Goal: Task Accomplishment & Management: Manage account settings

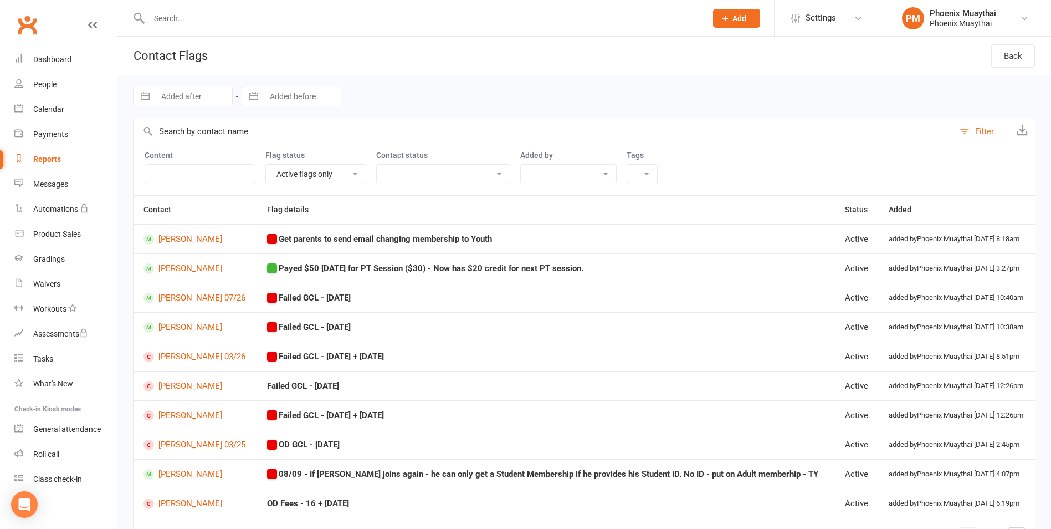
select select "active_only"
click at [76, 461] on link "Roll call" at bounding box center [65, 454] width 103 height 25
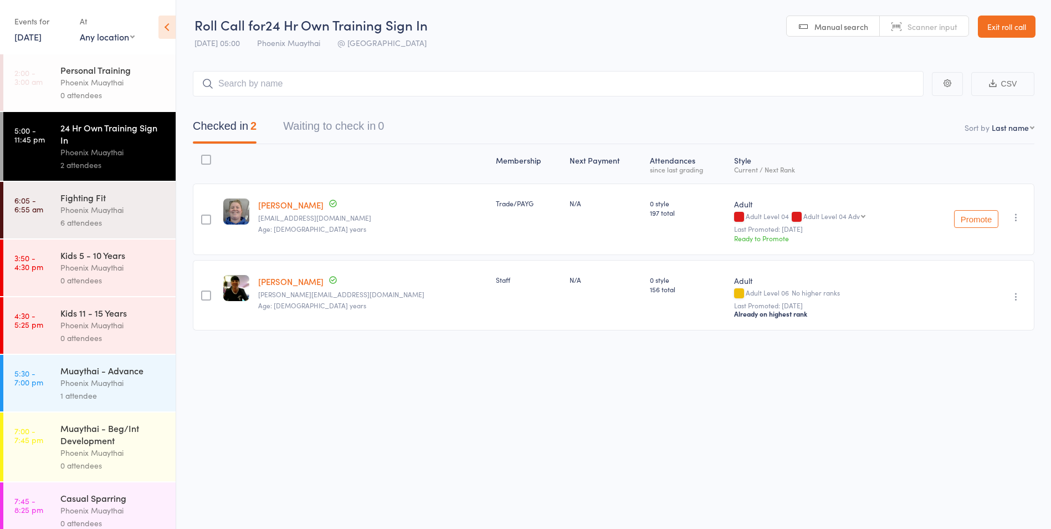
click at [1005, 26] on link "Exit roll call" at bounding box center [1007, 27] width 58 height 22
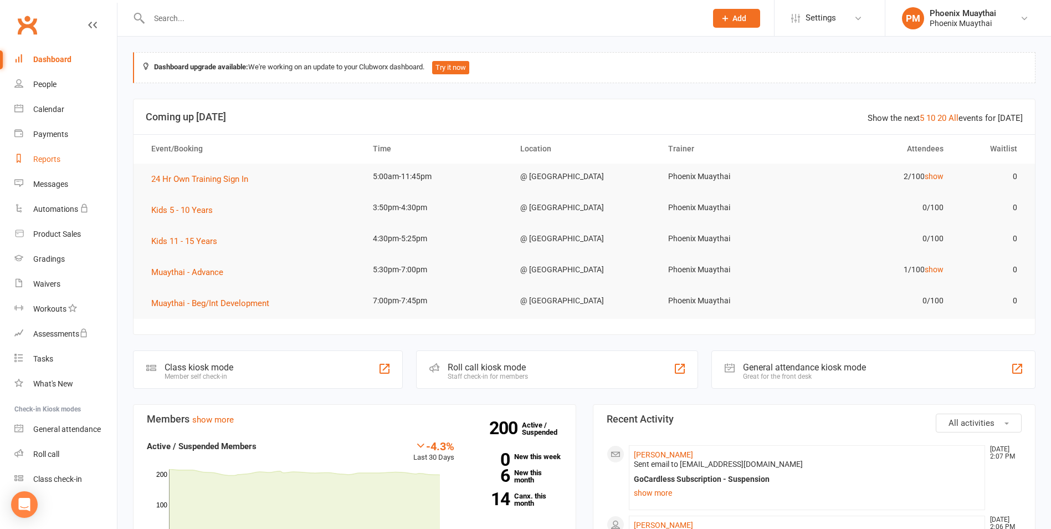
click at [57, 163] on div "Reports" at bounding box center [46, 159] width 27 height 9
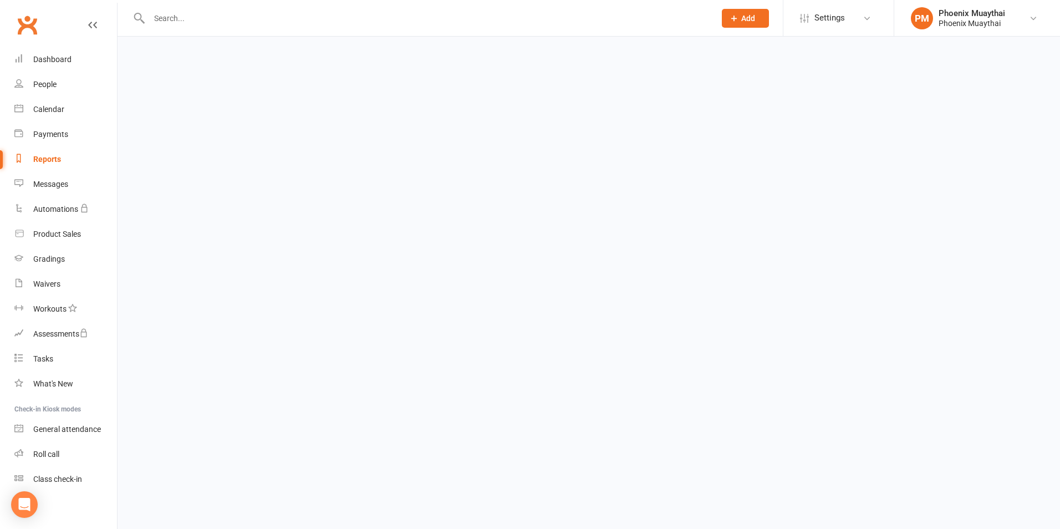
select select "100"
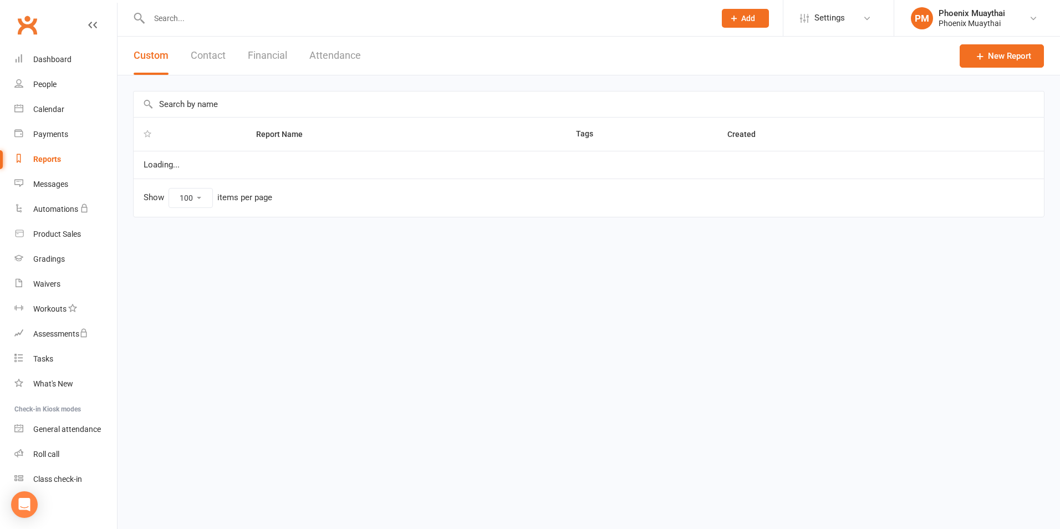
click at [224, 52] on button "Contact" at bounding box center [208, 56] width 35 height 38
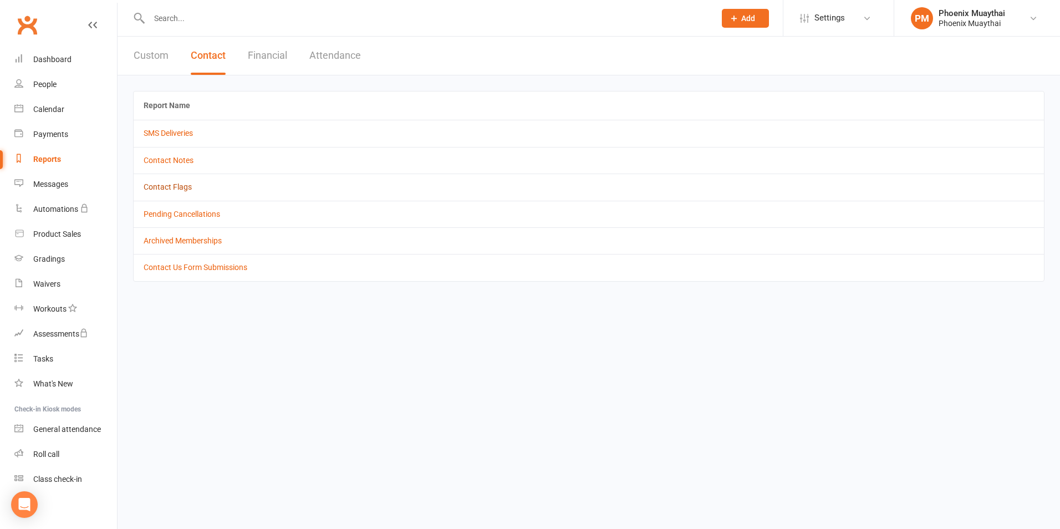
click at [172, 190] on link "Contact Flags" at bounding box center [168, 186] width 48 height 9
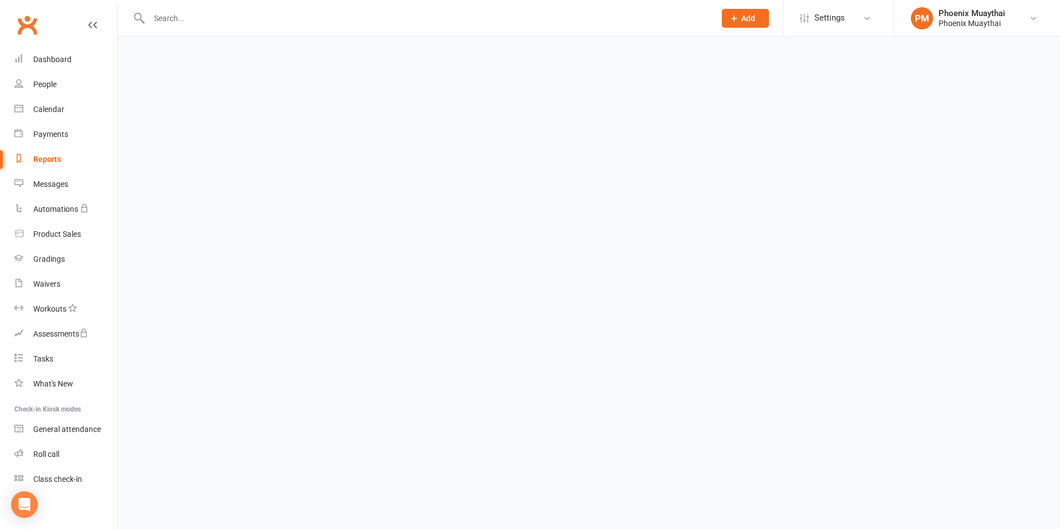
select select "active_only"
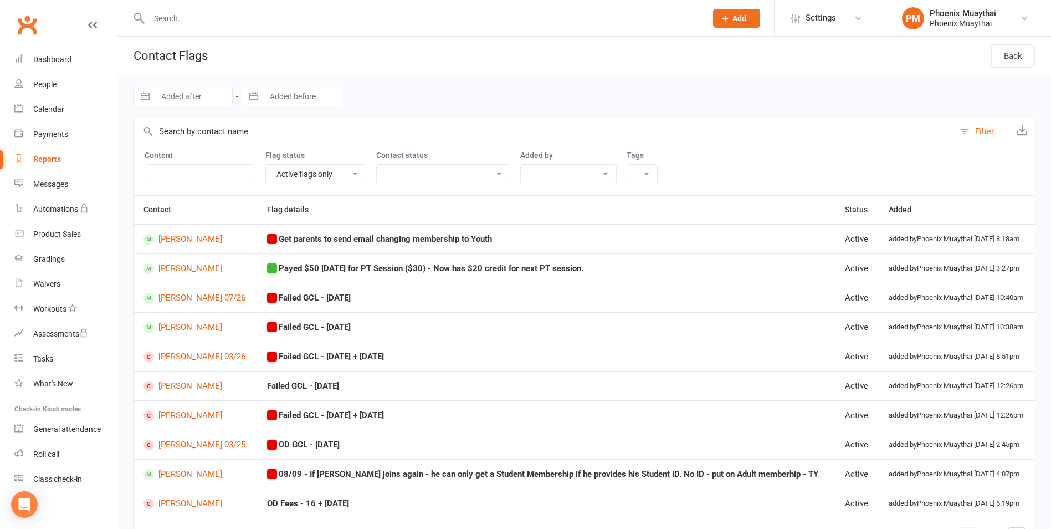
click at [164, 12] on input "text" at bounding box center [422, 19] width 553 height 16
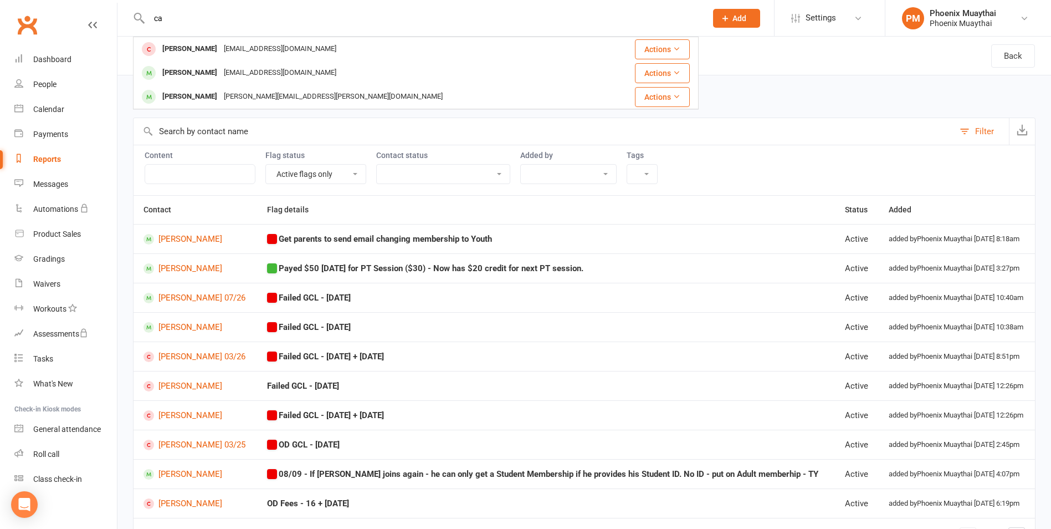
type input "c"
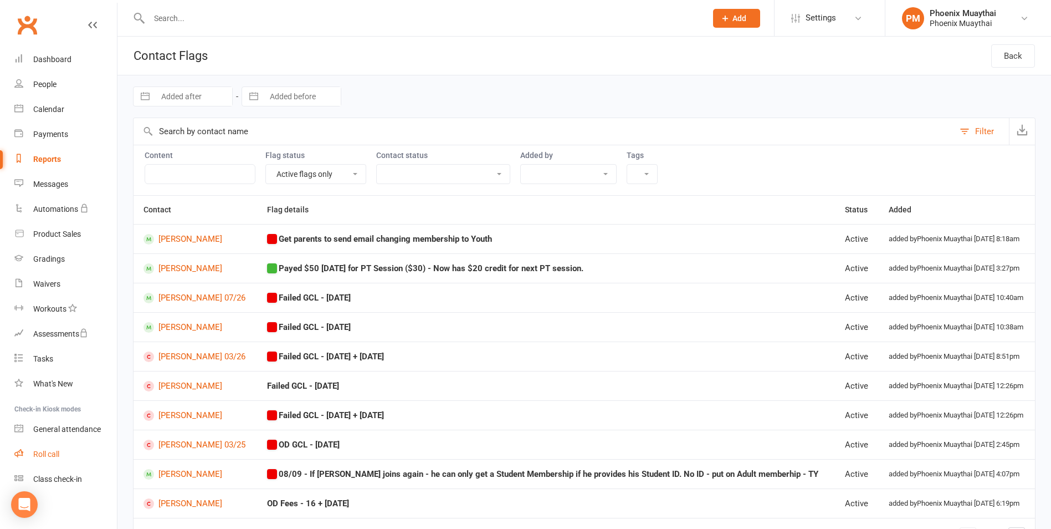
click at [45, 462] on link "Roll call" at bounding box center [65, 454] width 103 height 25
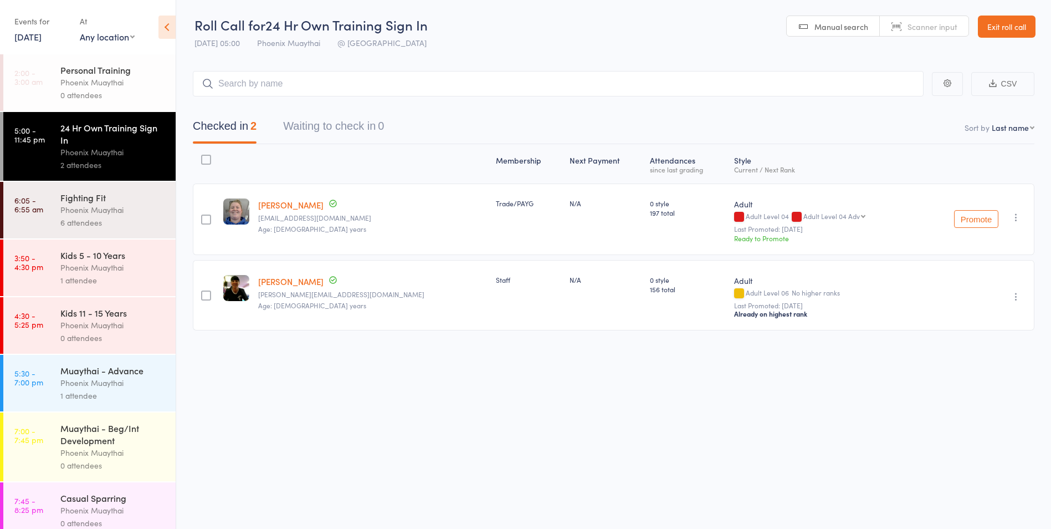
click at [108, 284] on div "1 attendee" at bounding box center [113, 280] width 106 height 13
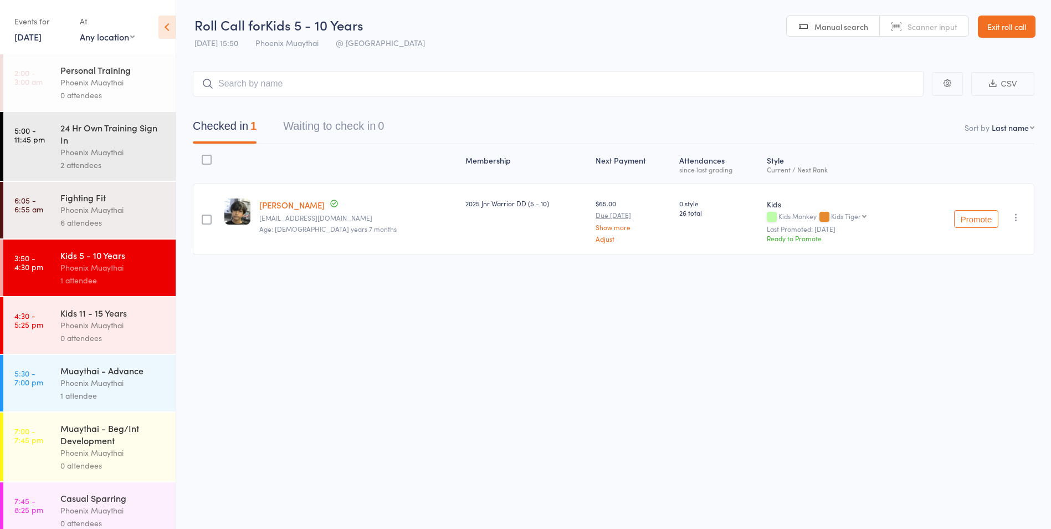
click at [994, 30] on link "Exit roll call" at bounding box center [1007, 27] width 58 height 22
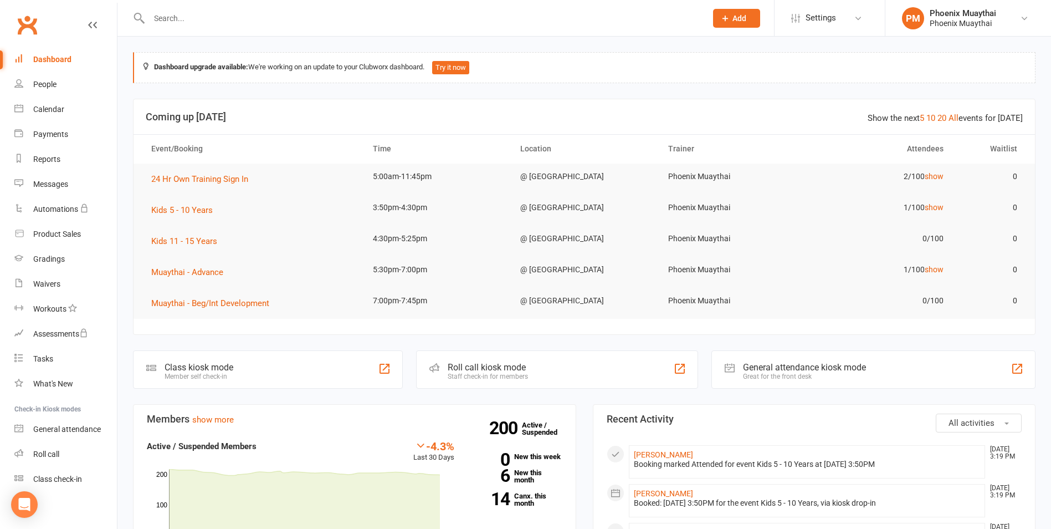
click at [747, 14] on button "Add" at bounding box center [736, 18] width 47 height 19
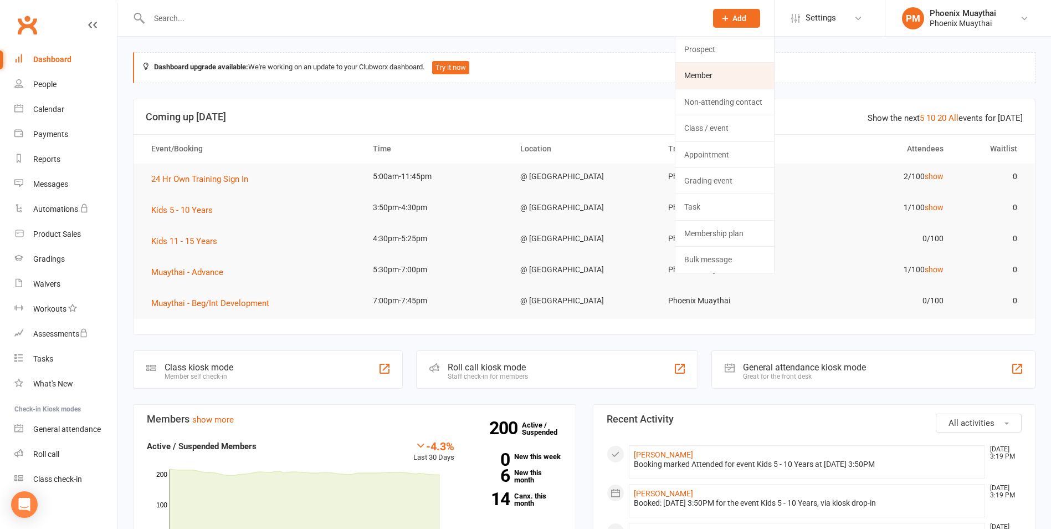
click at [719, 72] on link "Member" at bounding box center [725, 75] width 99 height 25
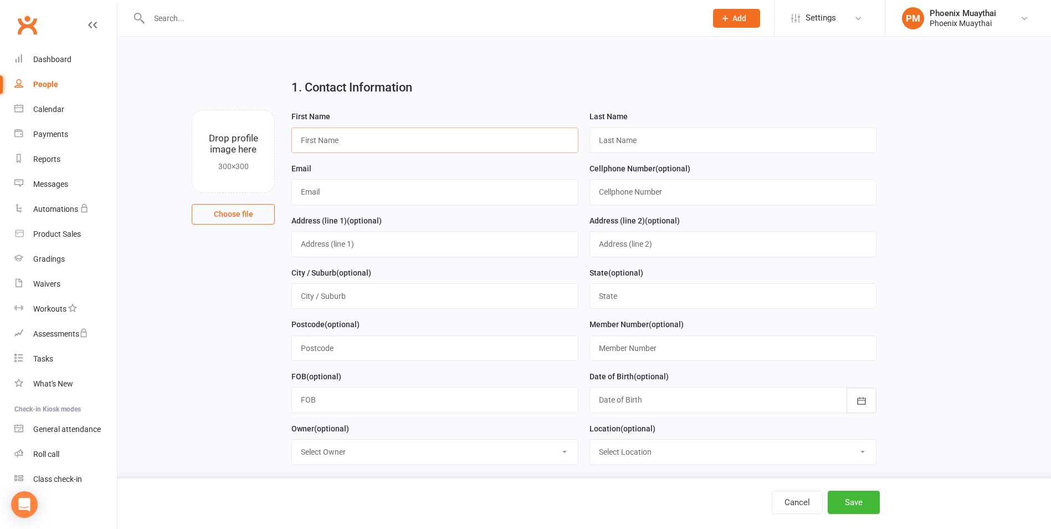
click at [373, 140] on input "text" at bounding box center [435, 139] width 287 height 25
type input "[PERSON_NAME]"
type input "Finchett"
click at [409, 203] on input "text" at bounding box center [435, 191] width 287 height 25
paste input "juniorfinchett@hotmail.com"
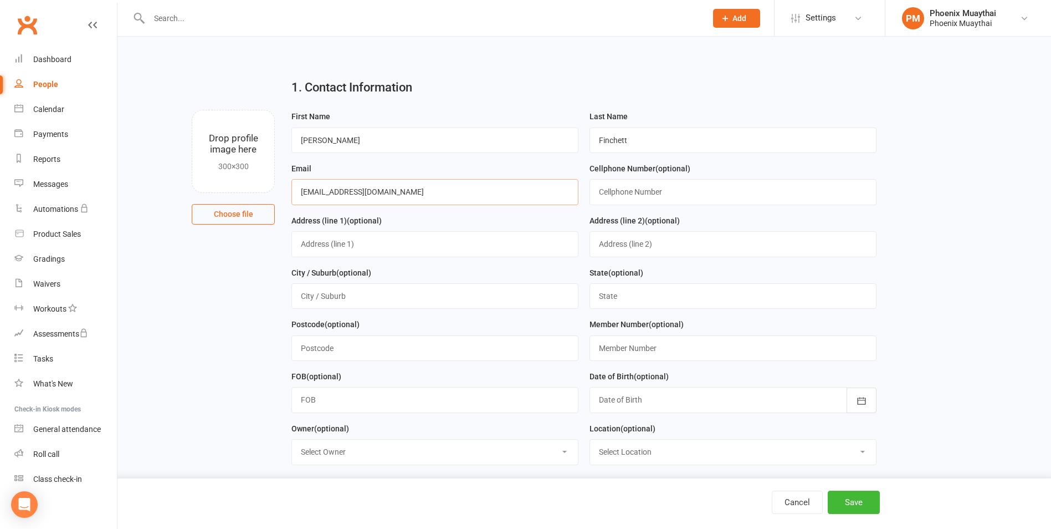
type input "juniorfinchett@hotmail.com"
click at [622, 195] on input "text" at bounding box center [733, 191] width 287 height 25
click at [678, 187] on input "text" at bounding box center [733, 191] width 287 height 25
paste input "412348256"
type input "0412 348 256"
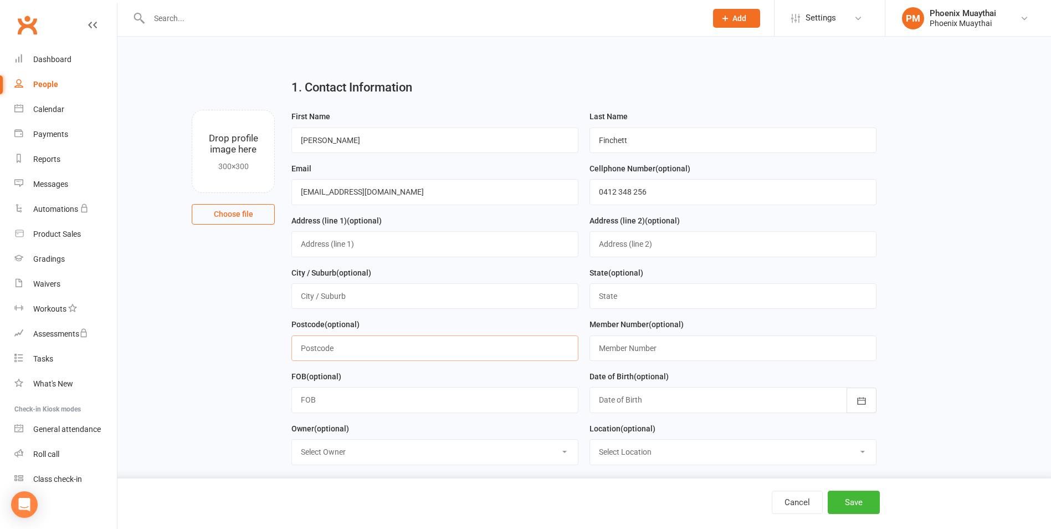
click at [437, 349] on input "text" at bounding box center [435, 347] width 287 height 25
type input "2911"
click at [622, 351] on input "text" at bounding box center [733, 347] width 287 height 25
type input "7308"
click at [576, 368] on div "Postcode (optional) 2911" at bounding box center [435, 344] width 298 height 52
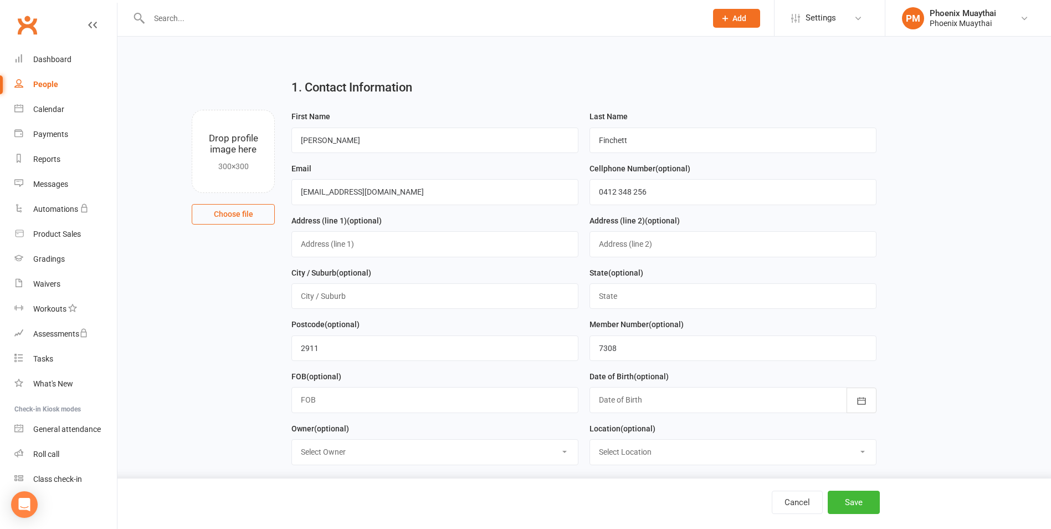
click at [626, 397] on div at bounding box center [733, 399] width 287 height 25
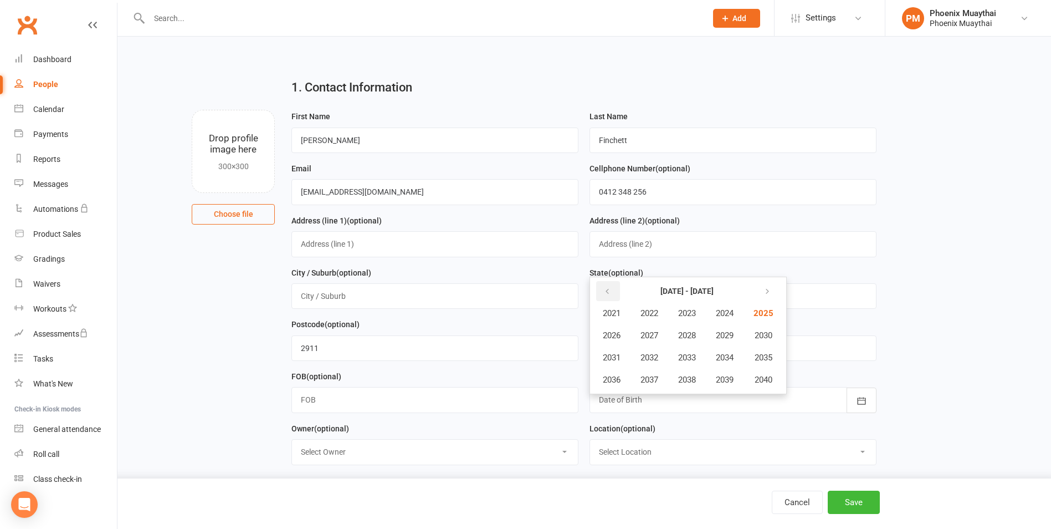
click at [612, 292] on button "button" at bounding box center [608, 291] width 24 height 20
click at [769, 293] on icon "button" at bounding box center [766, 291] width 8 height 9
click at [764, 338] on span "2010" at bounding box center [763, 335] width 18 height 10
click at [725, 362] on span "September" at bounding box center [731, 357] width 40 height 10
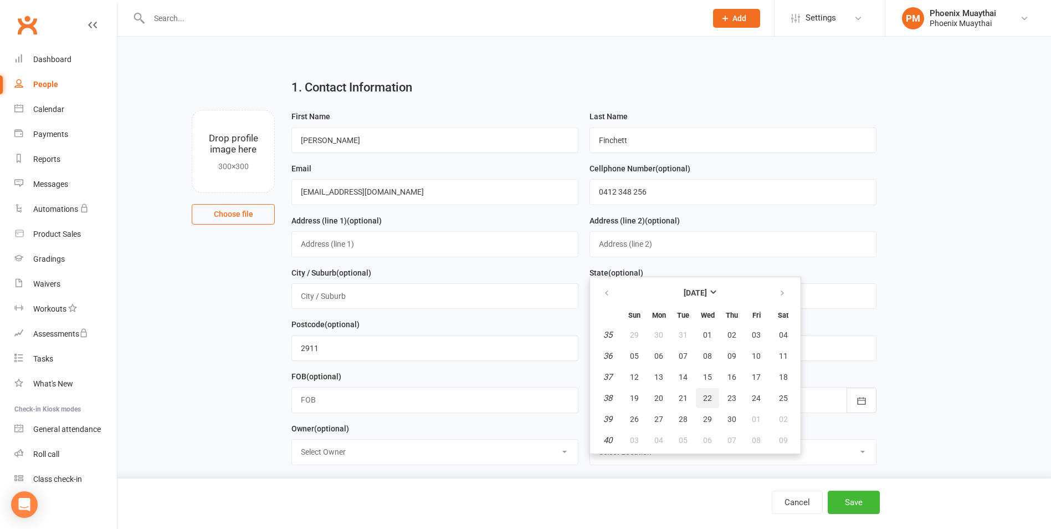
click at [712, 398] on button "22" at bounding box center [707, 398] width 23 height 20
type input "22 Sep 2010"
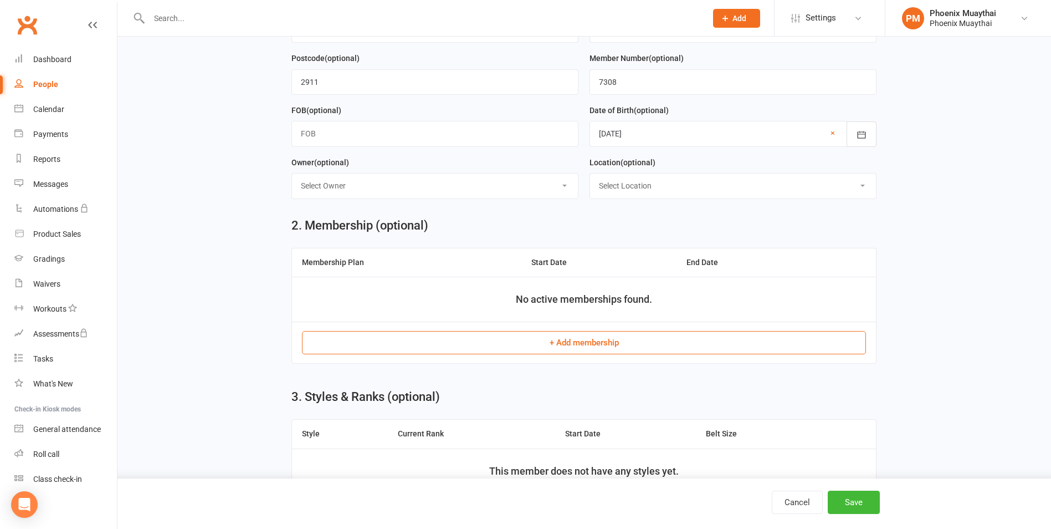
scroll to position [277, 0]
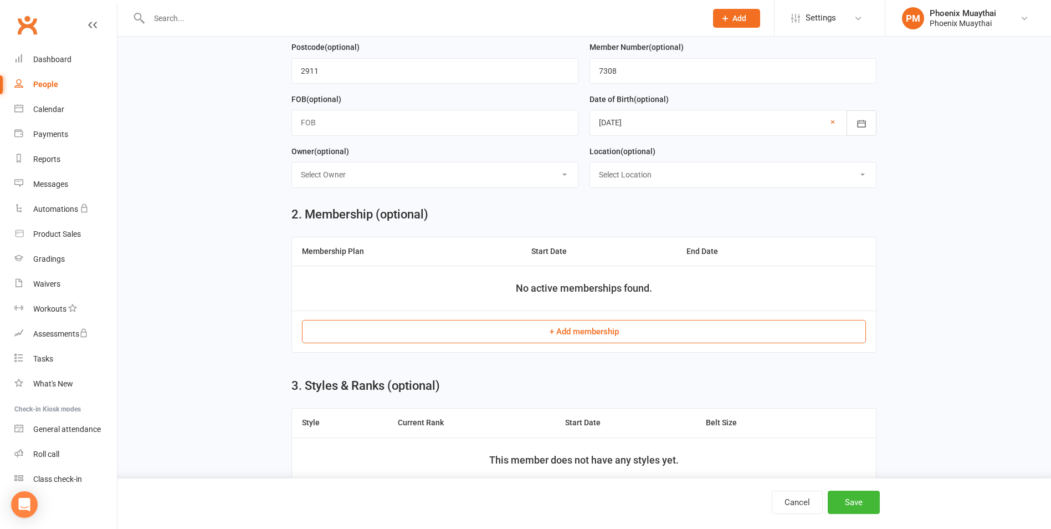
click at [612, 341] on button "+ Add membership" at bounding box center [584, 331] width 564 height 23
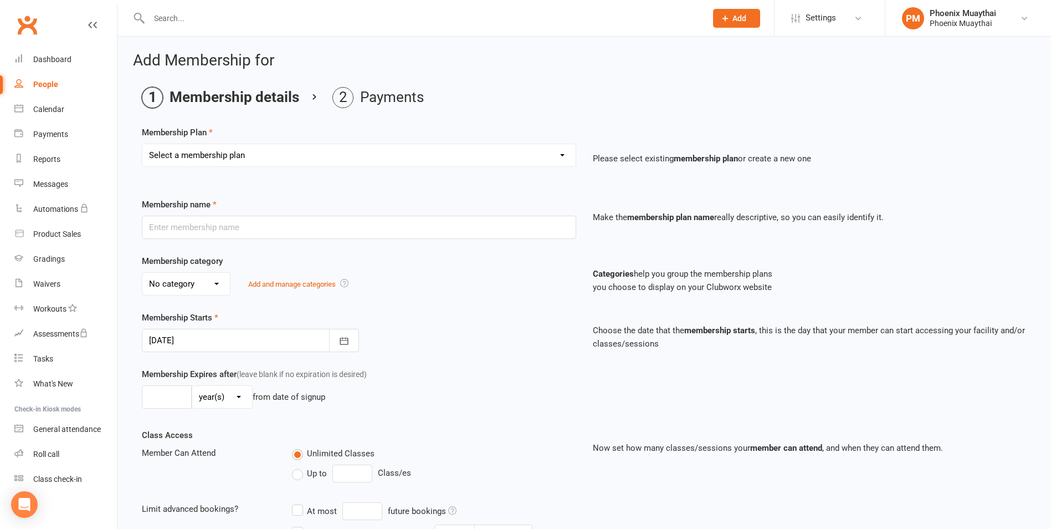
click at [232, 157] on select "Select a membership plan Create new Membership Plan 2025 Adult DD 2025 Adult PI…" at bounding box center [358, 155] width 433 height 22
select select "7"
click at [142, 144] on select "Select a membership plan Create new Membership Plan 2025 Adult DD 2025 Adult PI…" at bounding box center [358, 155] width 433 height 22
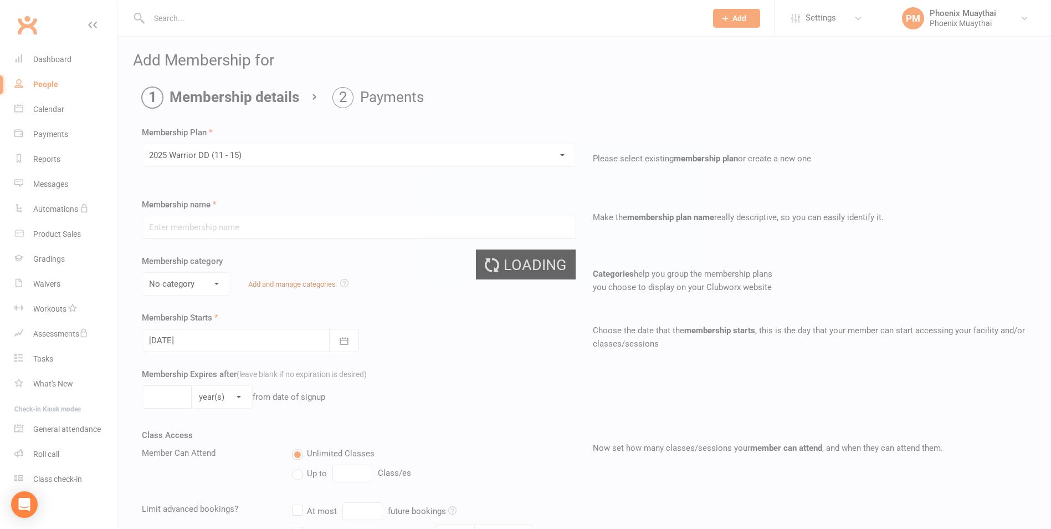
type input "2025 Warrior DD (11 - 15)"
select select "1"
type input "0"
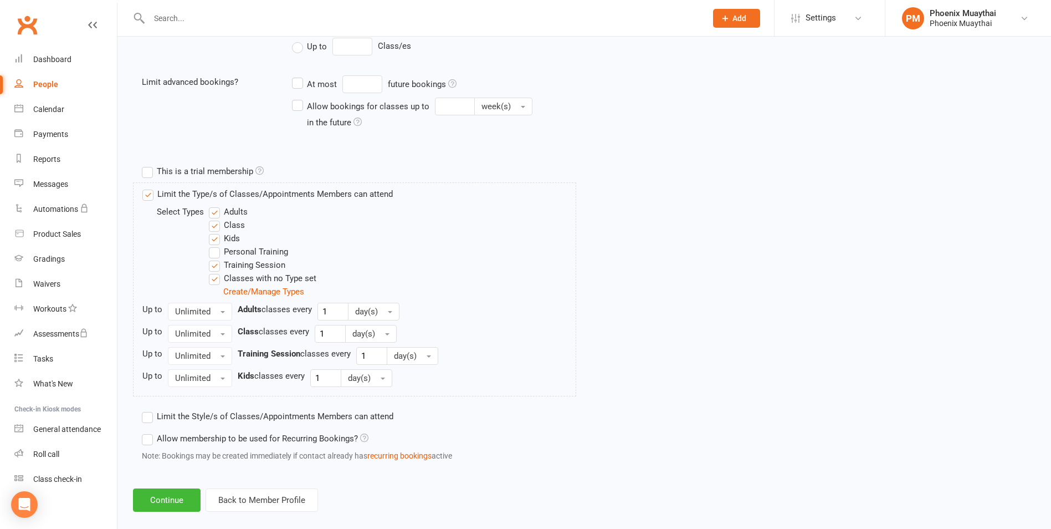
scroll to position [442, 0]
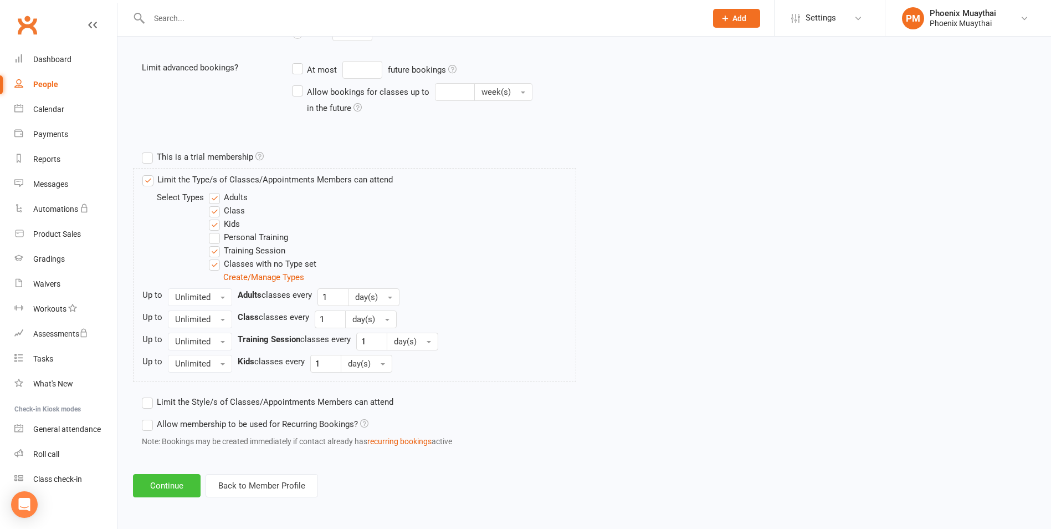
click at [160, 495] on button "Continue" at bounding box center [167, 485] width 68 height 23
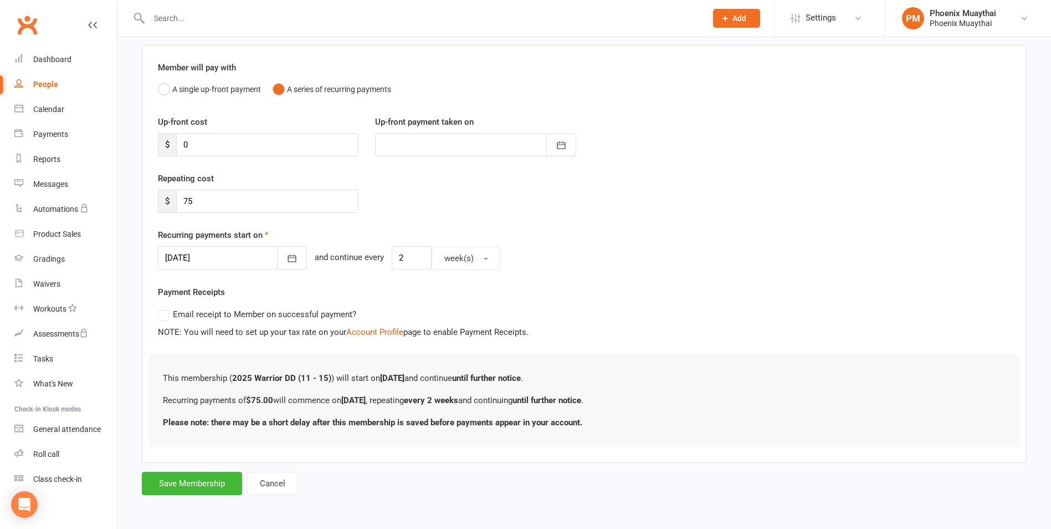
scroll to position [0, 0]
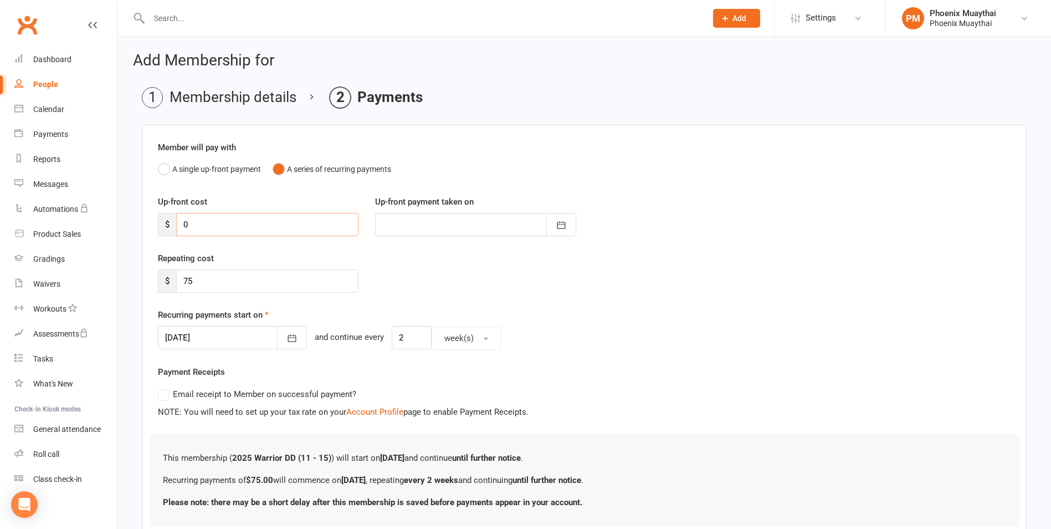
drag, startPoint x: 203, startPoint y: 224, endPoint x: 184, endPoint y: 229, distance: 20.2
click at [184, 229] on input "0" at bounding box center [267, 224] width 182 height 23
click at [234, 222] on input "0" at bounding box center [267, 224] width 182 height 23
drag, startPoint x: 234, startPoint y: 222, endPoint x: 164, endPoint y: 223, distance: 69.8
click at [164, 223] on div "$ 0" at bounding box center [258, 224] width 201 height 23
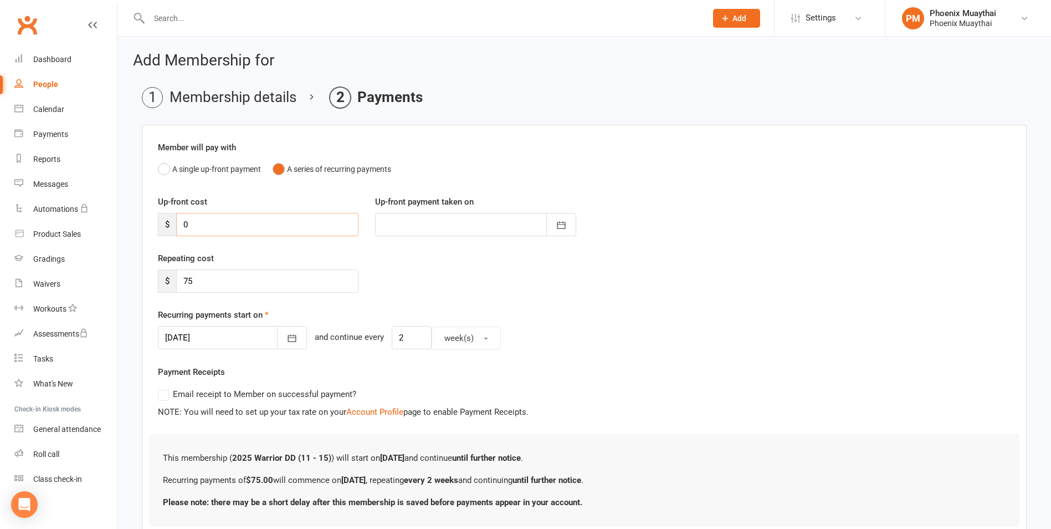
type input "3"
type input "16 Sep 2025"
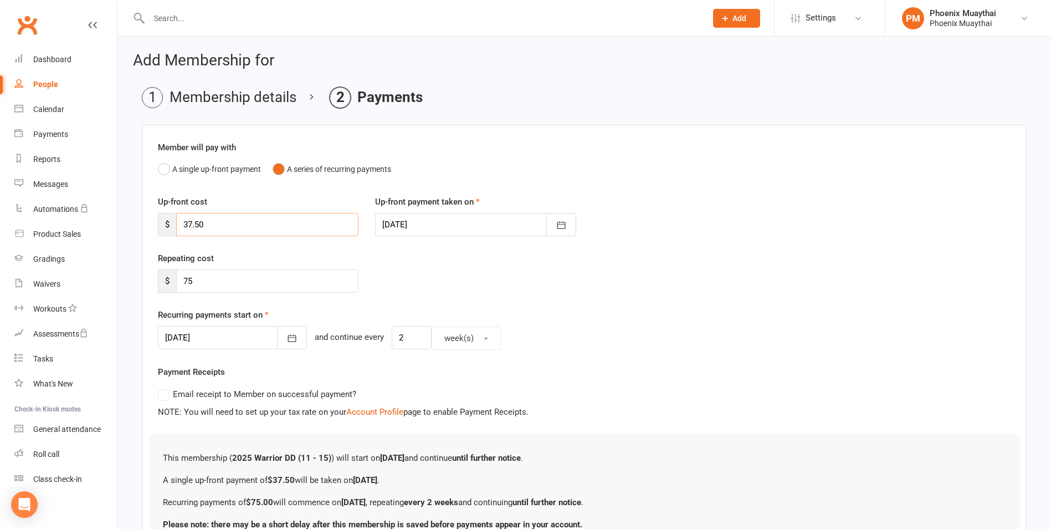
type input "37.50"
click at [366, 268] on div "Repeating cost $ 75" at bounding box center [258, 272] width 217 height 41
click at [283, 339] on button "button" at bounding box center [292, 337] width 30 height 23
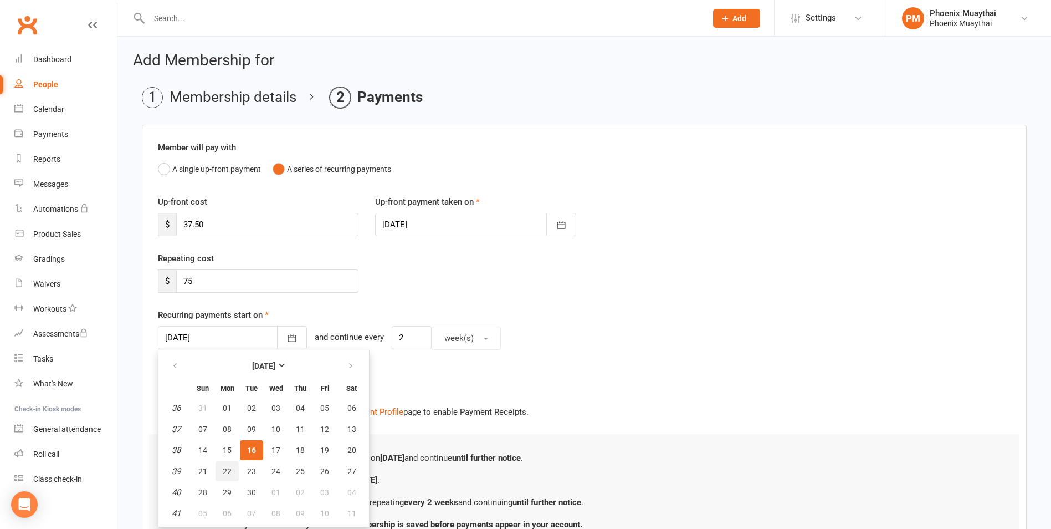
click at [226, 475] on span "22" at bounding box center [227, 471] width 9 height 9
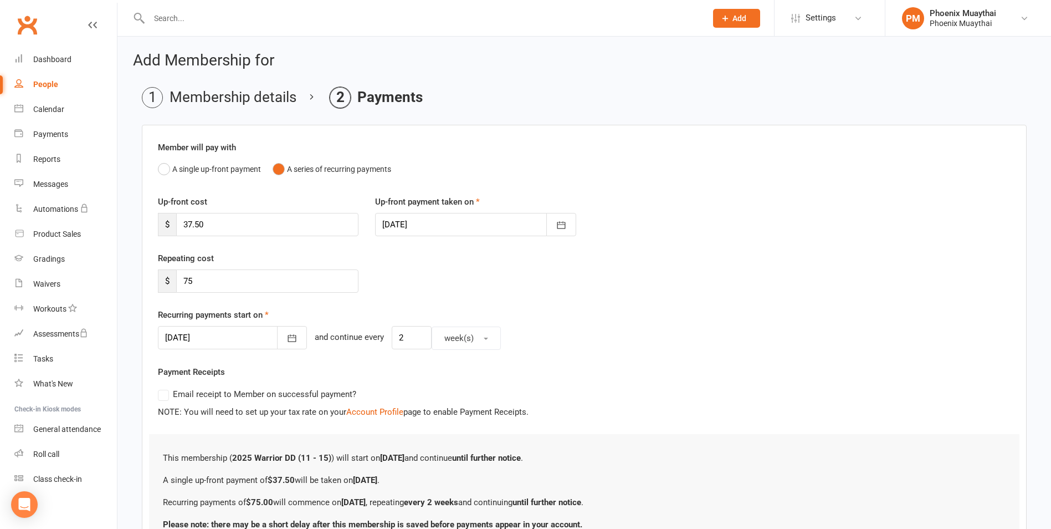
type input "22 Sep 2025"
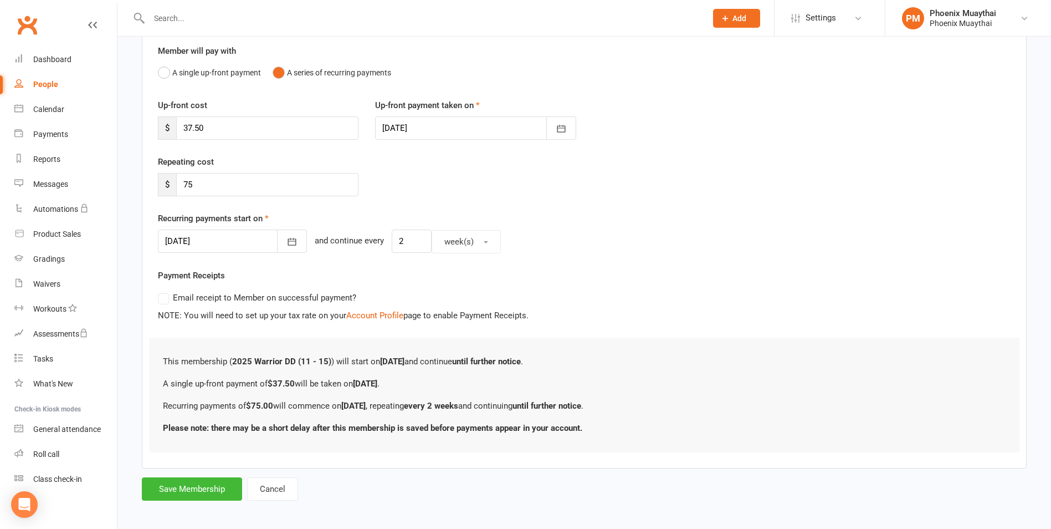
scroll to position [102, 0]
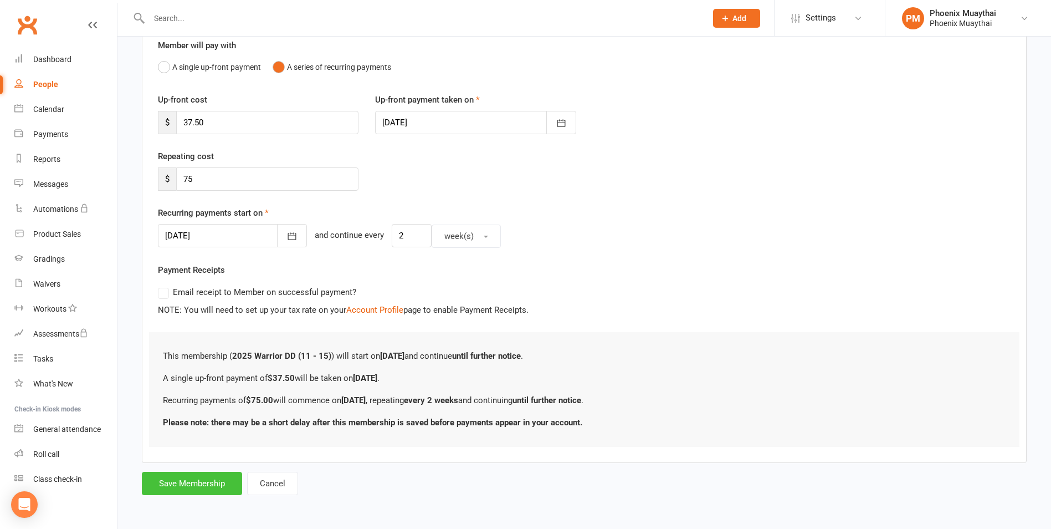
click at [179, 479] on button "Save Membership" at bounding box center [192, 483] width 100 height 23
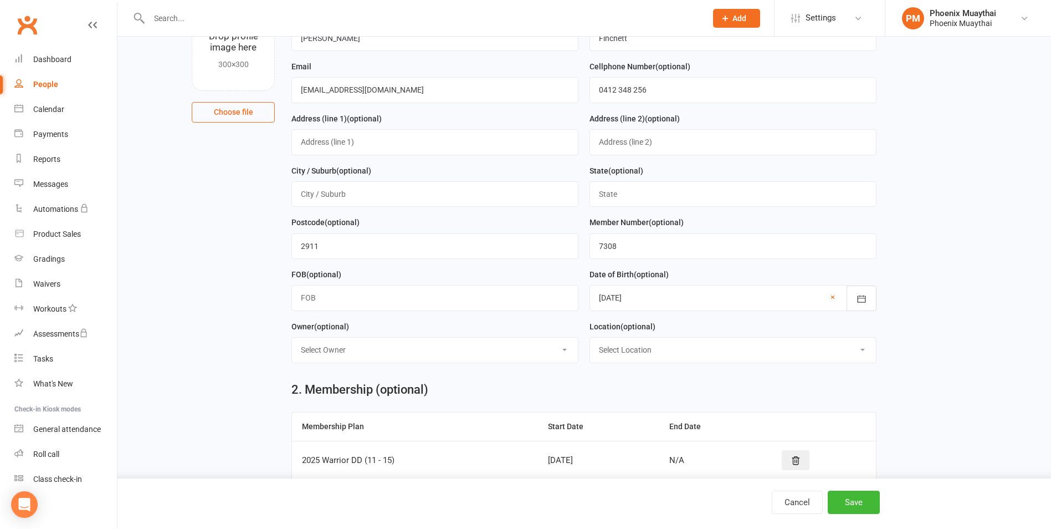
scroll to position [478, 0]
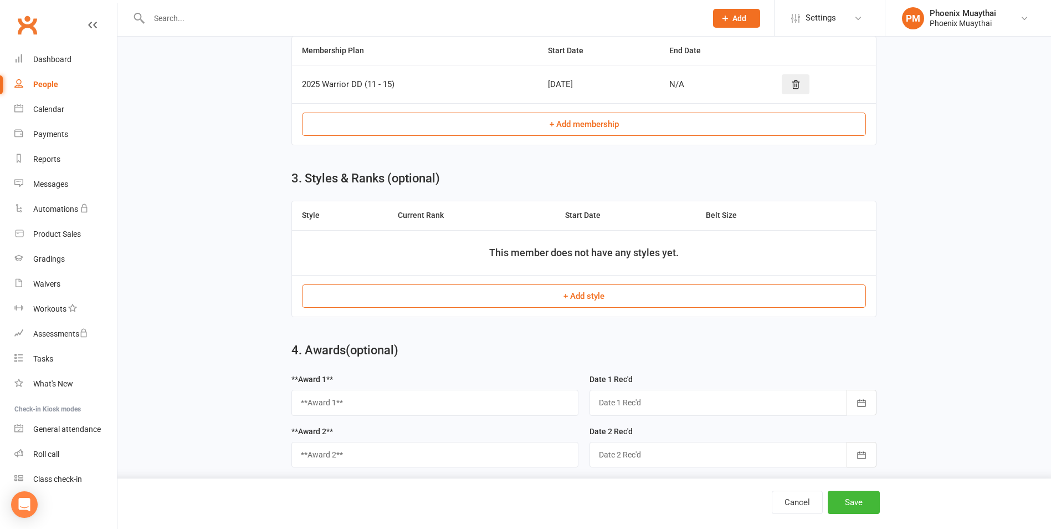
click at [544, 300] on button "+ Add style" at bounding box center [584, 295] width 564 height 23
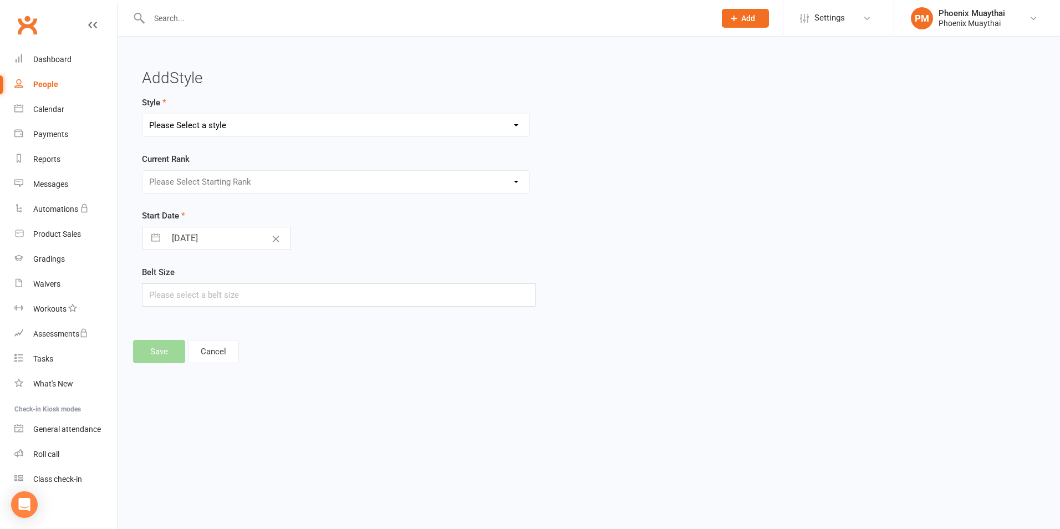
click at [226, 125] on select "Please Select a style Adult Kids" at bounding box center [335, 125] width 387 height 22
select select "3258"
click at [142, 114] on select "Please Select a style Adult Kids" at bounding box center [335, 125] width 387 height 22
click at [210, 188] on select "Please Select Starting Rank Kids New Kids Monkey Kids Tiger Kids Eagle Kids Beg…" at bounding box center [335, 182] width 387 height 22
select select "37152"
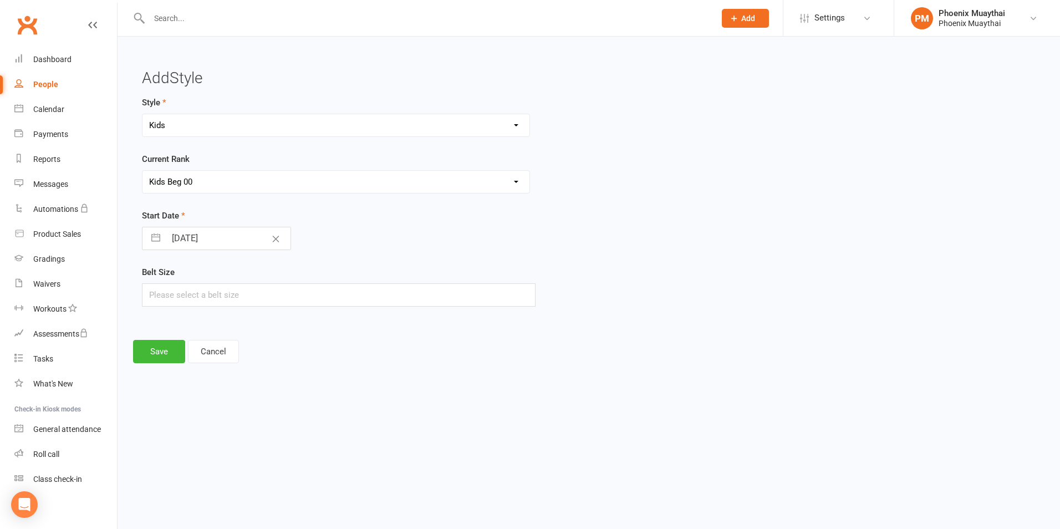
click at [142, 171] on select "Please Select Starting Rank Kids New Kids Monkey Kids Tiger Kids Eagle Kids Beg…" at bounding box center [335, 182] width 387 height 22
click at [166, 354] on button "Save" at bounding box center [159, 351] width 52 height 23
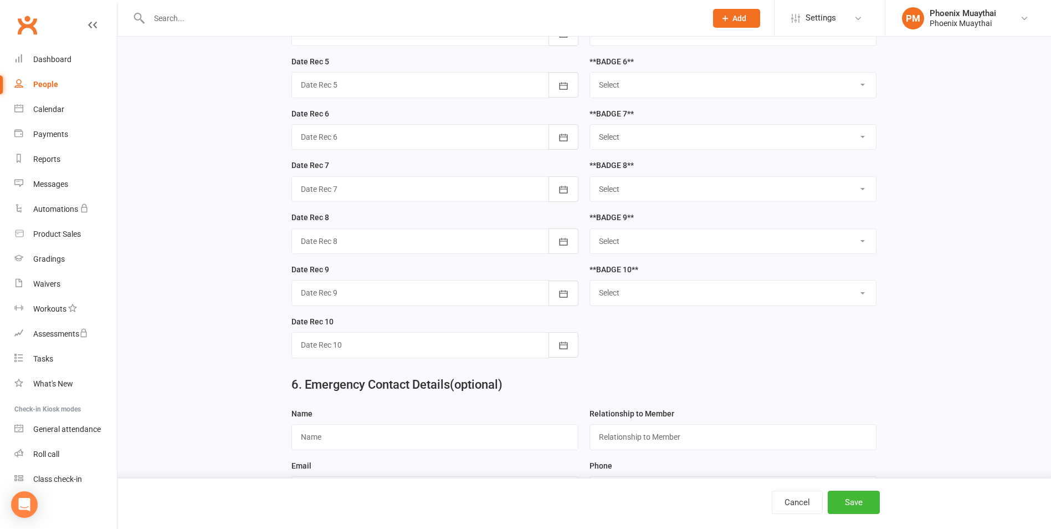
scroll to position [1721, 0]
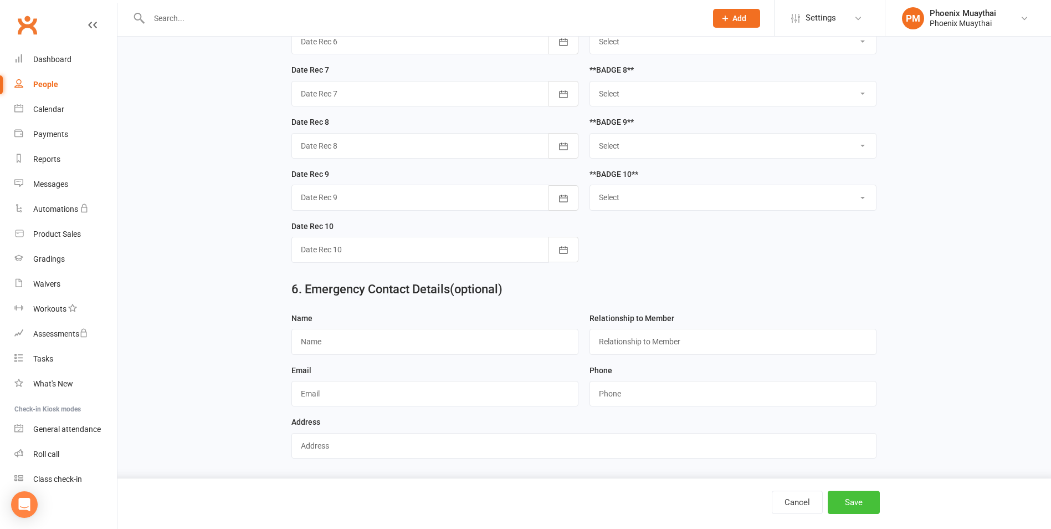
click at [857, 506] on button "Save" at bounding box center [854, 502] width 52 height 23
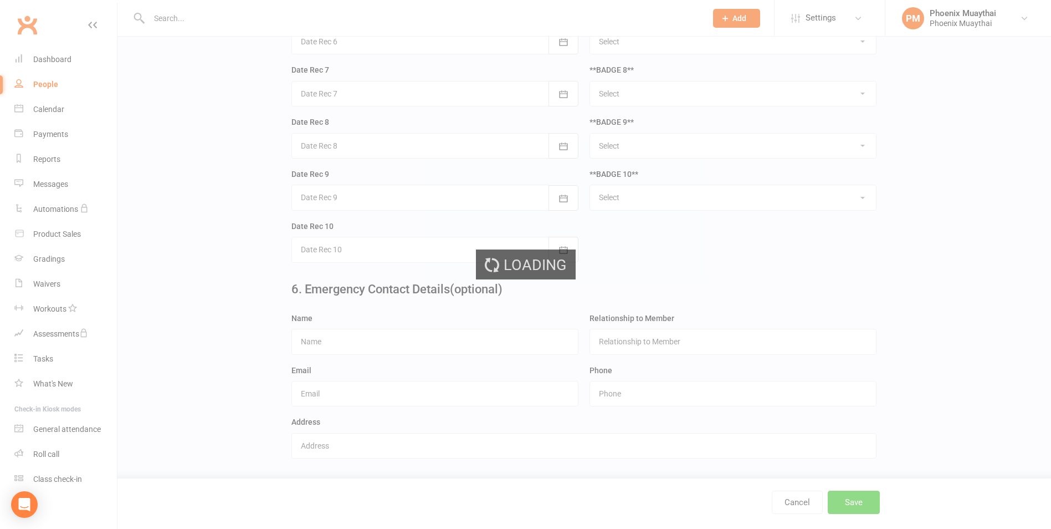
scroll to position [0, 0]
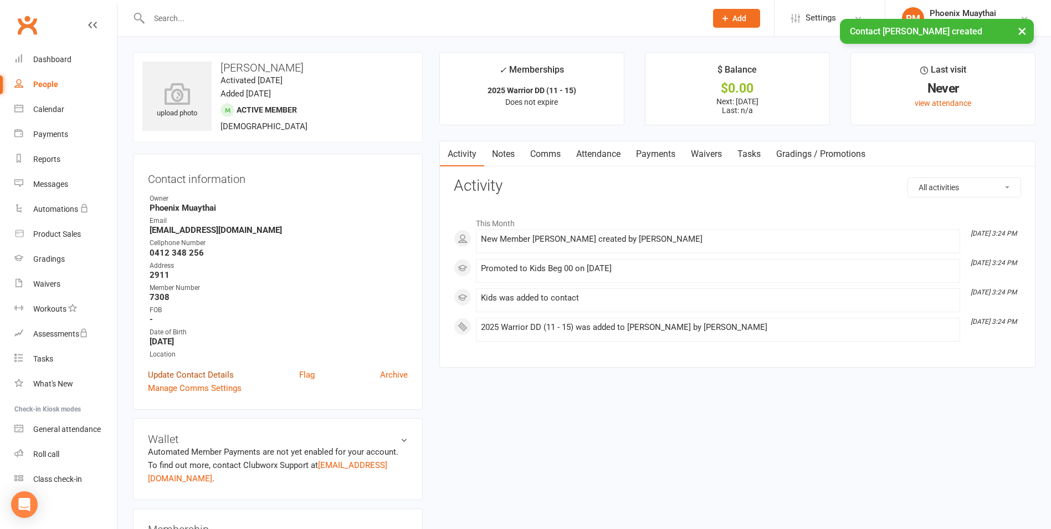
click at [192, 379] on link "Update Contact Details" at bounding box center [191, 374] width 86 height 13
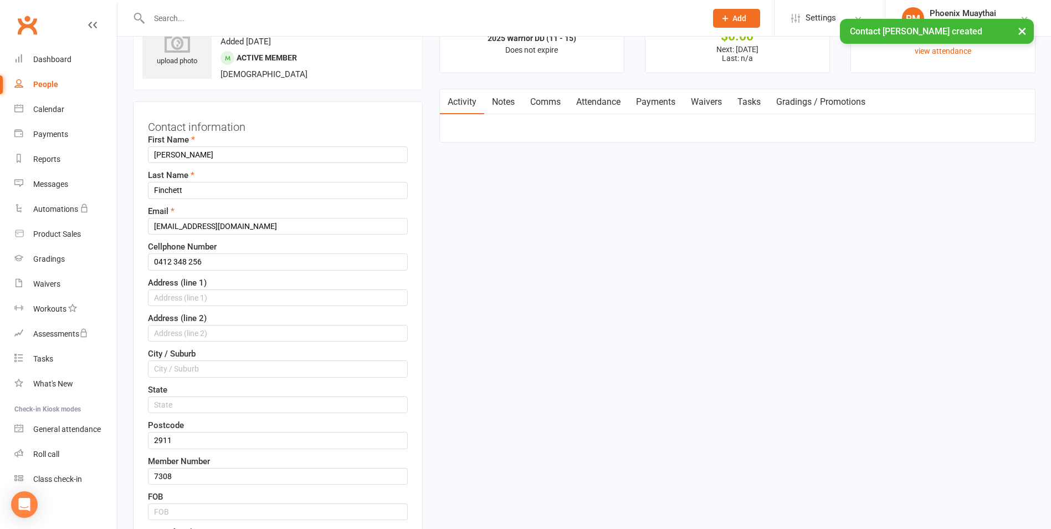
scroll to position [495, 0]
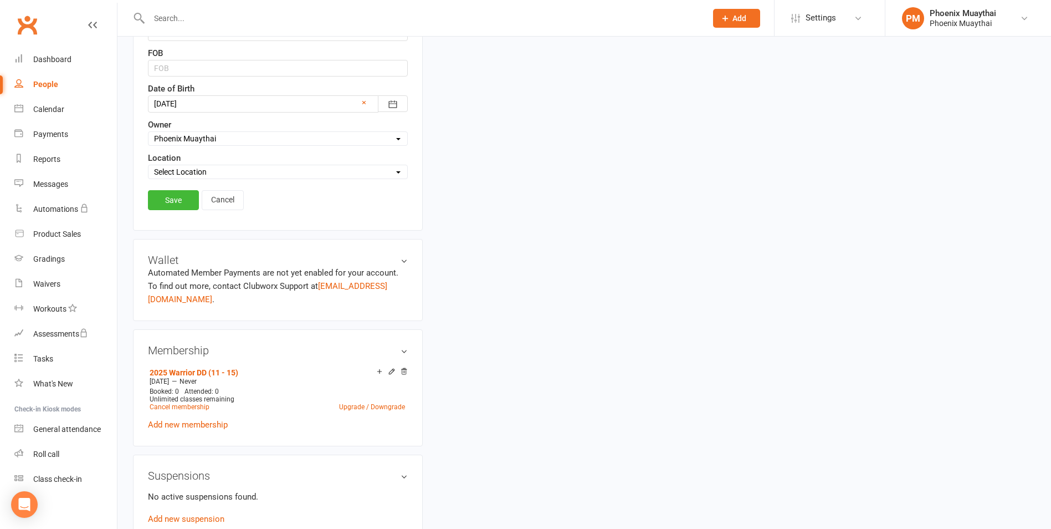
click at [196, 142] on select "Select Owner Melina Yung Phoenix Muaythai Phoenix Muay Thai" at bounding box center [278, 138] width 259 height 12
select select
click at [149, 132] on select "Select Owner Melina Yung Phoenix Muaythai Phoenix Muay Thai" at bounding box center [278, 138] width 259 height 12
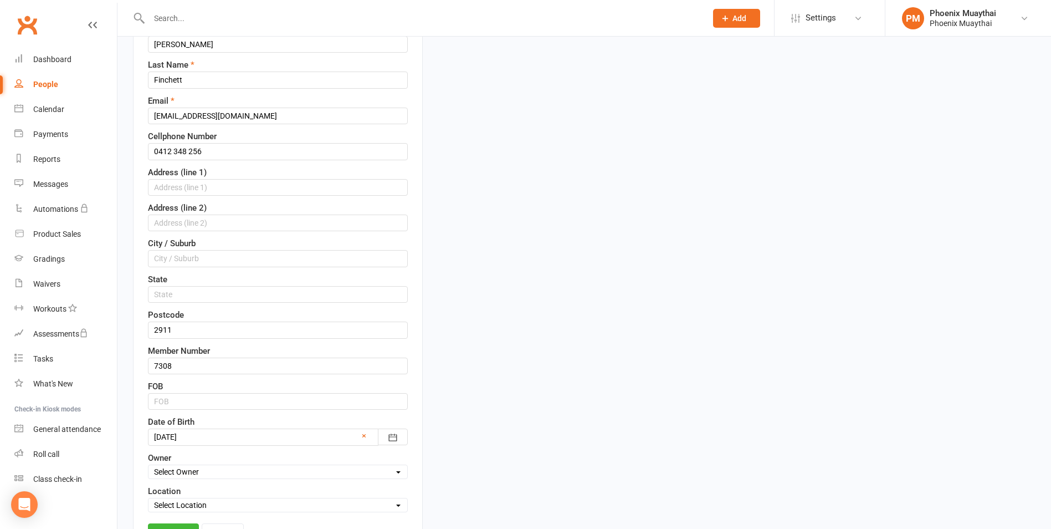
scroll to position [329, 0]
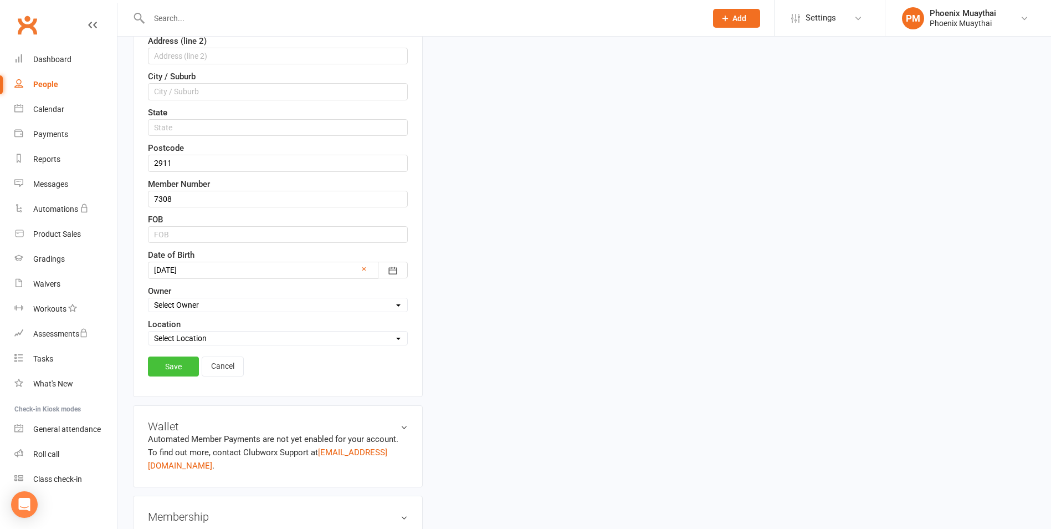
click at [180, 375] on link "Save" at bounding box center [173, 366] width 51 height 20
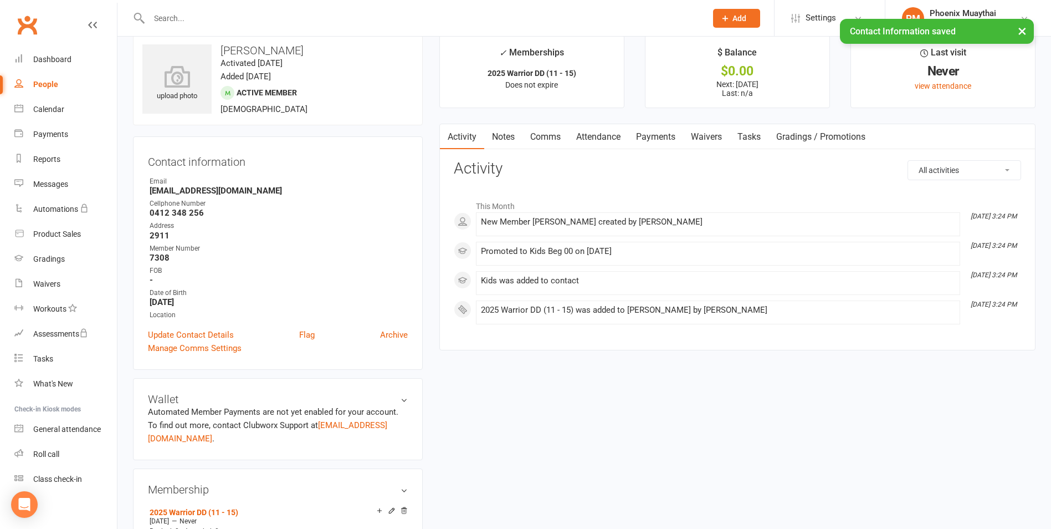
scroll to position [0, 0]
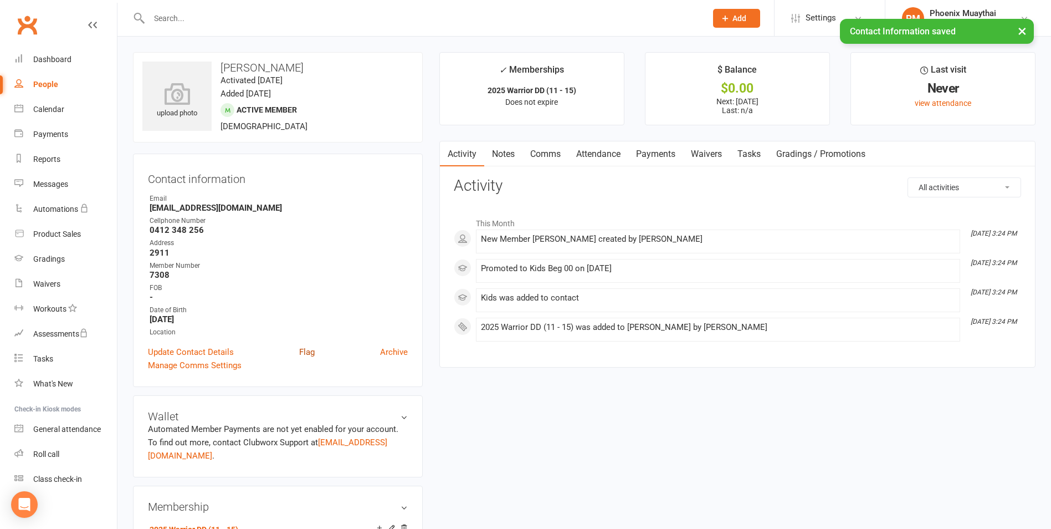
click at [303, 357] on link "Flag" at bounding box center [307, 351] width 16 height 13
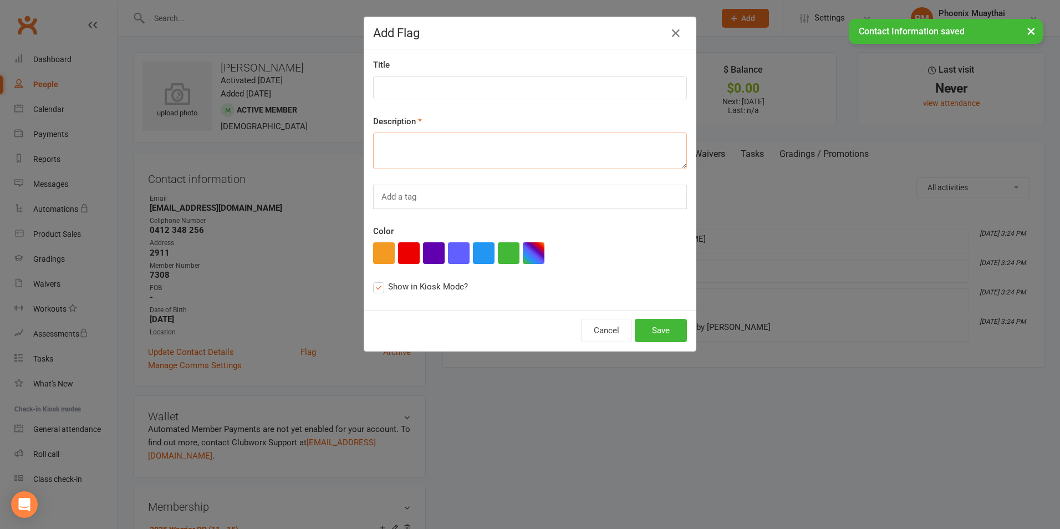
click at [417, 140] on textarea at bounding box center [530, 150] width 314 height 37
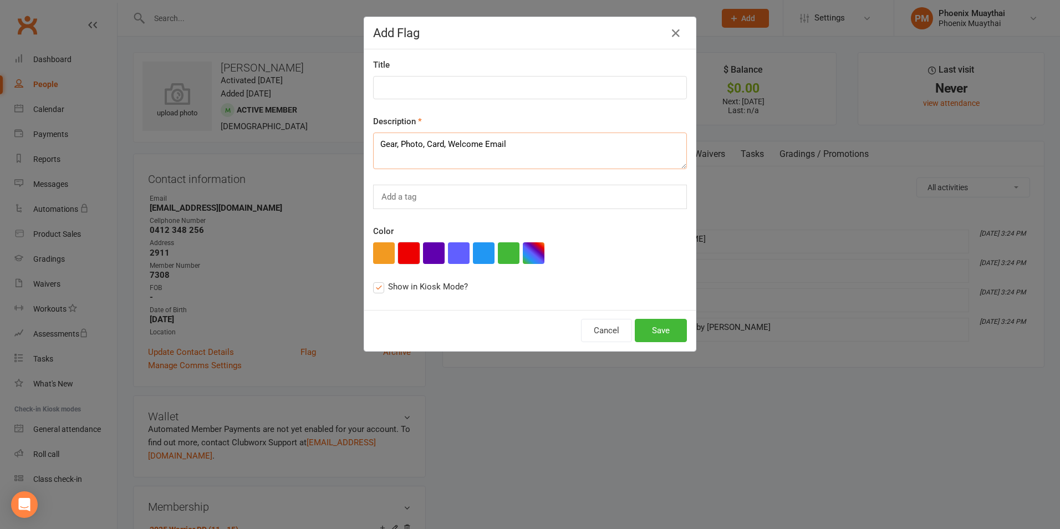
type textarea "Gear, Photo, Card, Welcome Email"
click at [410, 254] on button "button" at bounding box center [409, 253] width 22 height 22
click at [667, 329] on button "Save" at bounding box center [661, 330] width 52 height 23
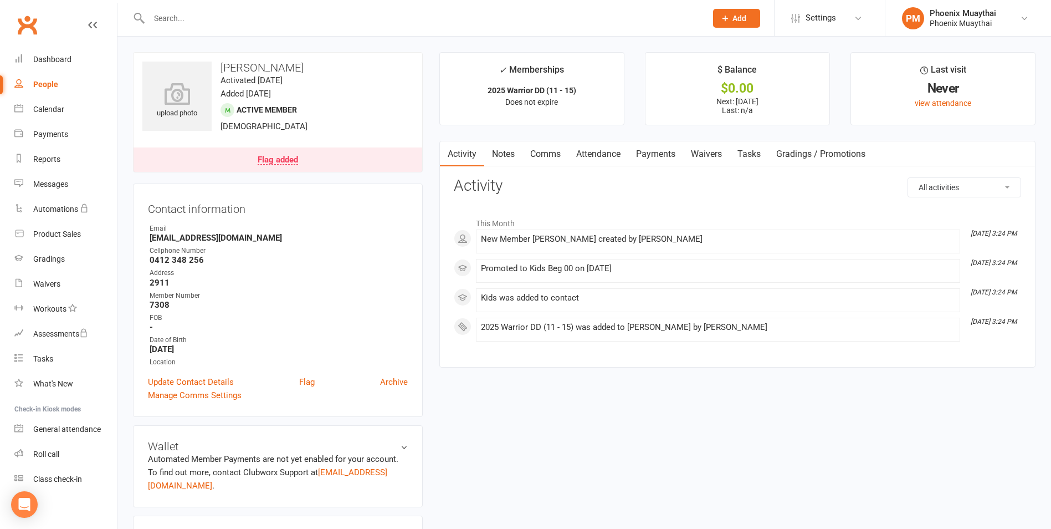
click at [266, 161] on div "Flag added" at bounding box center [278, 160] width 40 height 9
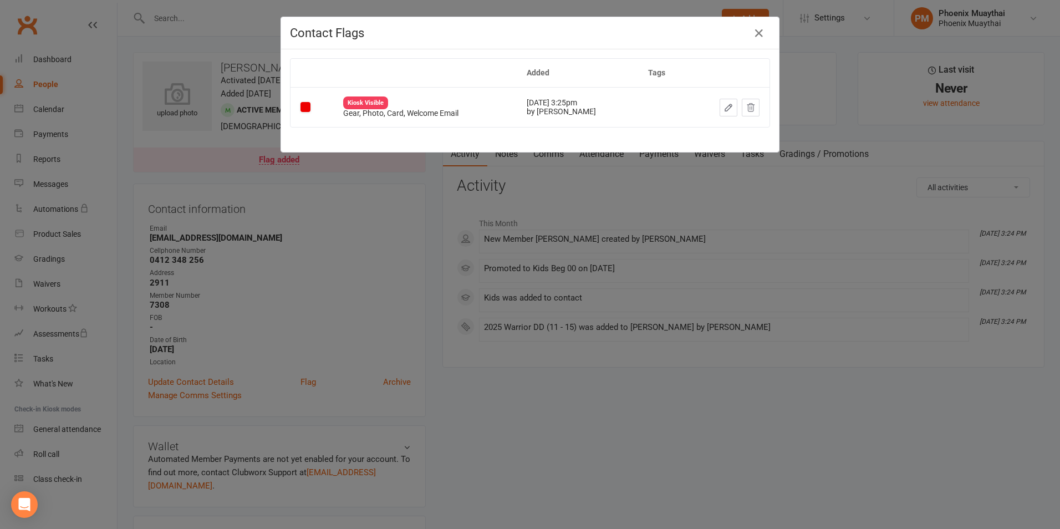
click at [434, 273] on div "Contact Flags Added Tags Kiosk Visible Gear, Photo, Card, Welcome Email [DATE] …" at bounding box center [530, 264] width 1060 height 529
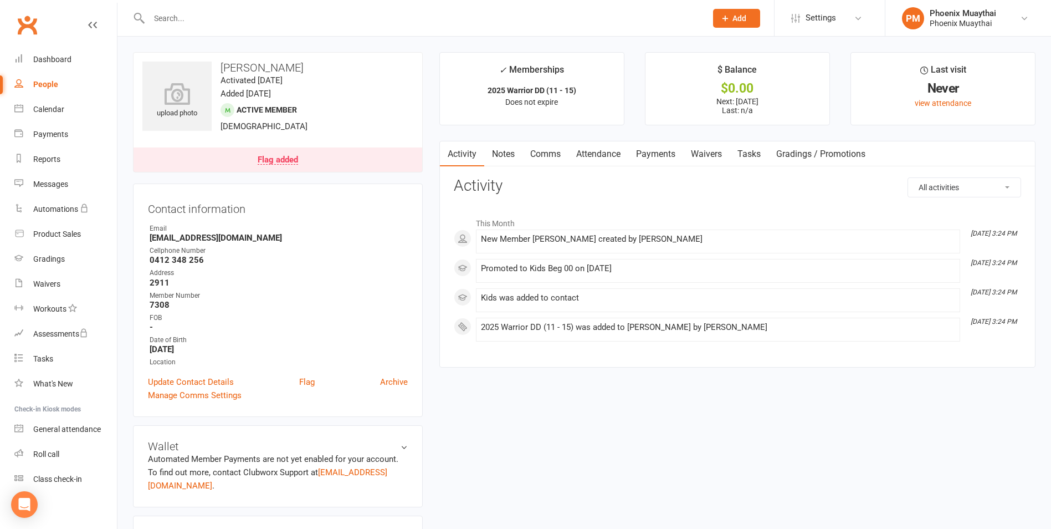
click at [336, 160] on link "Flag added" at bounding box center [278, 159] width 289 height 24
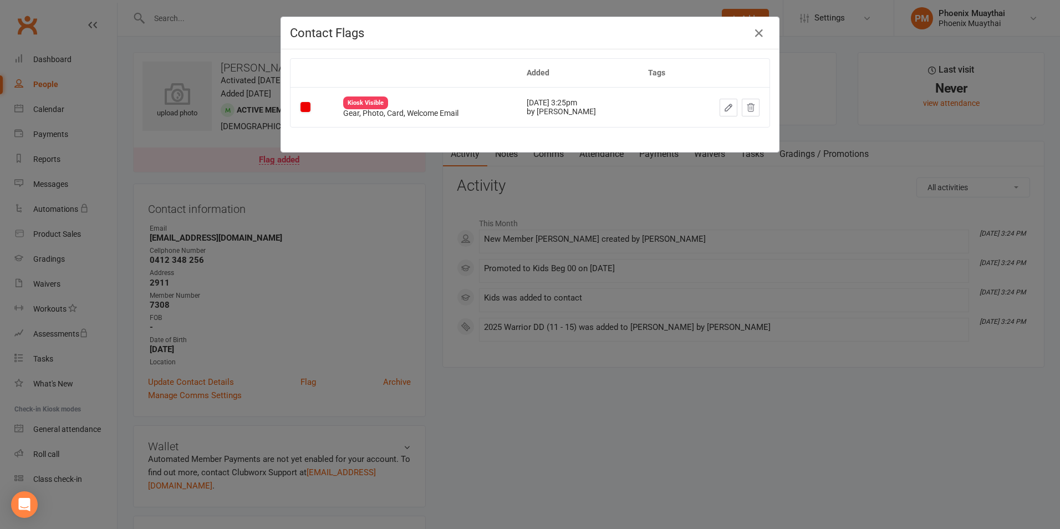
click at [431, 229] on div "Contact Flags Added Tags Kiosk Visible Gear, Photo, Card, Welcome Email [DATE] …" at bounding box center [530, 264] width 1060 height 529
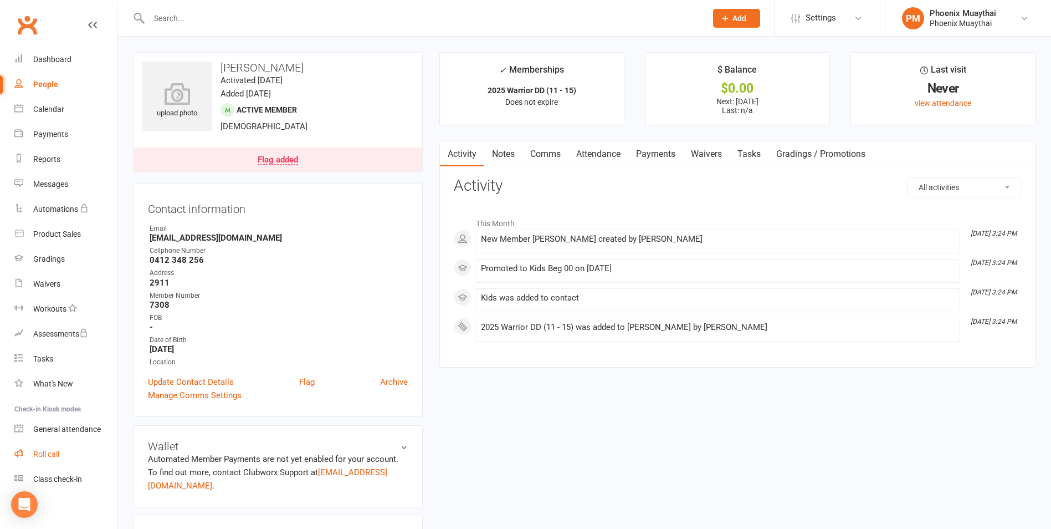
click at [73, 453] on link "Roll call" at bounding box center [65, 454] width 103 height 25
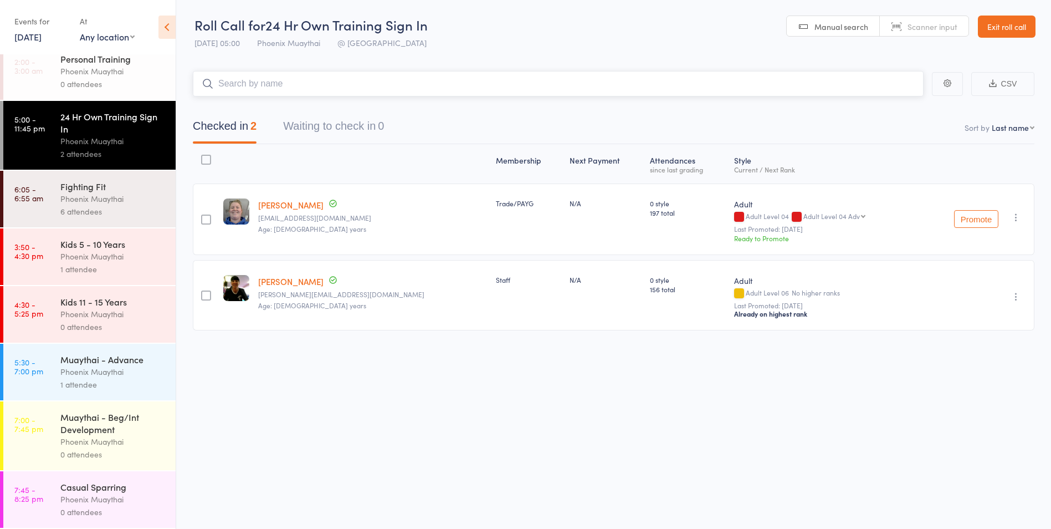
scroll to position [1, 0]
click at [1003, 27] on link "Exit roll call" at bounding box center [1007, 26] width 58 height 22
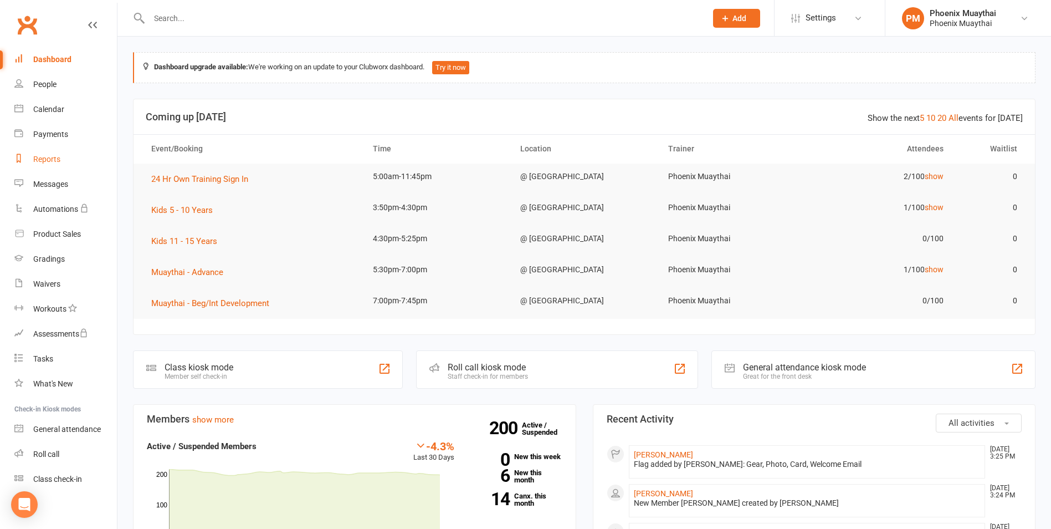
click at [45, 162] on div "Reports" at bounding box center [46, 159] width 27 height 9
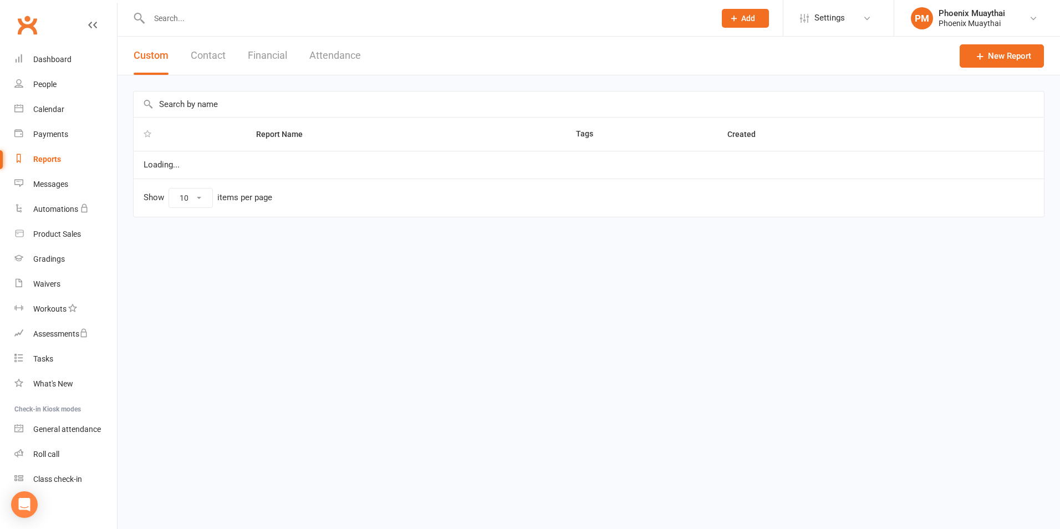
select select "100"
click at [208, 57] on button "Contact" at bounding box center [208, 56] width 35 height 38
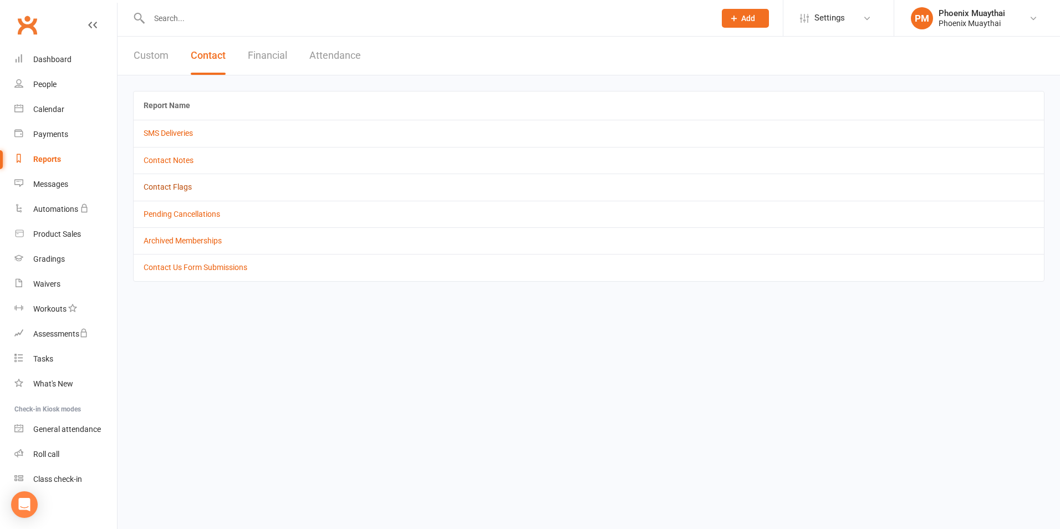
click at [159, 188] on link "Contact Flags" at bounding box center [168, 186] width 48 height 9
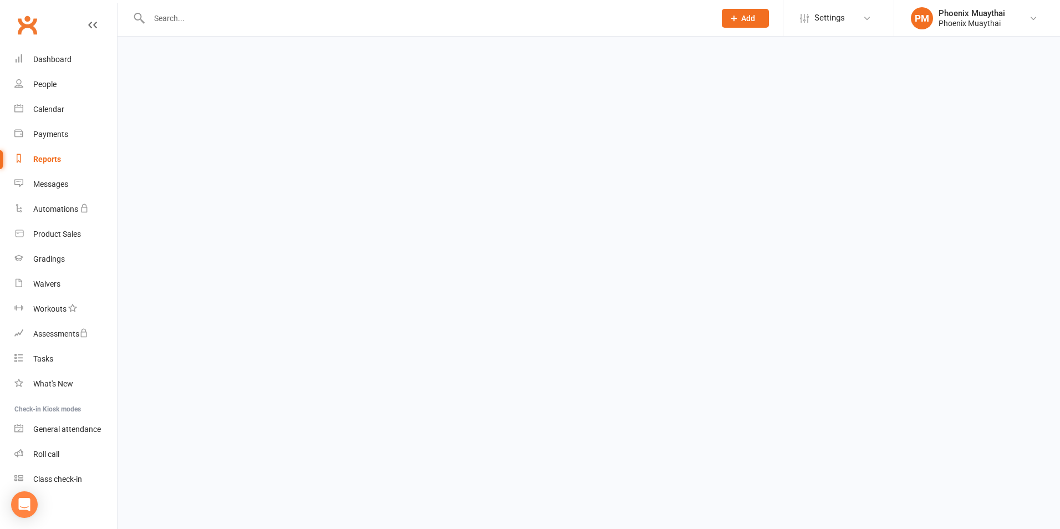
select select "active_only"
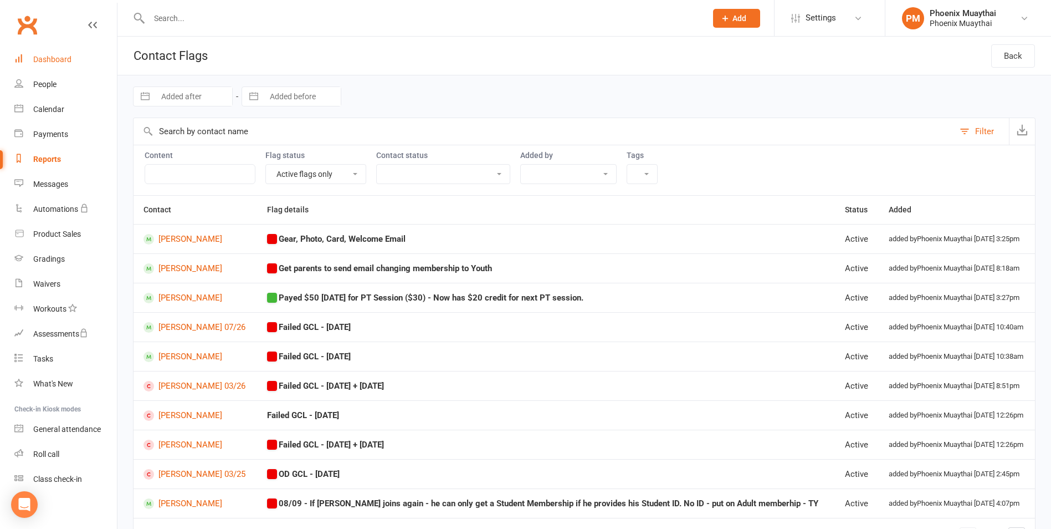
click at [78, 64] on link "Dashboard" at bounding box center [65, 59] width 103 height 25
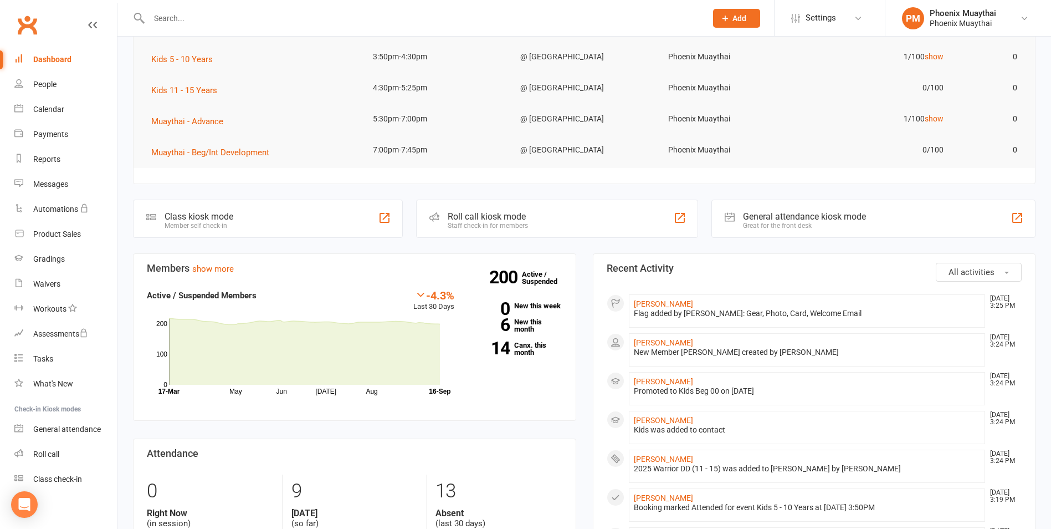
scroll to position [166, 0]
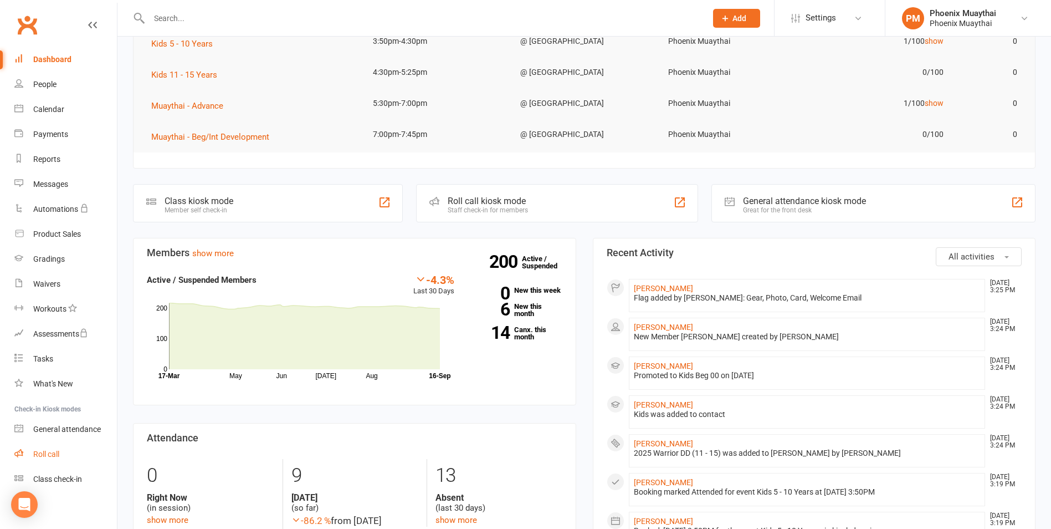
click at [47, 462] on link "Roll call" at bounding box center [65, 454] width 103 height 25
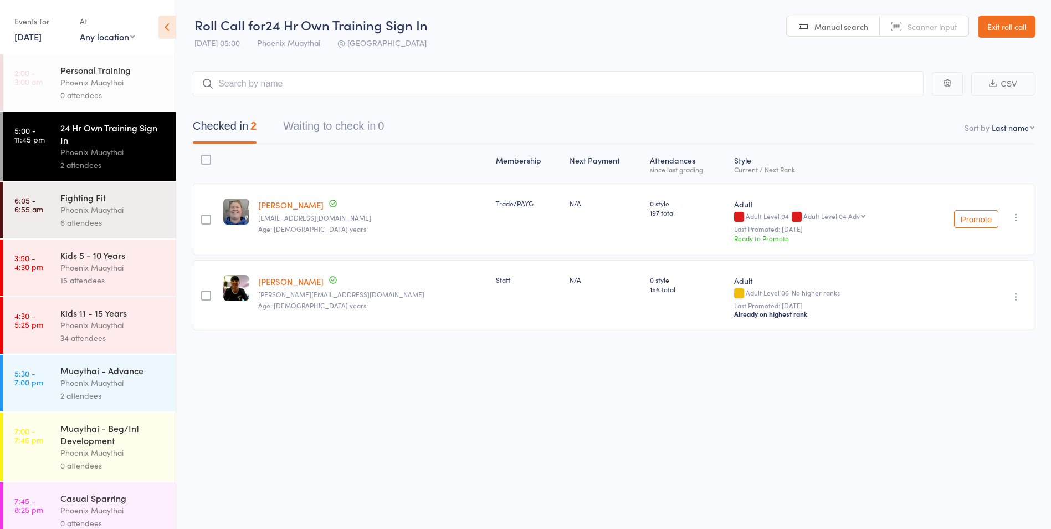
click at [96, 269] on div "Phoenix Muaythai" at bounding box center [113, 267] width 106 height 13
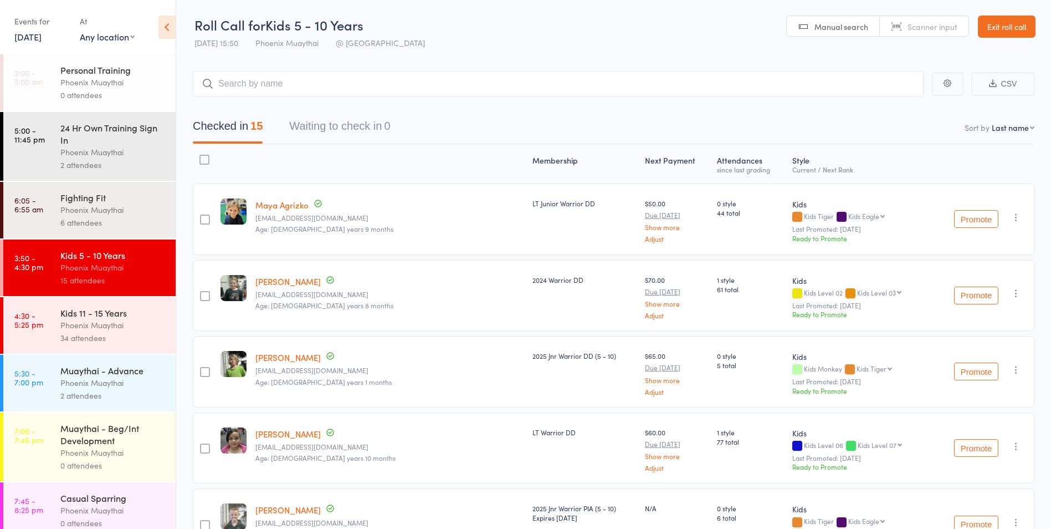
click at [86, 365] on div "Muaythai - Advance" at bounding box center [113, 370] width 106 height 12
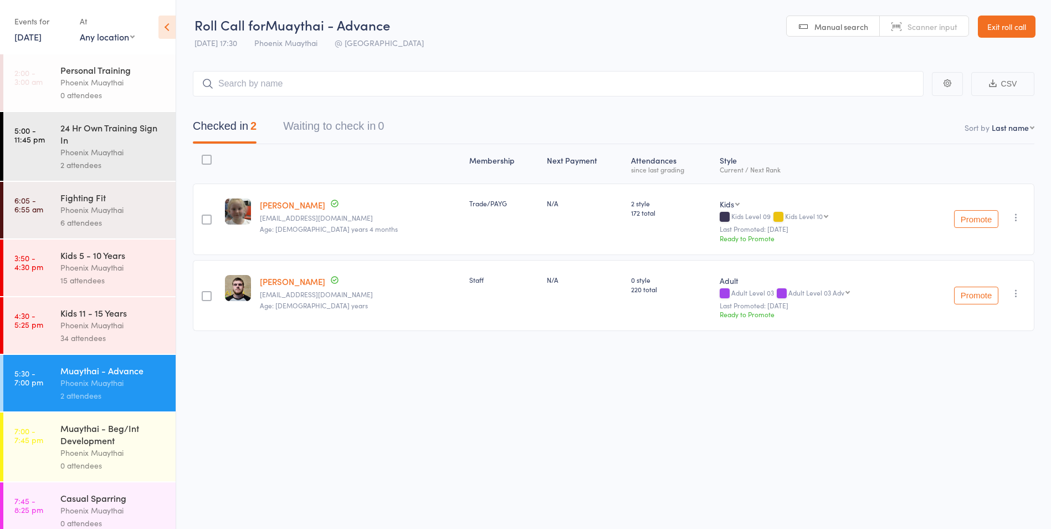
click at [100, 300] on div "Kids 11 - 15 Years Phoenix Muaythai 34 attendees" at bounding box center [117, 325] width 115 height 57
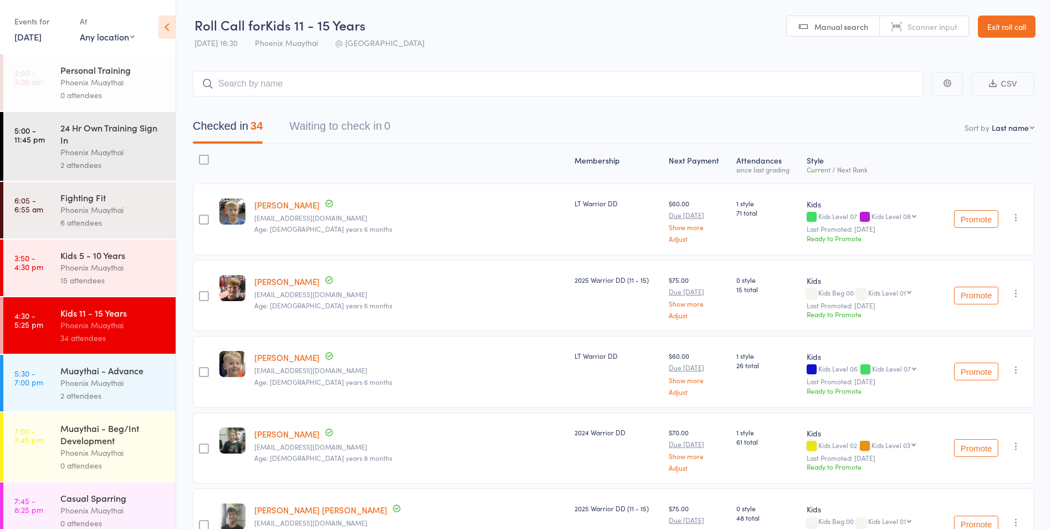
click at [1005, 25] on link "Exit roll call" at bounding box center [1007, 27] width 58 height 22
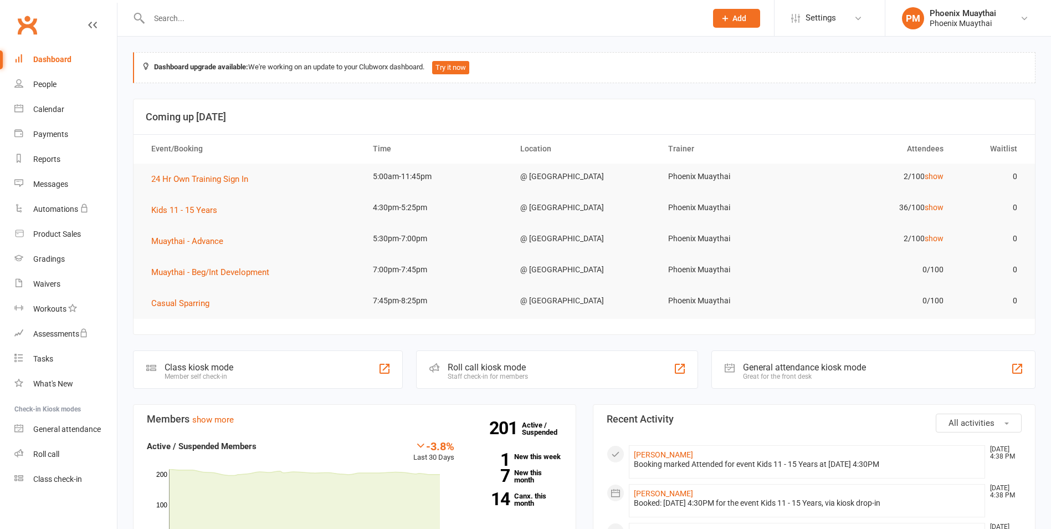
click at [211, 22] on input "text" at bounding box center [422, 19] width 553 height 16
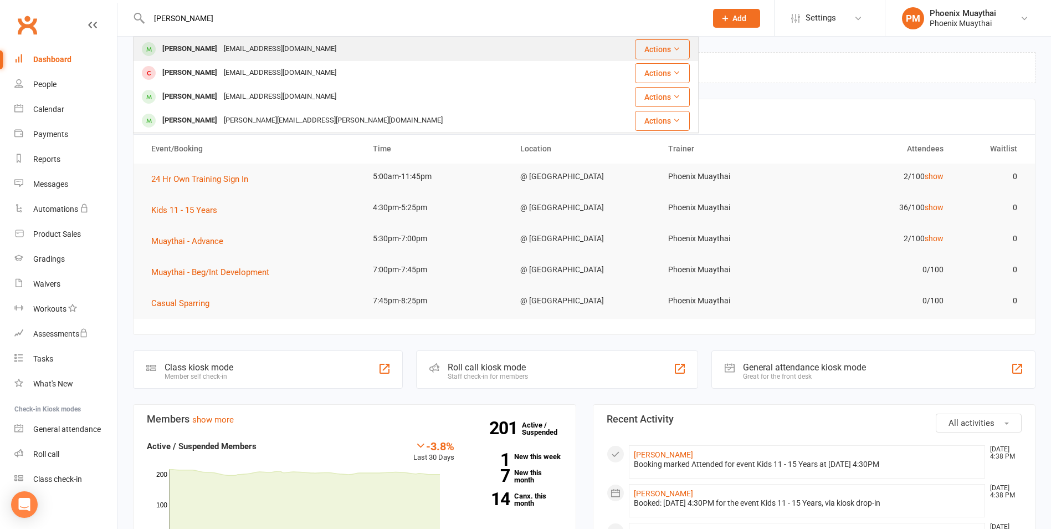
type input "[PERSON_NAME]"
click at [216, 39] on div "[PERSON_NAME] [EMAIL_ADDRESS][DOMAIN_NAME]" at bounding box center [368, 49] width 469 height 23
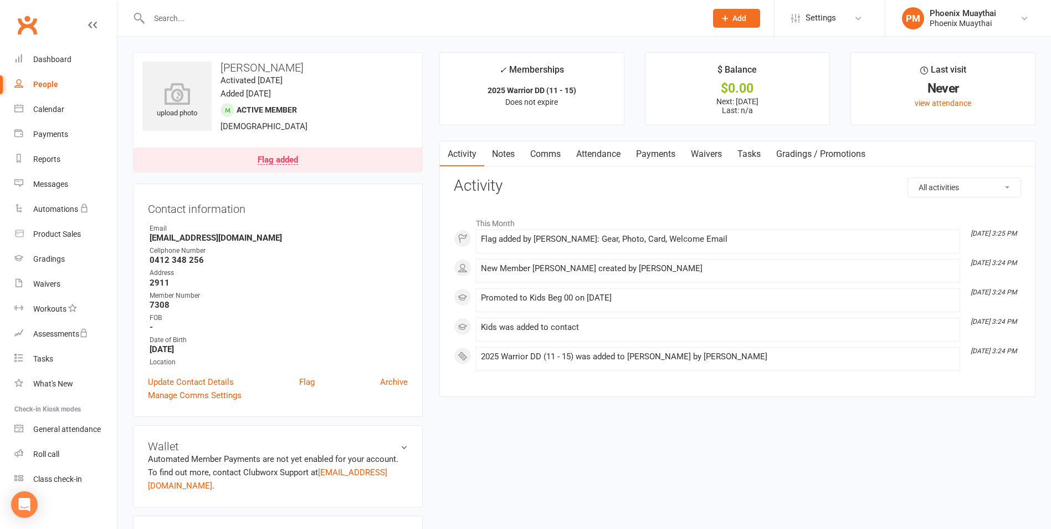
click at [280, 166] on link "Flag added" at bounding box center [278, 159] width 289 height 24
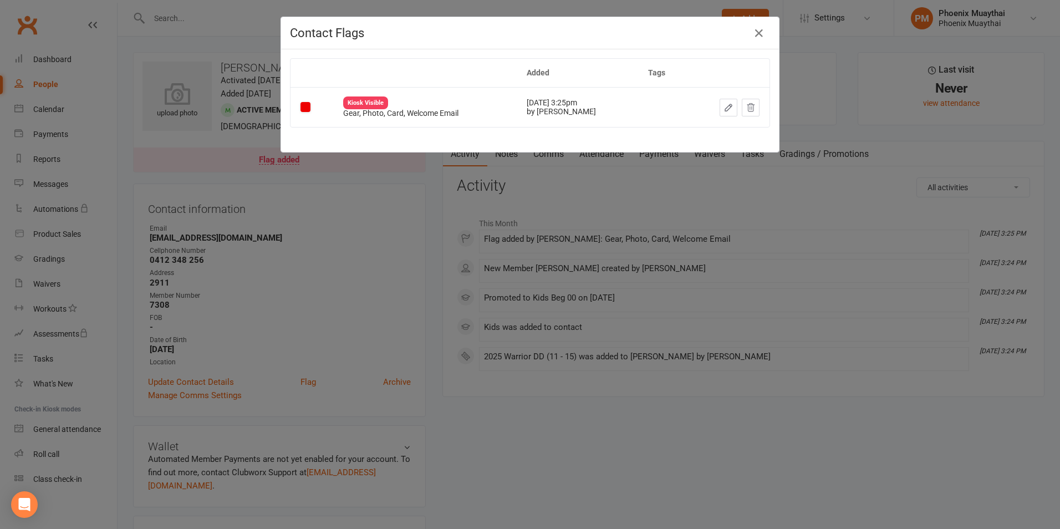
click at [433, 218] on div "Contact Flags Added Tags Kiosk Visible Gear, Photo, Card, Welcome Email [DATE] …" at bounding box center [530, 264] width 1060 height 529
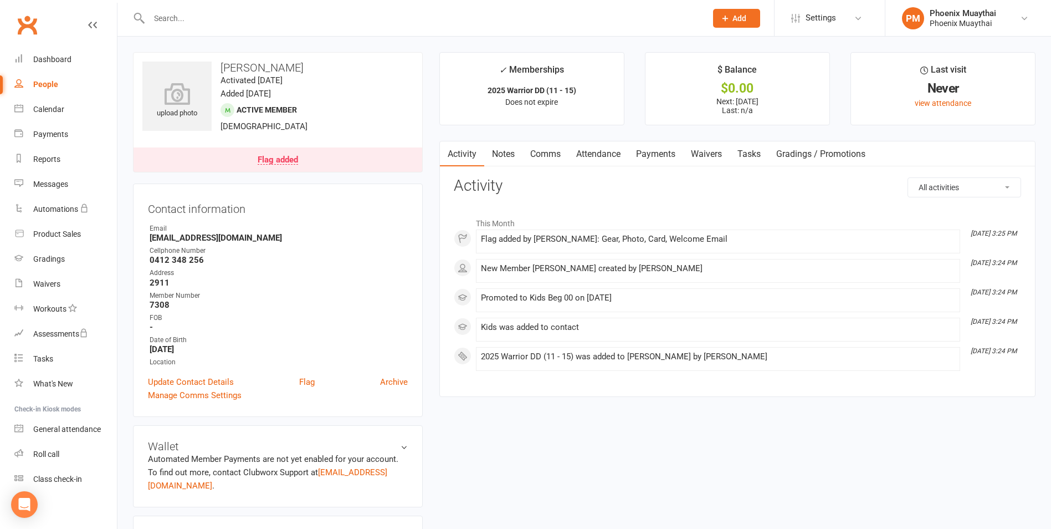
click at [642, 155] on link "Payments" at bounding box center [656, 153] width 55 height 25
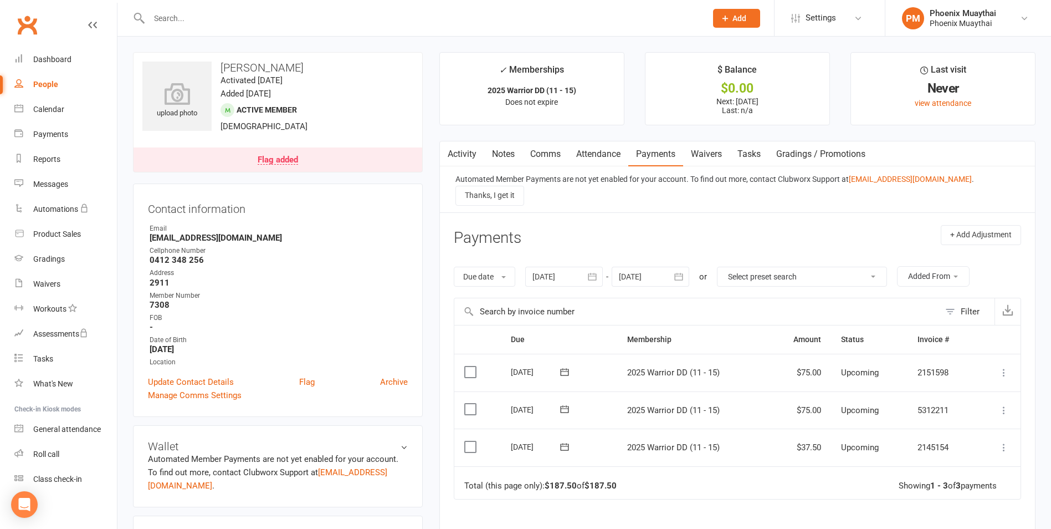
click at [441, 159] on button "button" at bounding box center [447, 153] width 14 height 25
click at [452, 149] on button "button" at bounding box center [447, 153] width 14 height 25
click at [457, 150] on link "Activity" at bounding box center [462, 153] width 44 height 25
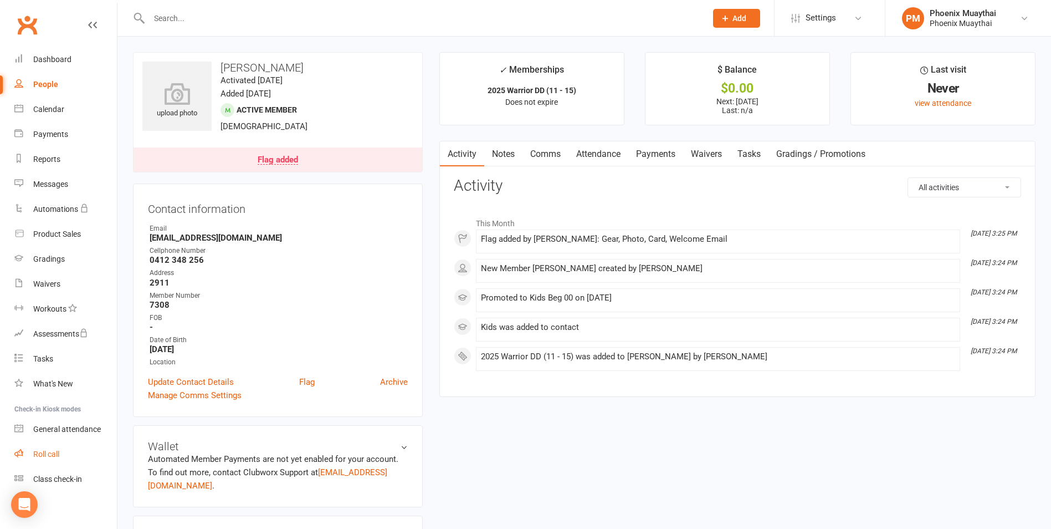
click at [36, 453] on div "Roll call" at bounding box center [46, 453] width 26 height 9
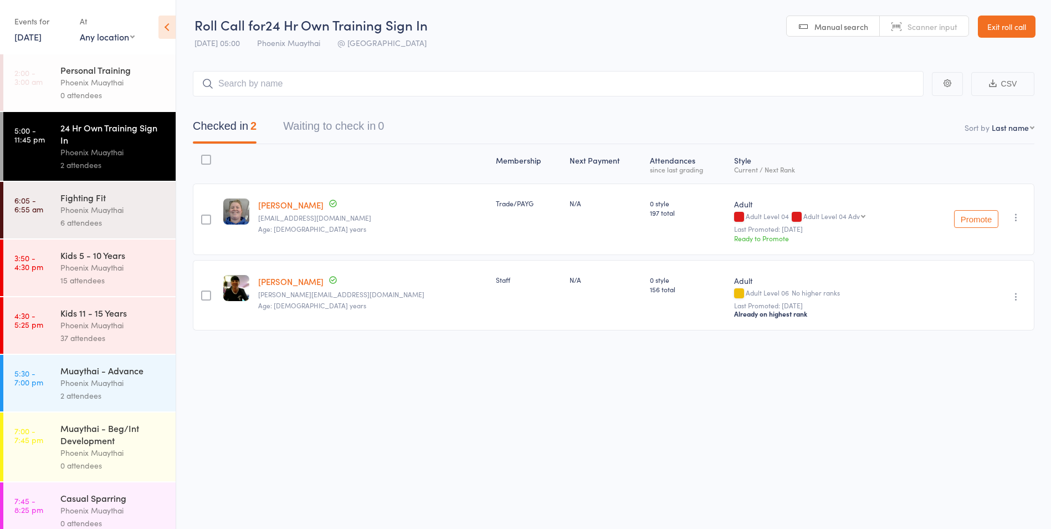
click at [136, 335] on div "37 attendees" at bounding box center [113, 337] width 106 height 13
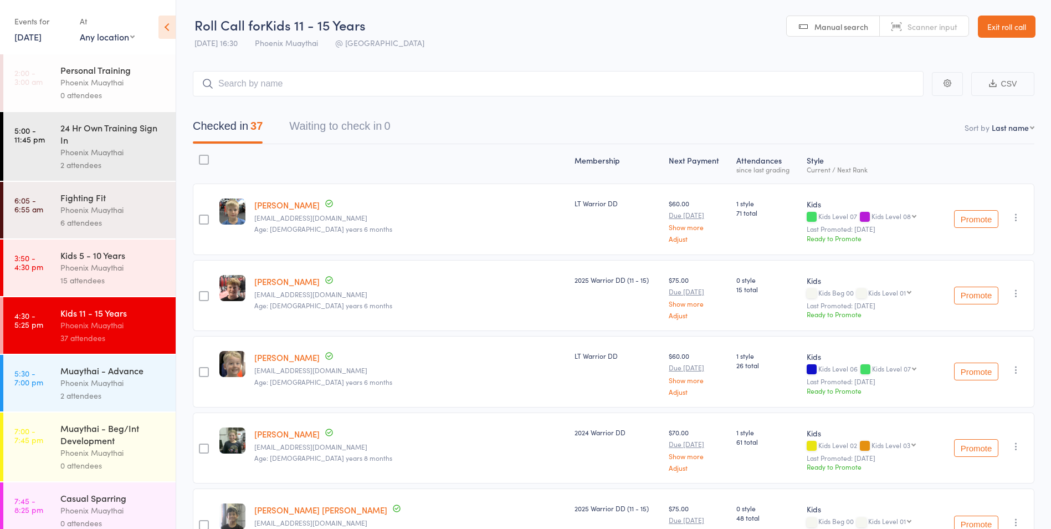
click at [1013, 27] on link "Exit roll call" at bounding box center [1007, 27] width 58 height 22
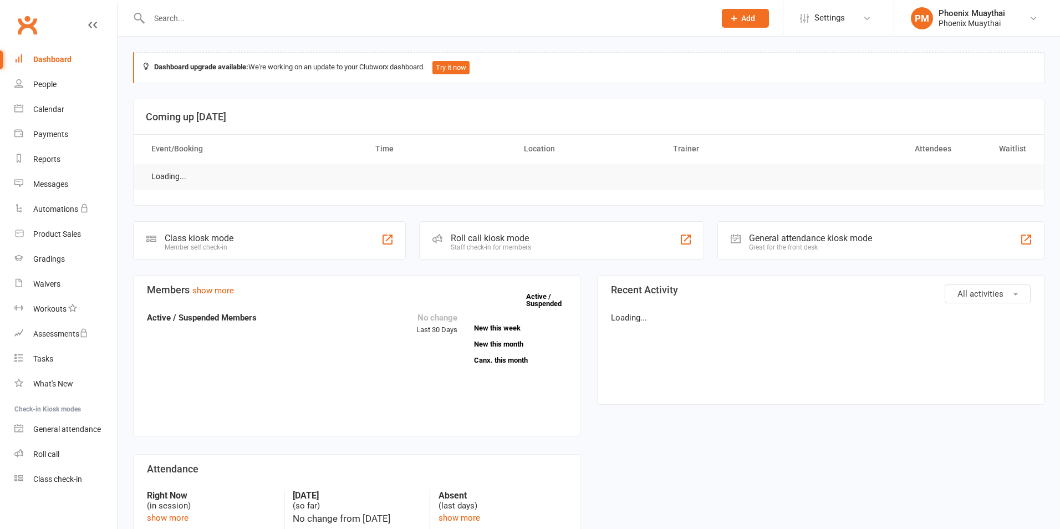
click at [215, 29] on div at bounding box center [420, 18] width 574 height 36
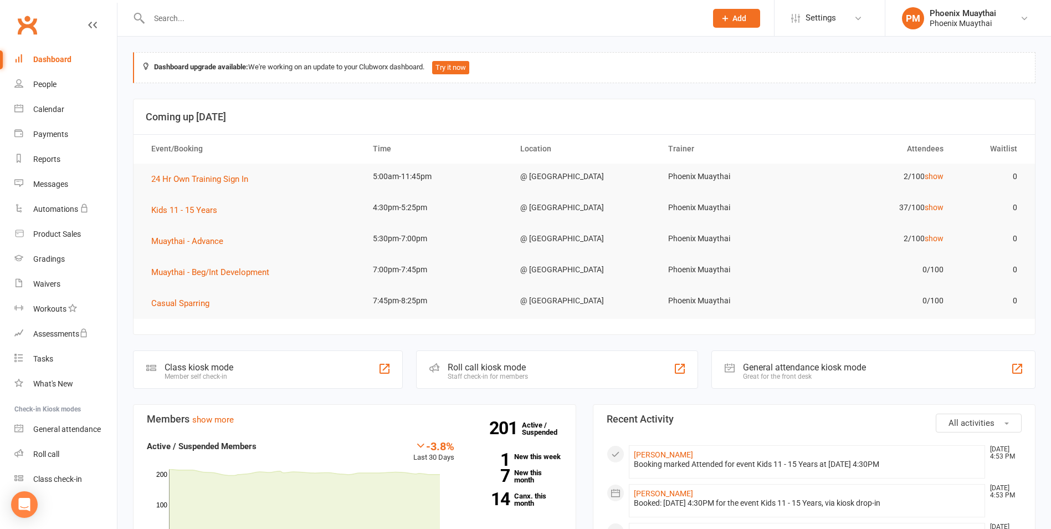
click at [211, 21] on input "text" at bounding box center [422, 19] width 553 height 16
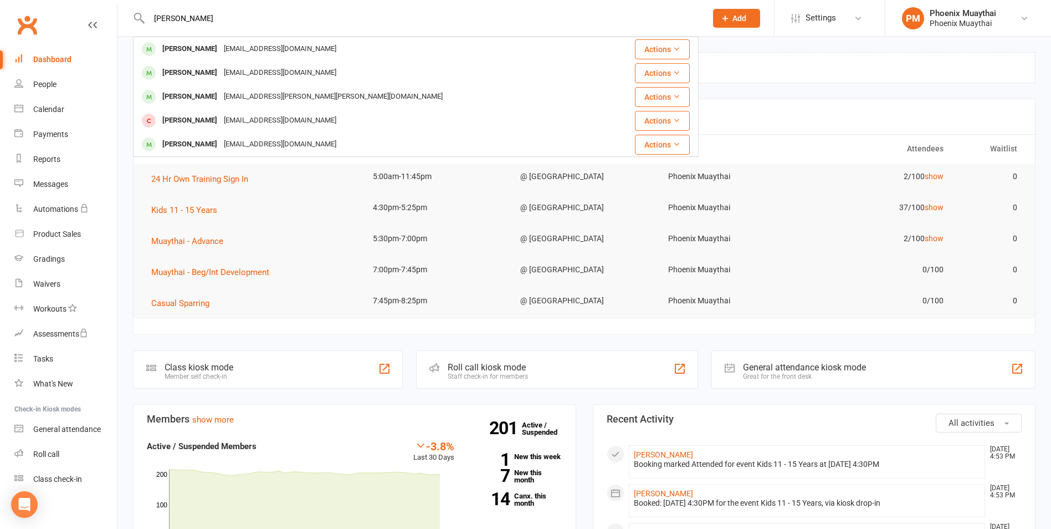
type input "[PERSON_NAME]"
click at [191, 50] on div "[PERSON_NAME]" at bounding box center [190, 49] width 62 height 16
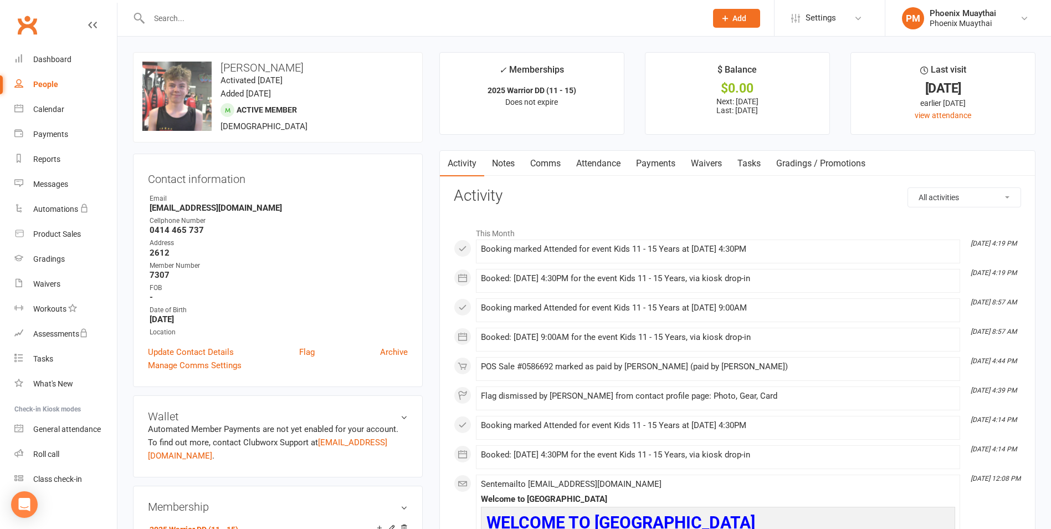
click at [190, 22] on input "text" at bounding box center [422, 19] width 553 height 16
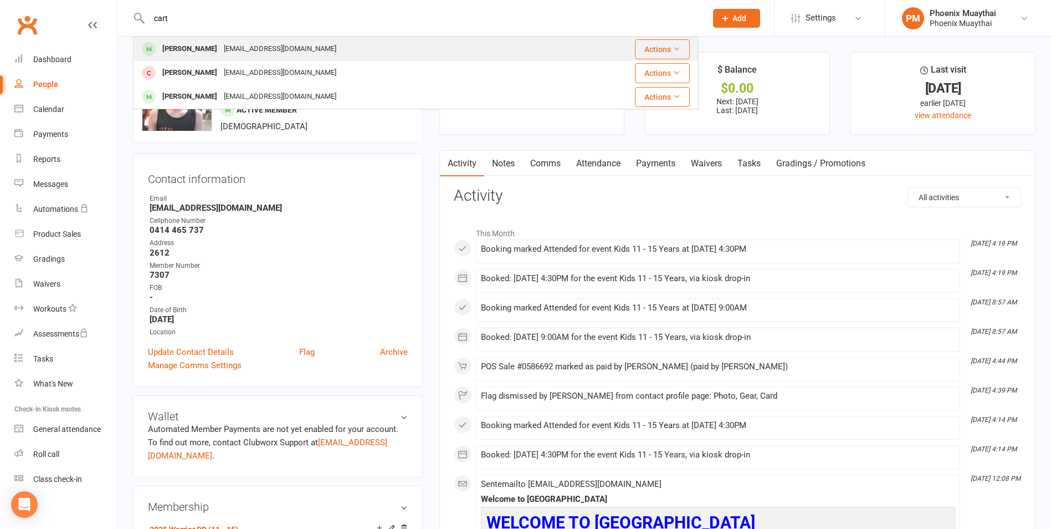
type input "cart"
click at [193, 47] on div "[PERSON_NAME]" at bounding box center [190, 49] width 62 height 16
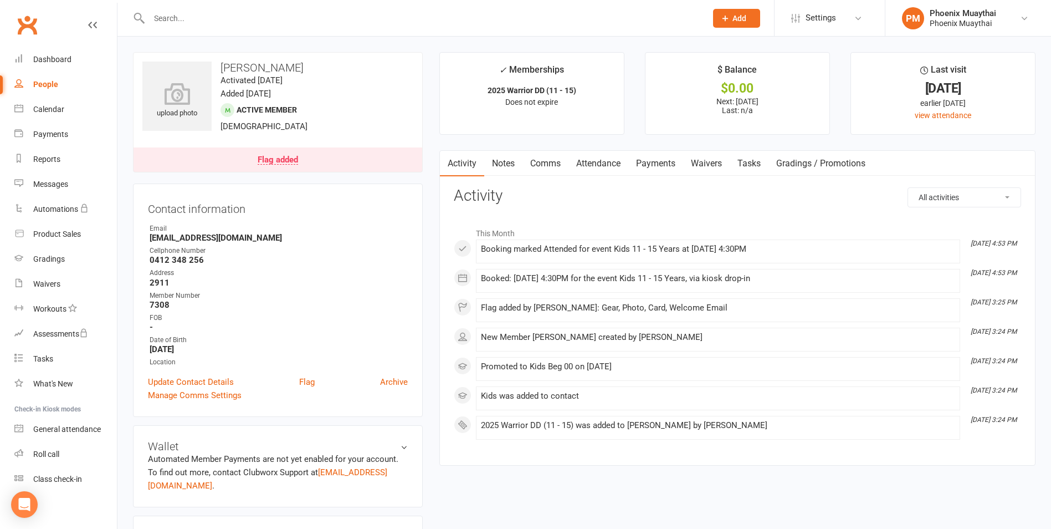
click at [259, 157] on div "Flag added" at bounding box center [278, 160] width 40 height 9
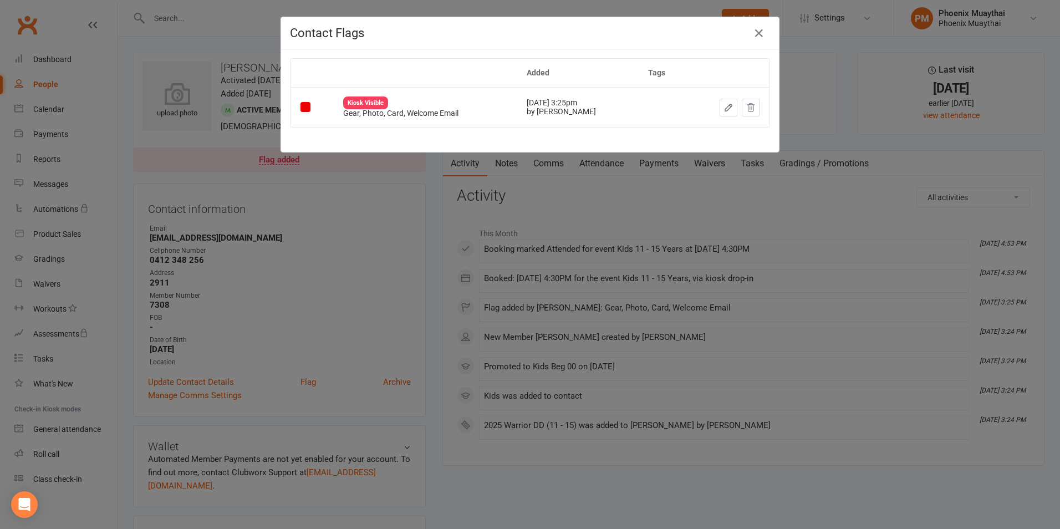
click at [437, 194] on div "Contact Flags Added Tags Kiosk Visible Gear, Photo, Card, Welcome Email [DATE] …" at bounding box center [530, 264] width 1060 height 529
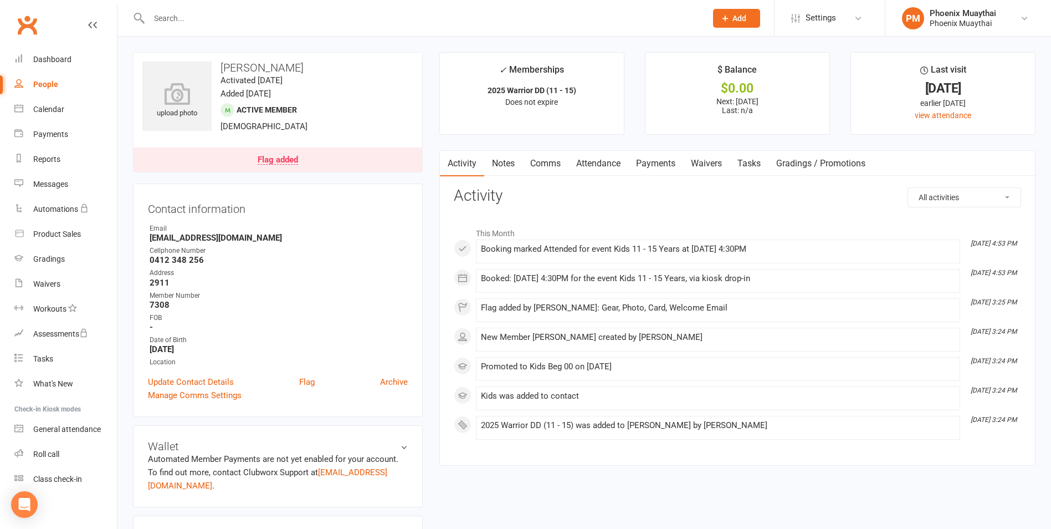
click at [436, 154] on main "✓ Memberships 2025 Warrior DD (11 - 15) Does not expire $ Balance $0.00 Next: 1…" at bounding box center [737, 264] width 613 height 425
click at [183, 98] on icon at bounding box center [177, 93] width 76 height 24
click at [282, 163] on div "Flag added" at bounding box center [278, 160] width 40 height 9
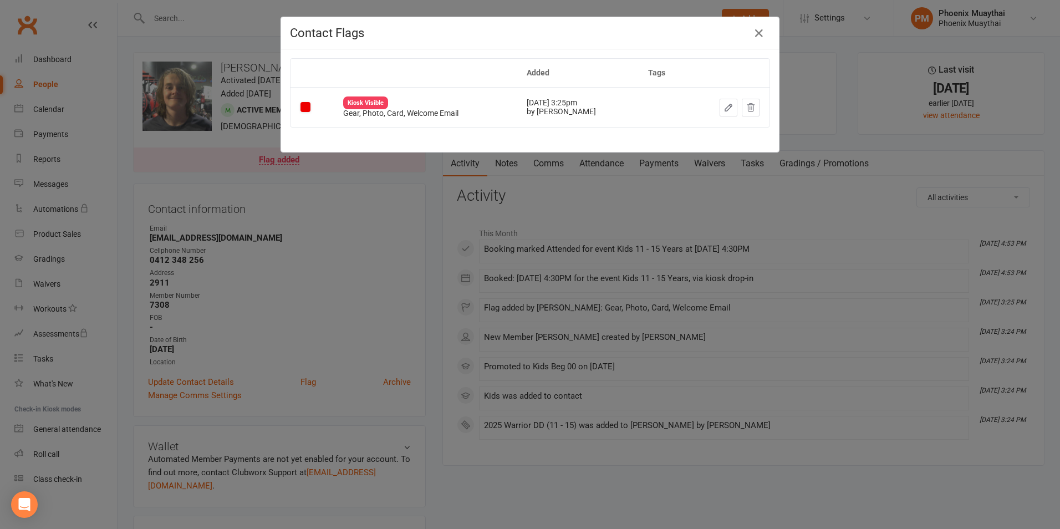
click at [729, 108] on button "button" at bounding box center [728, 108] width 18 height 18
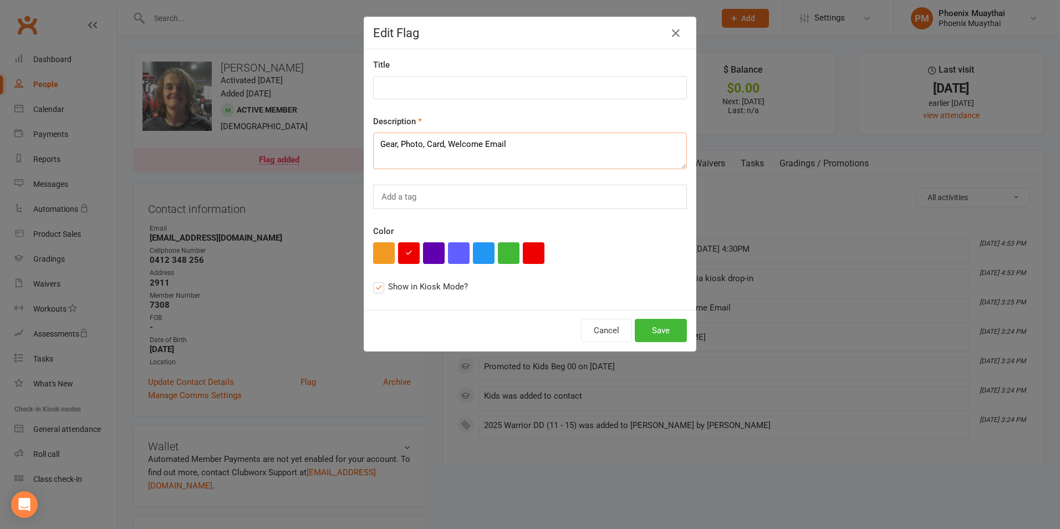
click at [443, 145] on textarea "Gear, Photo, Card, Welcome Email" at bounding box center [530, 150] width 314 height 37
drag, startPoint x: 443, startPoint y: 145, endPoint x: 406, endPoint y: 145, distance: 37.7
click at [406, 145] on textarea "Gear, Photo, Card, Welcome Email" at bounding box center [530, 150] width 314 height 37
click at [407, 145] on textarea "Gear, Photo, Card, Welcome Email" at bounding box center [530, 150] width 314 height 37
click at [406, 145] on textarea "Gear, Photo, Card, Welcome Email" at bounding box center [530, 150] width 314 height 37
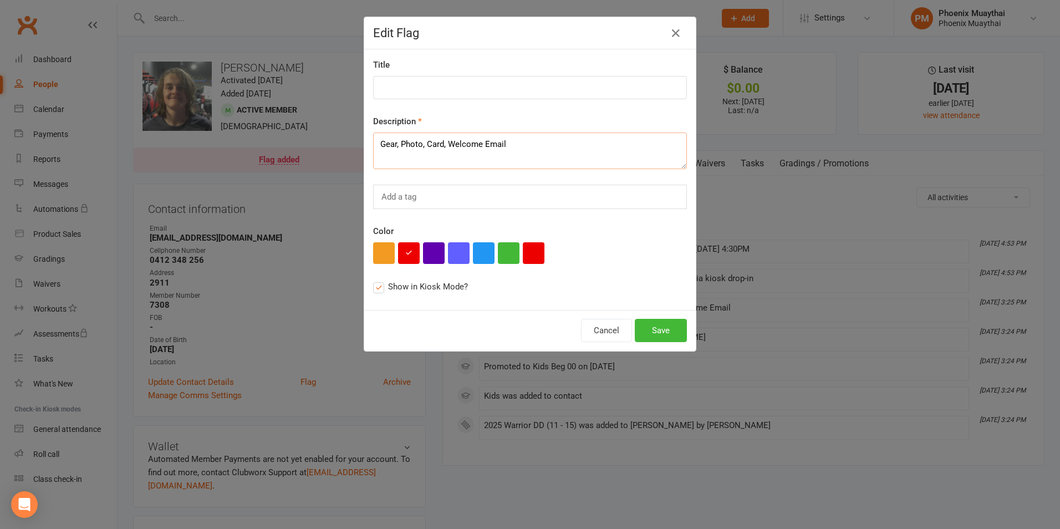
click at [406, 145] on textarea "Gear, Photo, Card, Welcome Email" at bounding box center [530, 150] width 314 height 37
click at [405, 146] on textarea "Gear, Photo, Card, Welcome Email" at bounding box center [530, 150] width 314 height 37
click at [422, 144] on textarea "Gear, , Card, Welcome Email" at bounding box center [530, 150] width 314 height 37
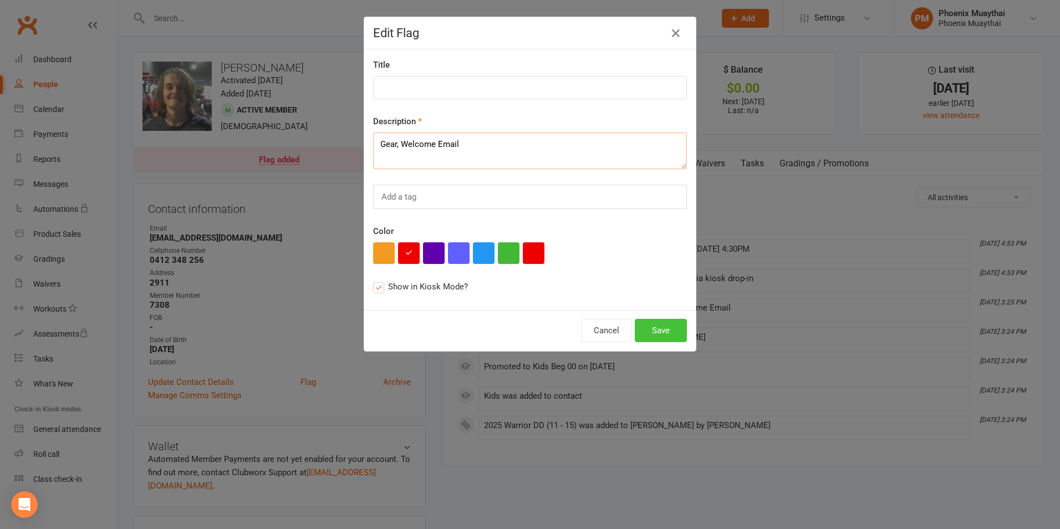
type textarea "Gear, Welcome Email"
click at [666, 336] on button "Save" at bounding box center [661, 330] width 52 height 23
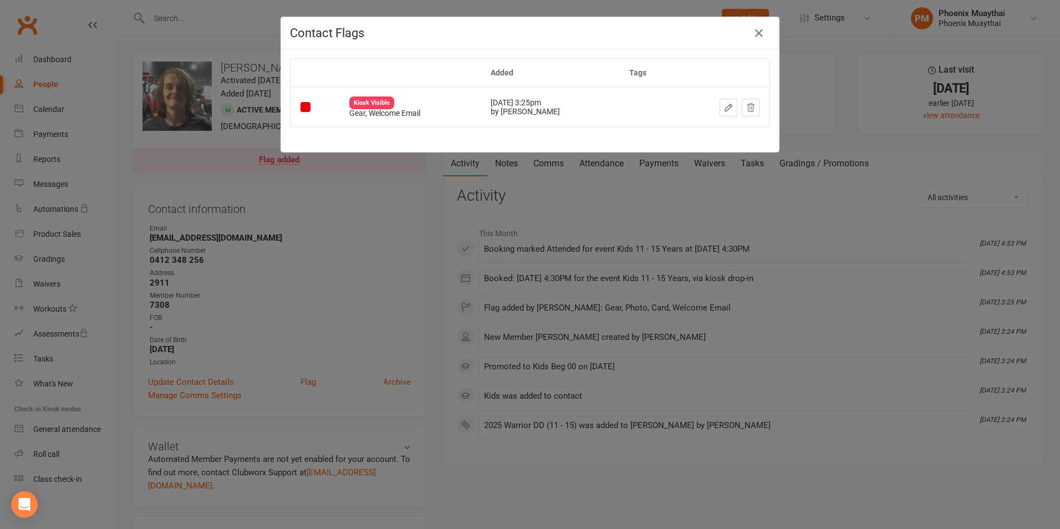
click at [431, 198] on div "Contact Flags Added Tags Kiosk Visible Gear, Welcome Email Sep 16, 2025 3:25pm …" at bounding box center [530, 264] width 1060 height 529
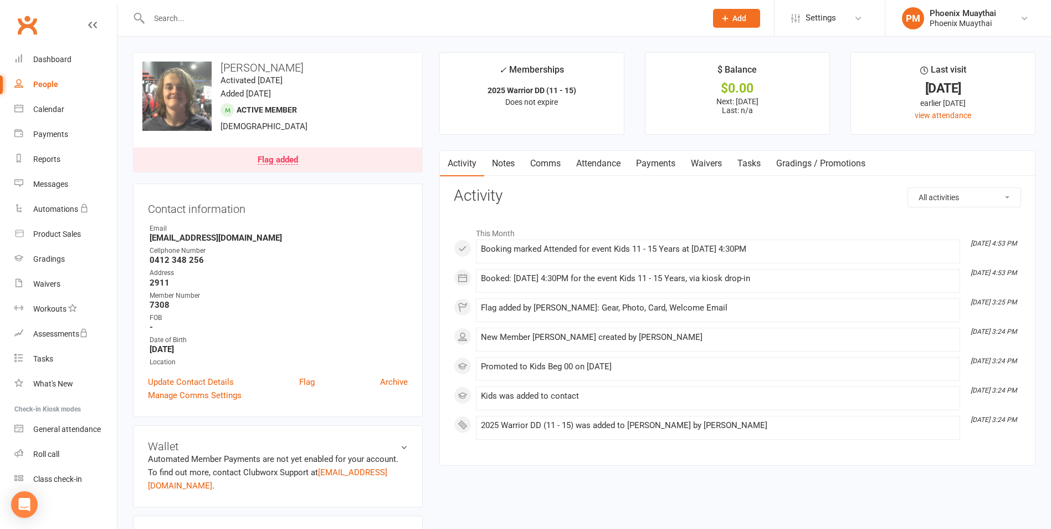
click at [643, 168] on link "Payments" at bounding box center [656, 163] width 55 height 25
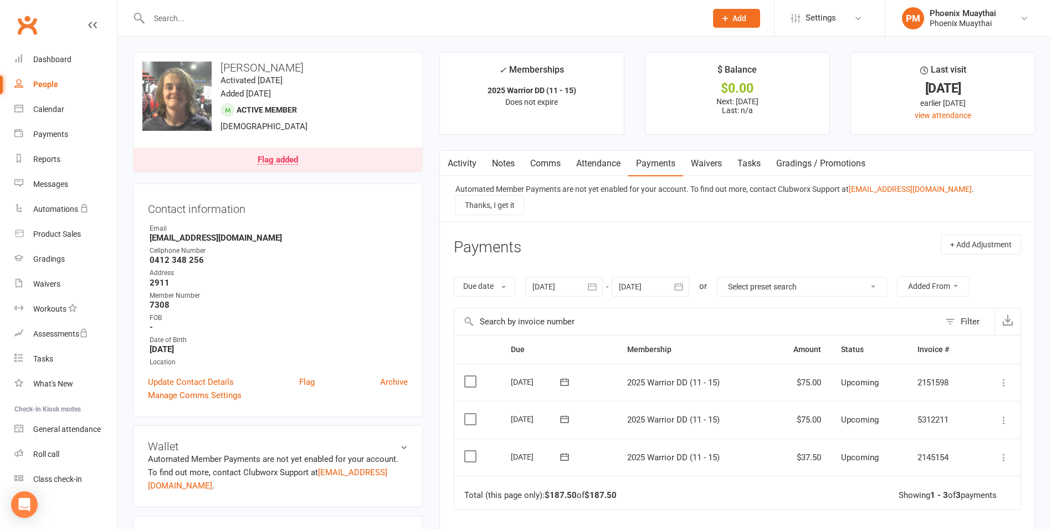
click at [471, 168] on link "Activity" at bounding box center [462, 163] width 44 height 25
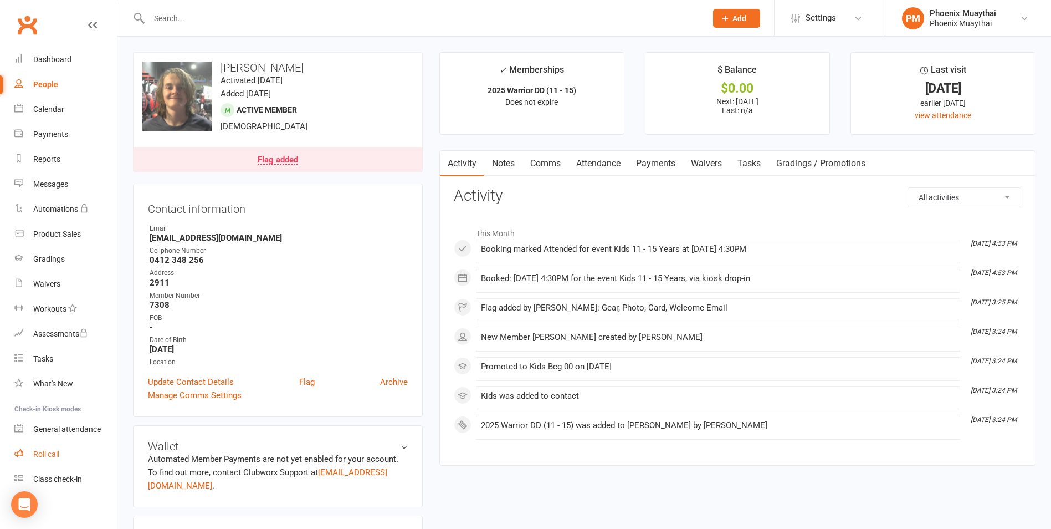
click at [67, 456] on link "Roll call" at bounding box center [65, 454] width 103 height 25
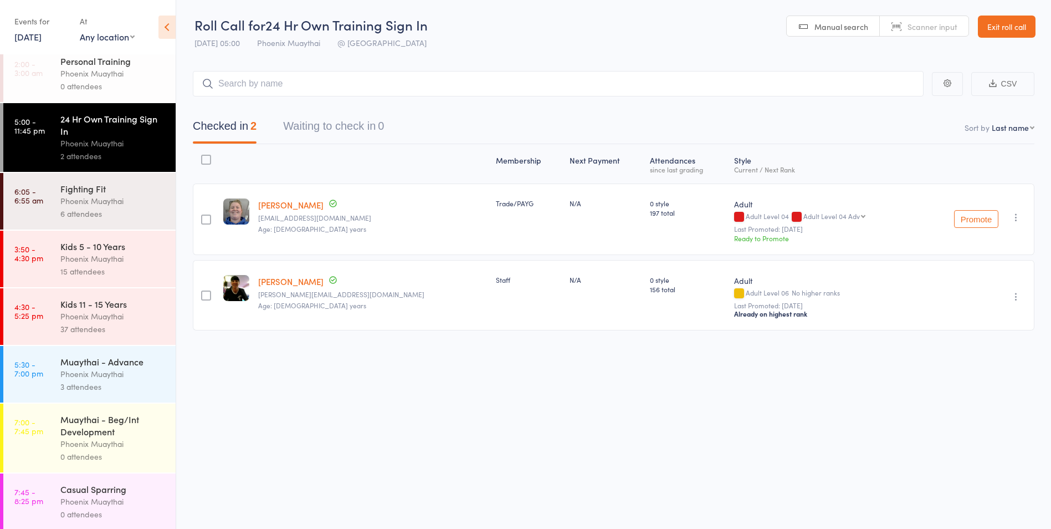
scroll to position [11, 0]
click at [120, 305] on div "Kids 11 - 15 Years" at bounding box center [113, 301] width 106 height 12
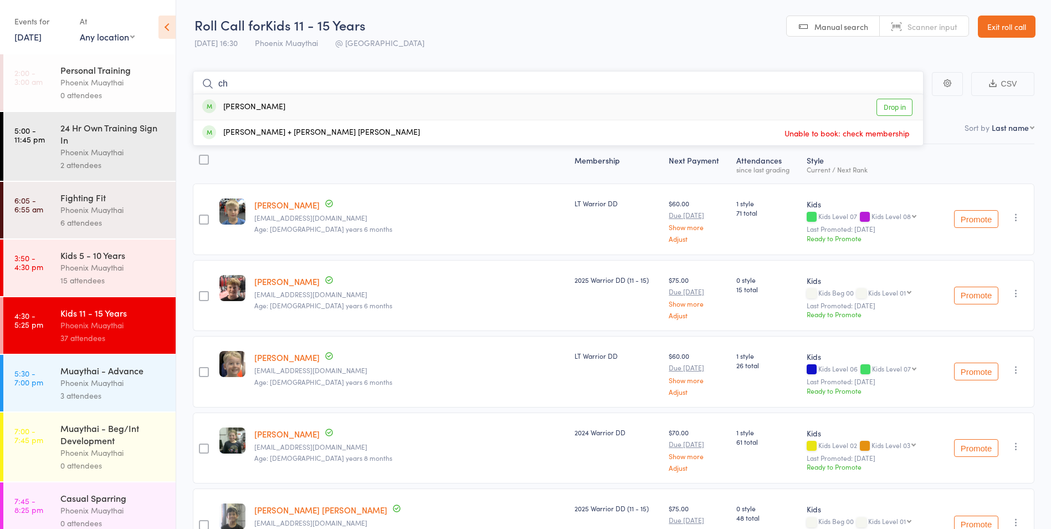
type input "c"
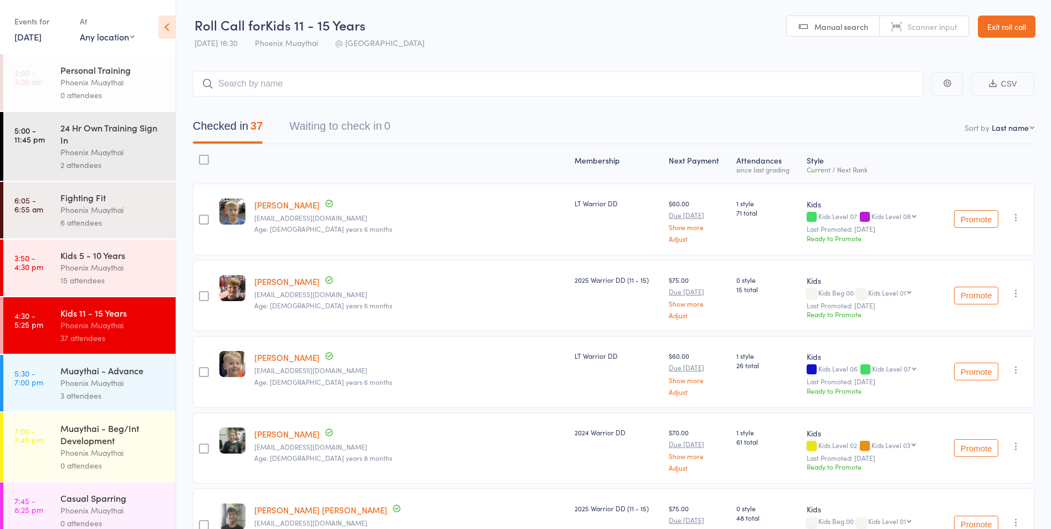
click at [367, 157] on div at bounding box center [410, 163] width 320 height 29
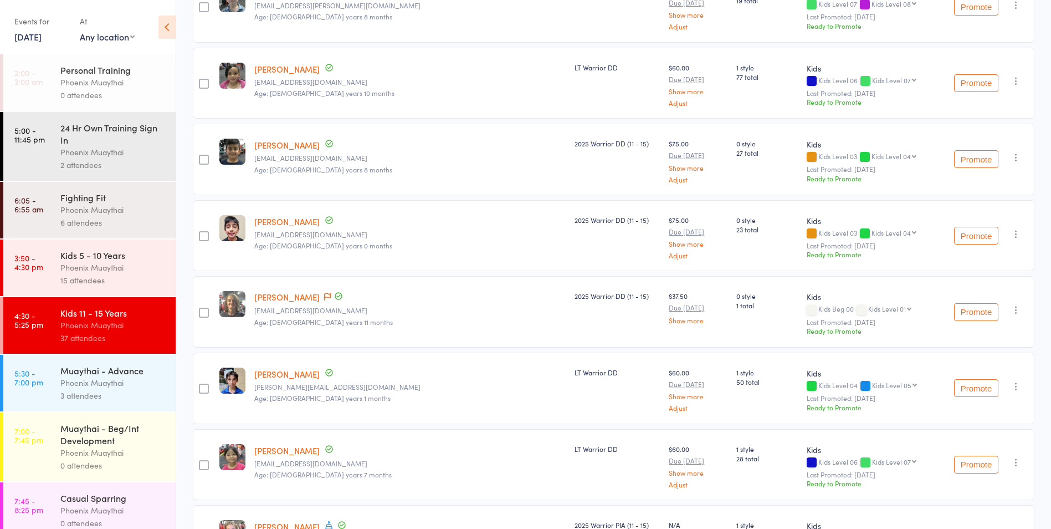
scroll to position [610, 0]
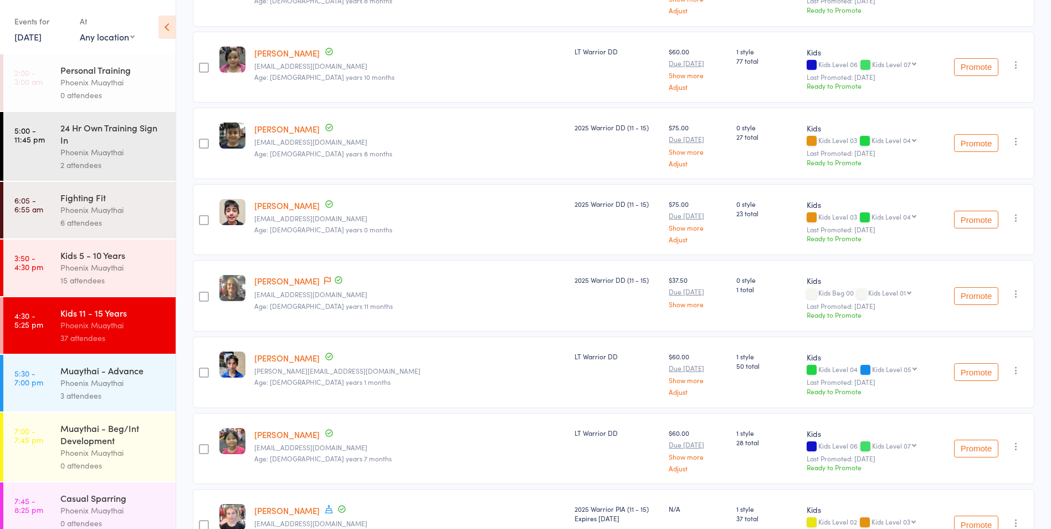
click at [1014, 290] on icon "button" at bounding box center [1016, 293] width 11 height 11
click at [981, 403] on li "Remove" at bounding box center [976, 404] width 91 height 15
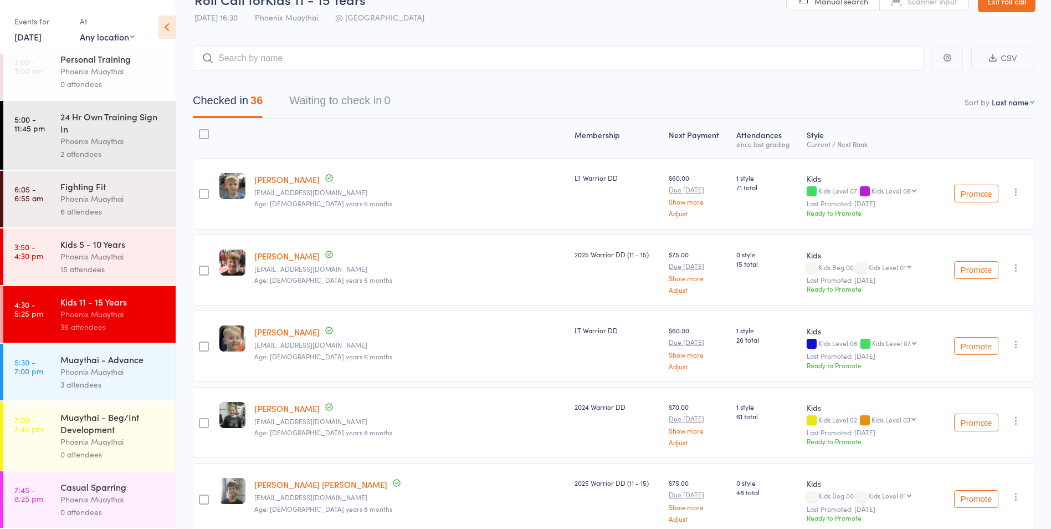
scroll to position [0, 0]
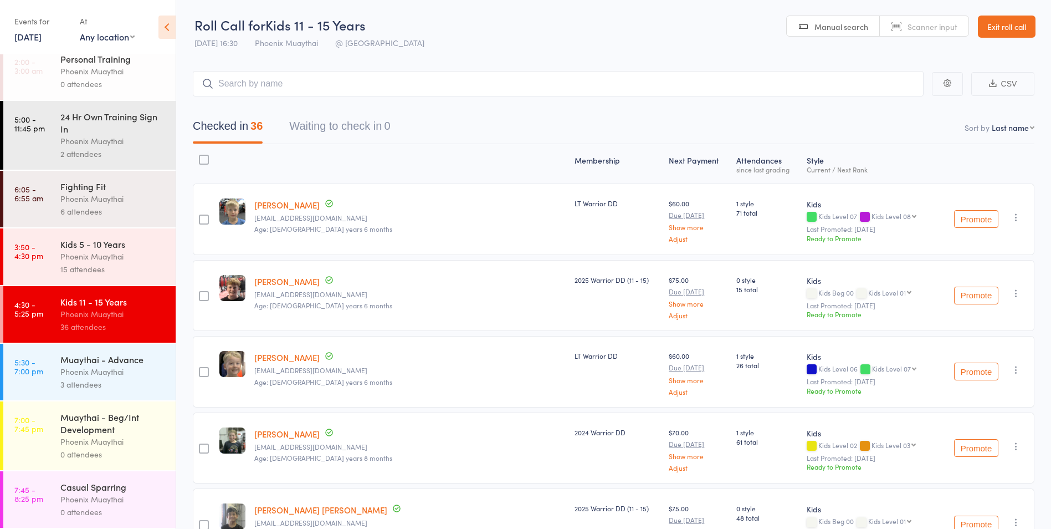
click at [997, 30] on link "Exit roll call" at bounding box center [1007, 27] width 58 height 22
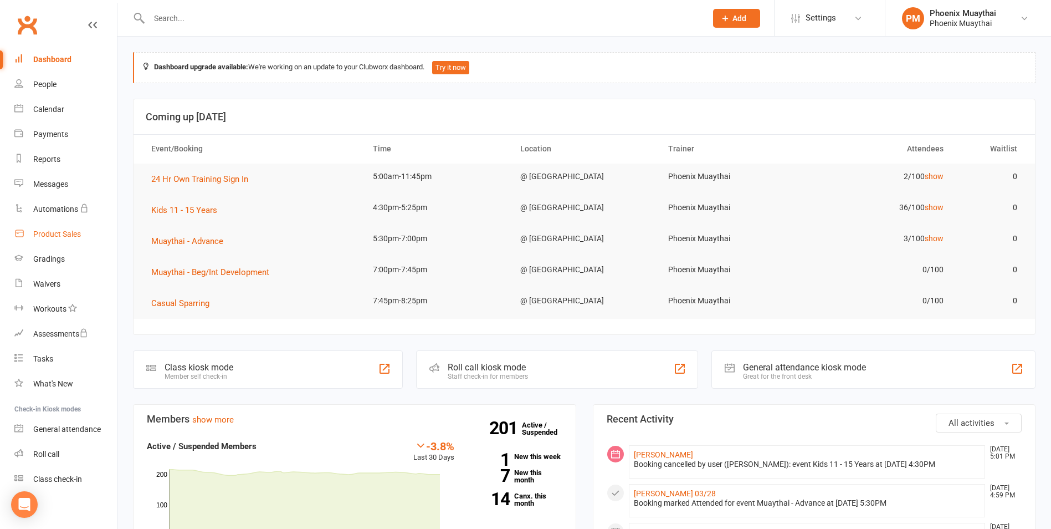
click at [81, 235] on link "Product Sales" at bounding box center [65, 234] width 103 height 25
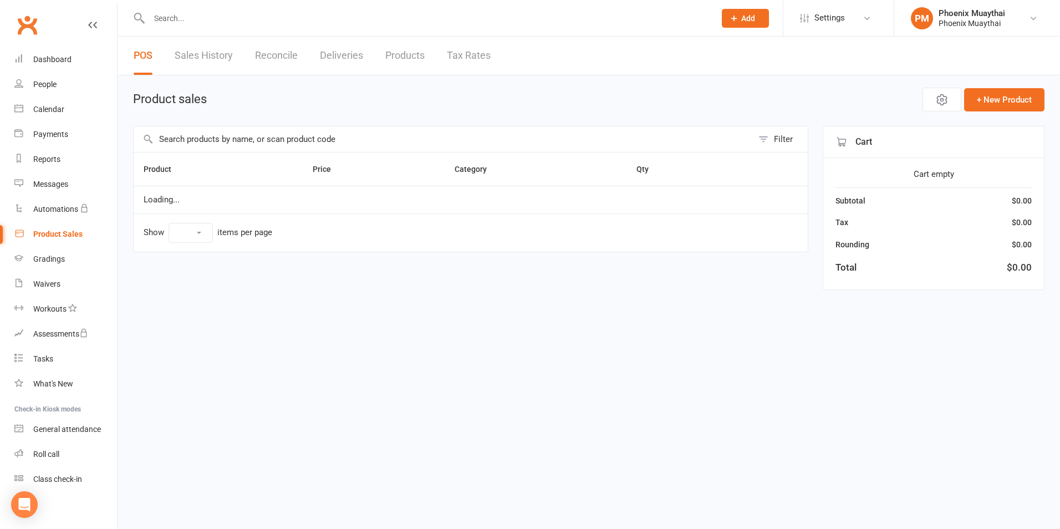
select select "100"
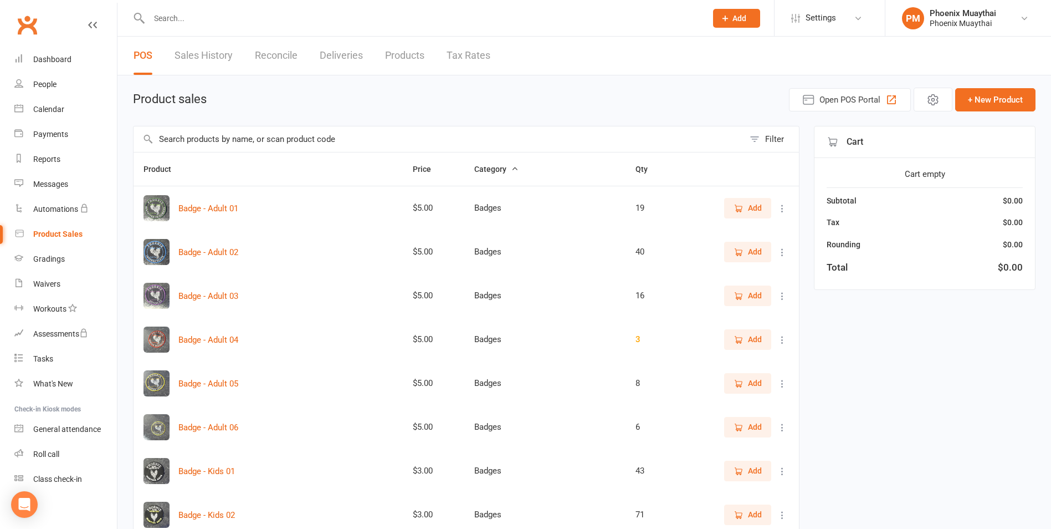
click at [216, 137] on input "text" at bounding box center [439, 138] width 611 height 25
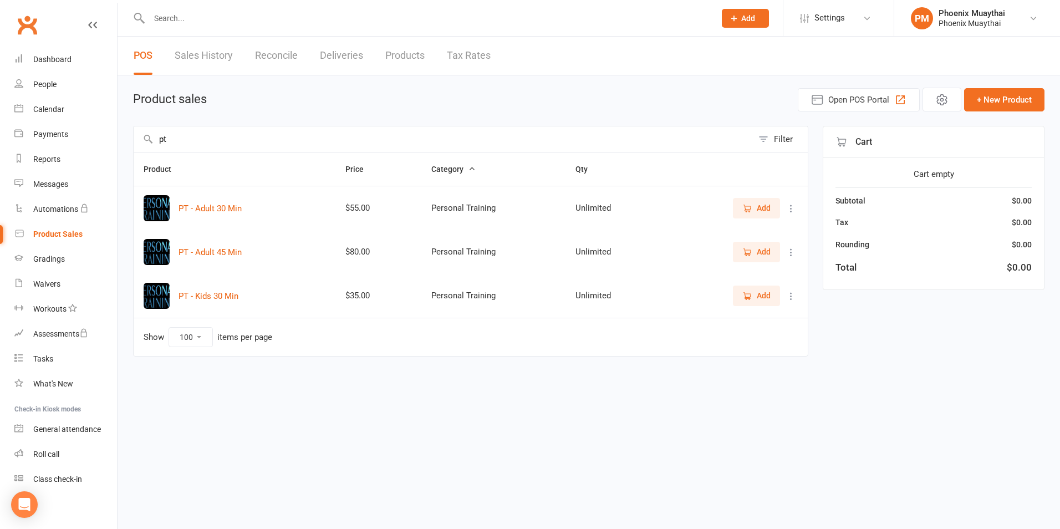
type input "pt"
click at [751, 302] on span "Add" at bounding box center [756, 295] width 28 height 12
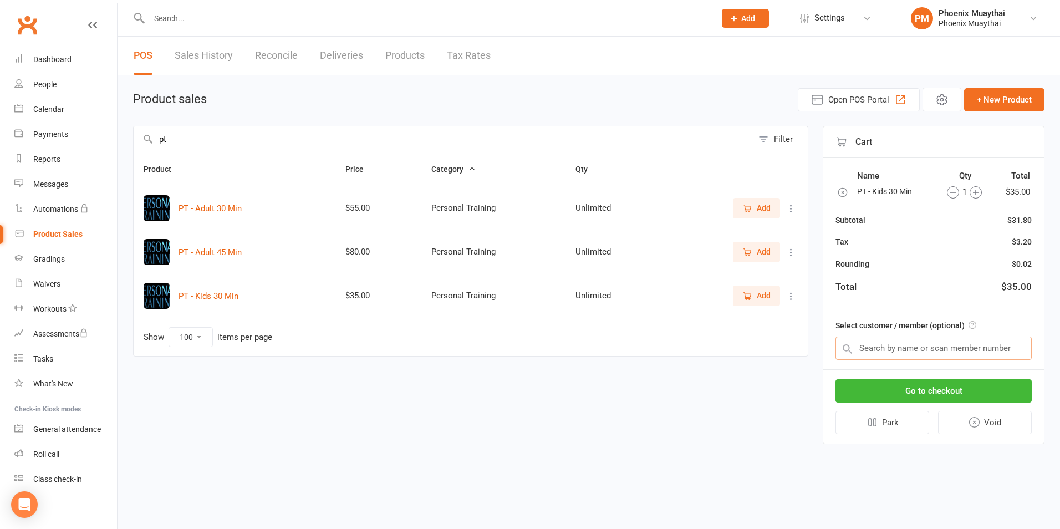
click at [872, 349] on input "text" at bounding box center [933, 347] width 196 height 23
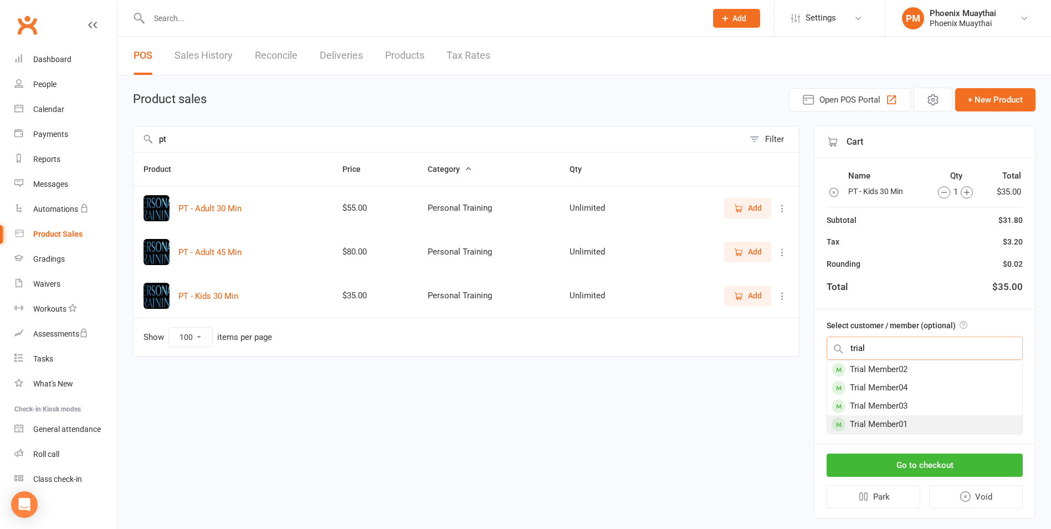
type input "trial"
click at [915, 428] on div "Trial Member01" at bounding box center [924, 424] width 195 height 18
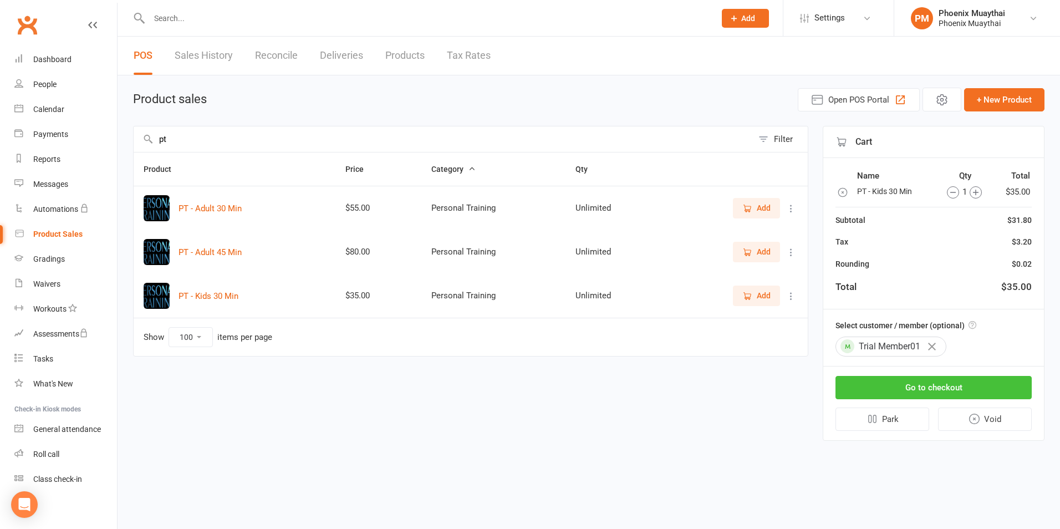
click at [922, 382] on button "Go to checkout" at bounding box center [933, 387] width 196 height 23
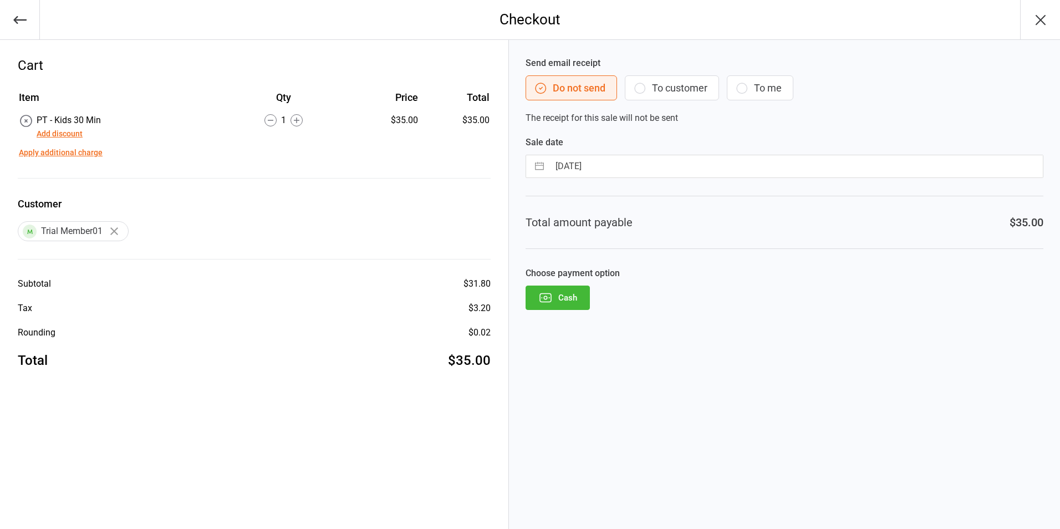
click at [568, 299] on button "Cash" at bounding box center [557, 297] width 64 height 24
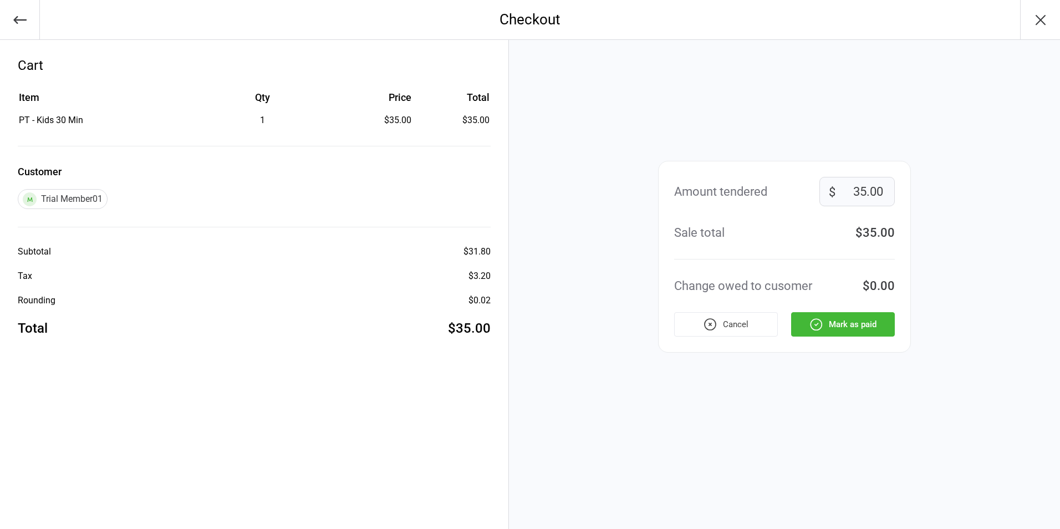
click at [862, 324] on button "Mark as paid" at bounding box center [843, 324] width 104 height 24
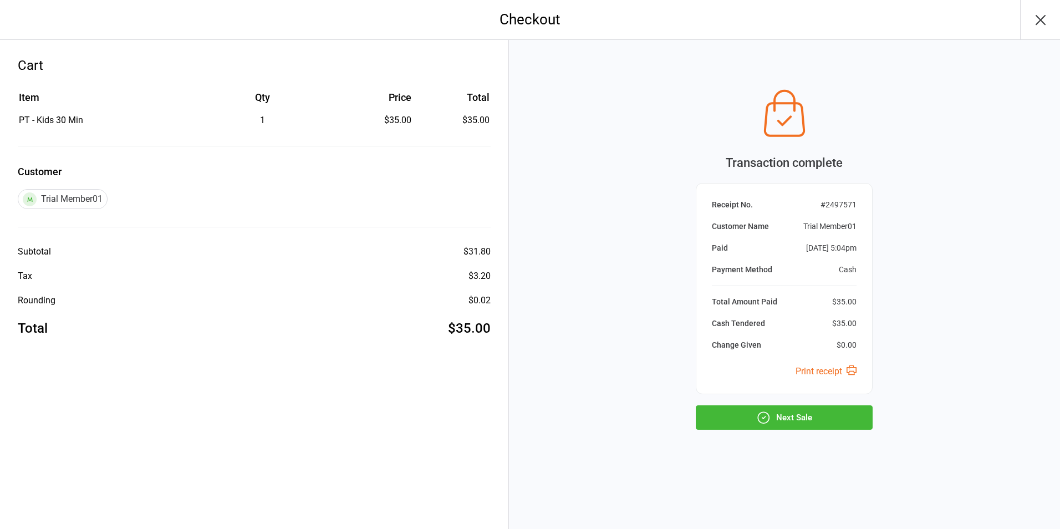
click at [782, 418] on button "Next Sale" at bounding box center [784, 417] width 177 height 24
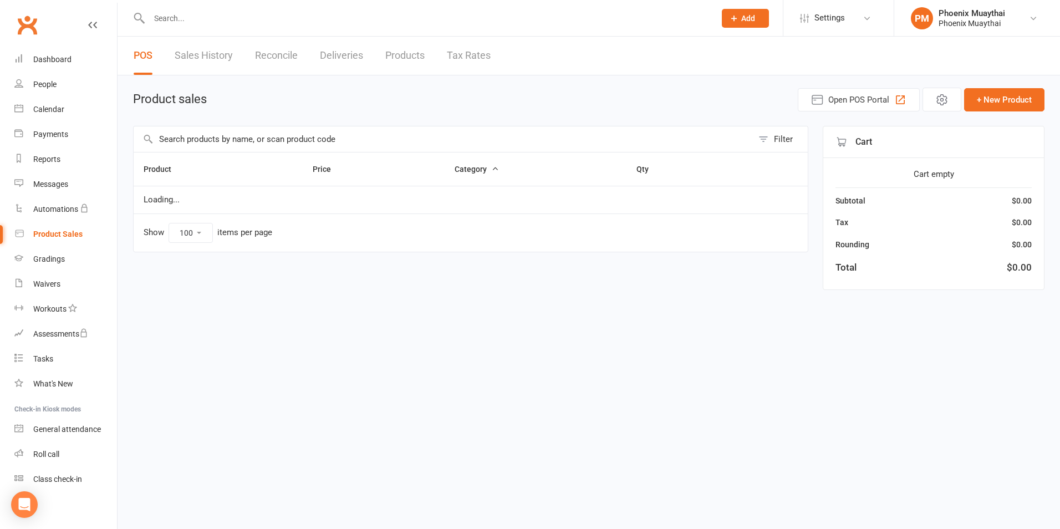
select select "100"
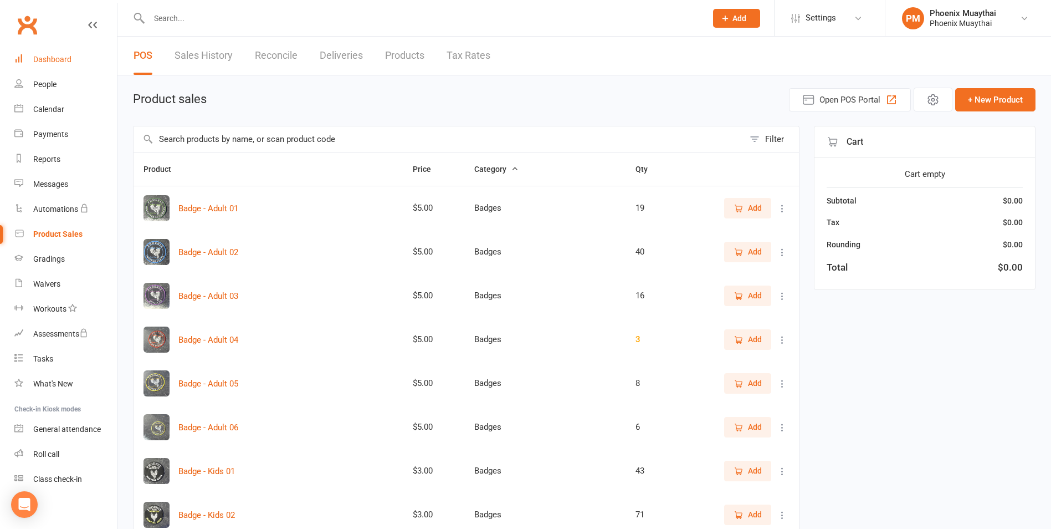
click at [86, 52] on link "Dashboard" at bounding box center [65, 59] width 103 height 25
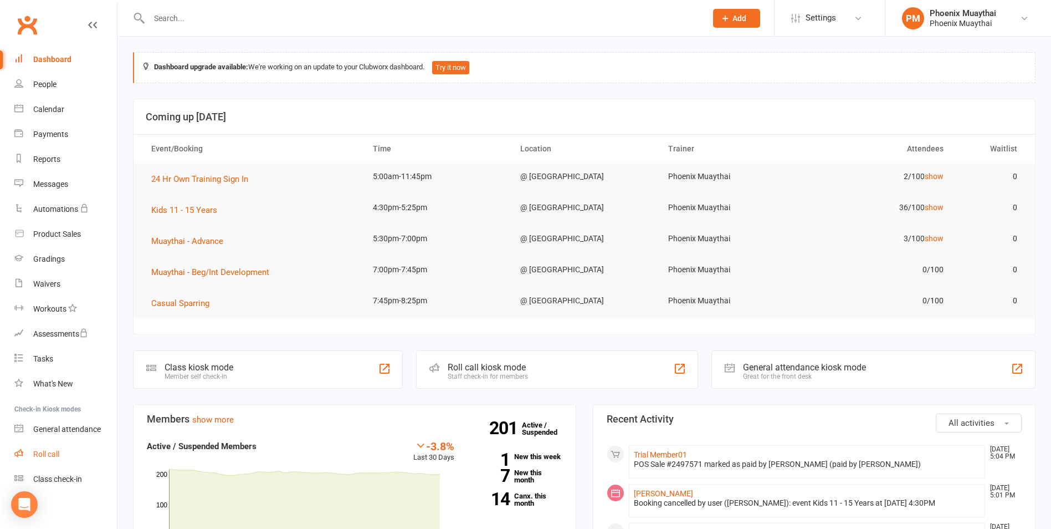
click at [71, 463] on link "Roll call" at bounding box center [65, 454] width 103 height 25
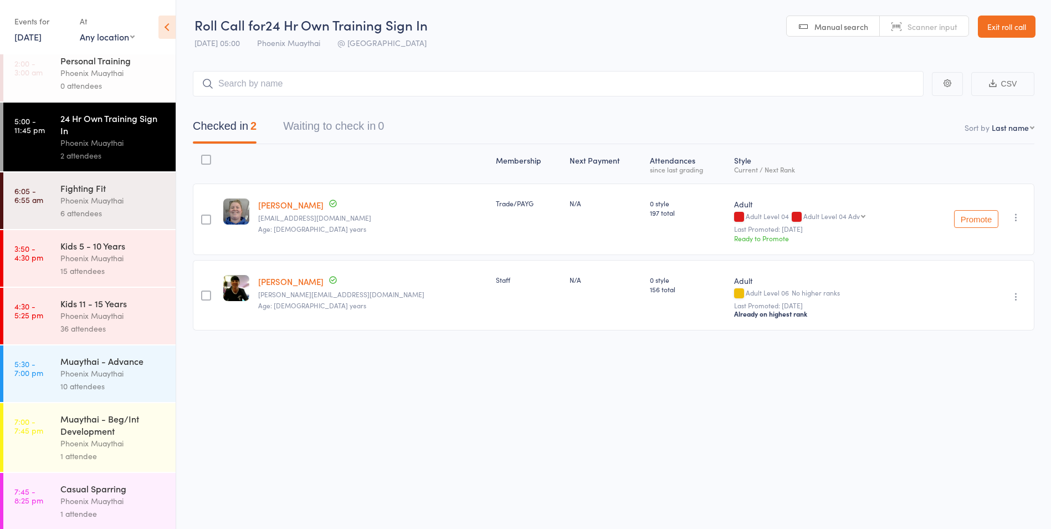
scroll to position [11, 0]
drag, startPoint x: 93, startPoint y: 449, endPoint x: 105, endPoint y: 449, distance: 12.2
click at [93, 449] on div "1 attendee" at bounding box center [113, 454] width 106 height 13
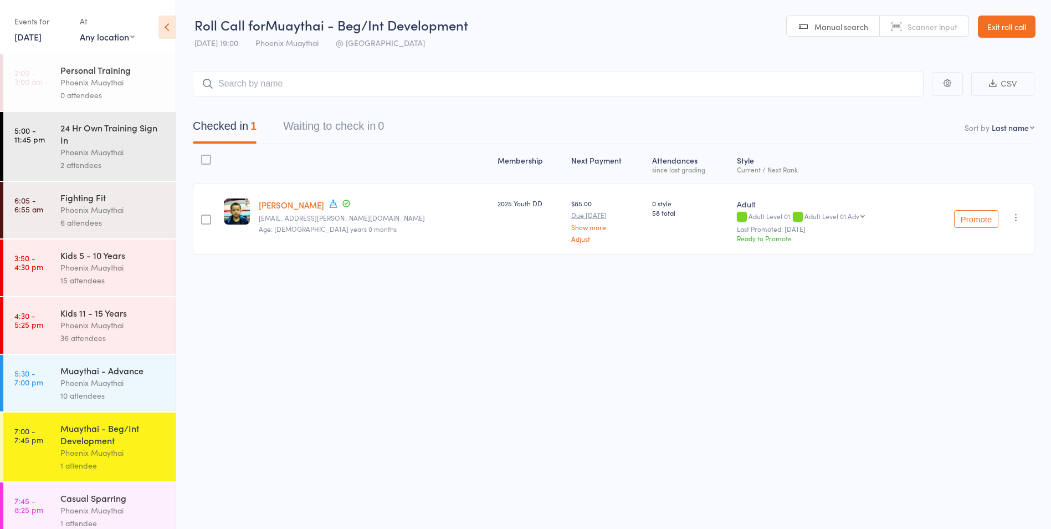
click at [131, 382] on div "Phoenix Muaythai" at bounding box center [113, 382] width 106 height 13
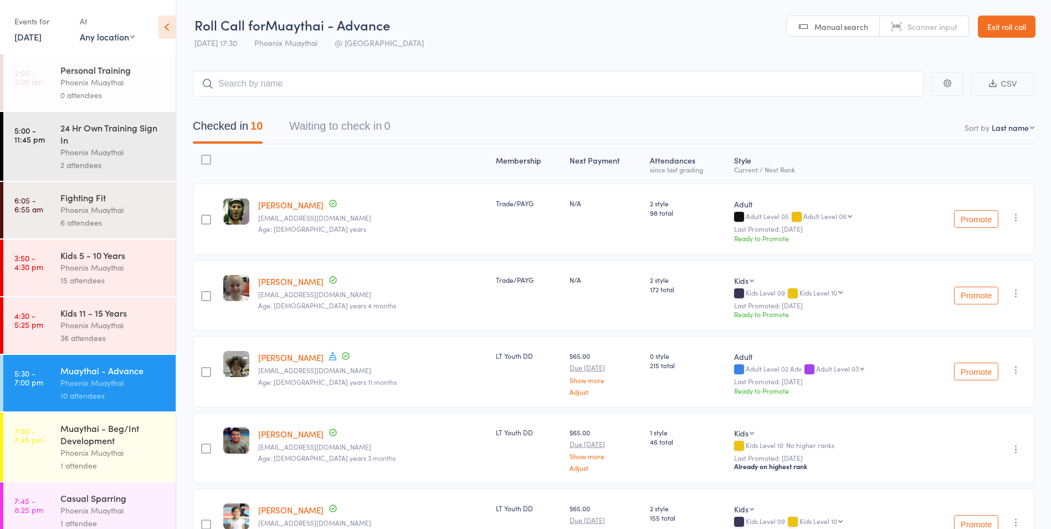
click at [988, 19] on link "Exit roll call" at bounding box center [1007, 27] width 58 height 22
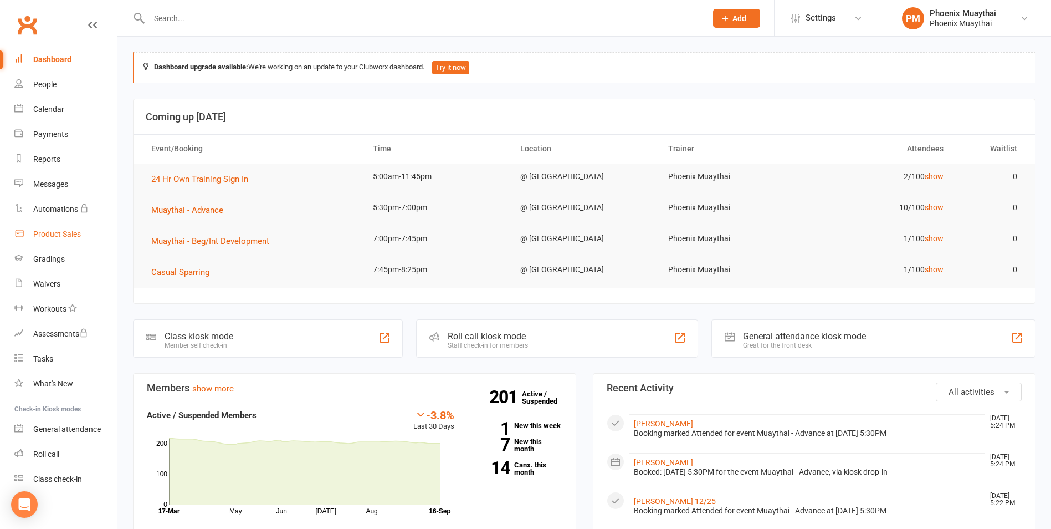
click at [59, 230] on div "Product Sales" at bounding box center [57, 233] width 48 height 9
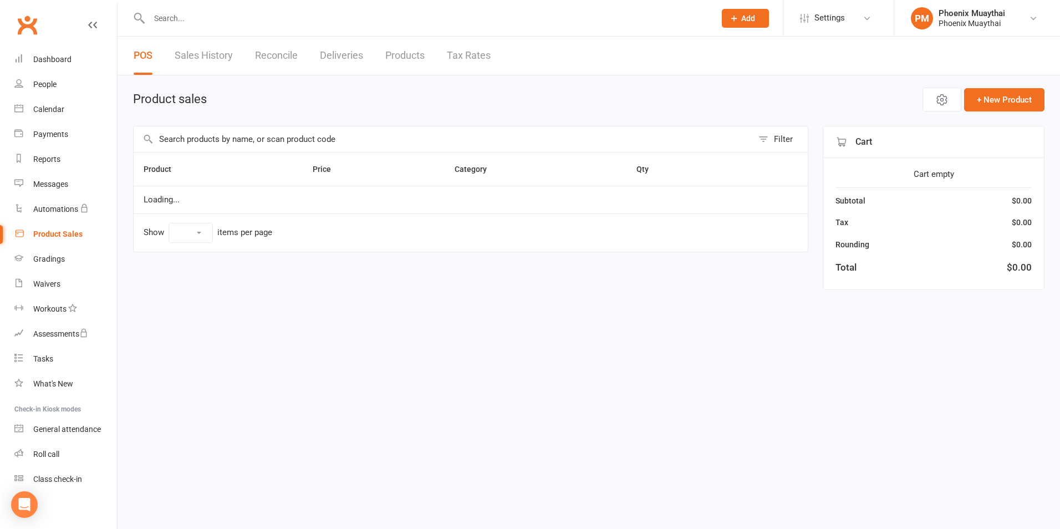
select select "100"
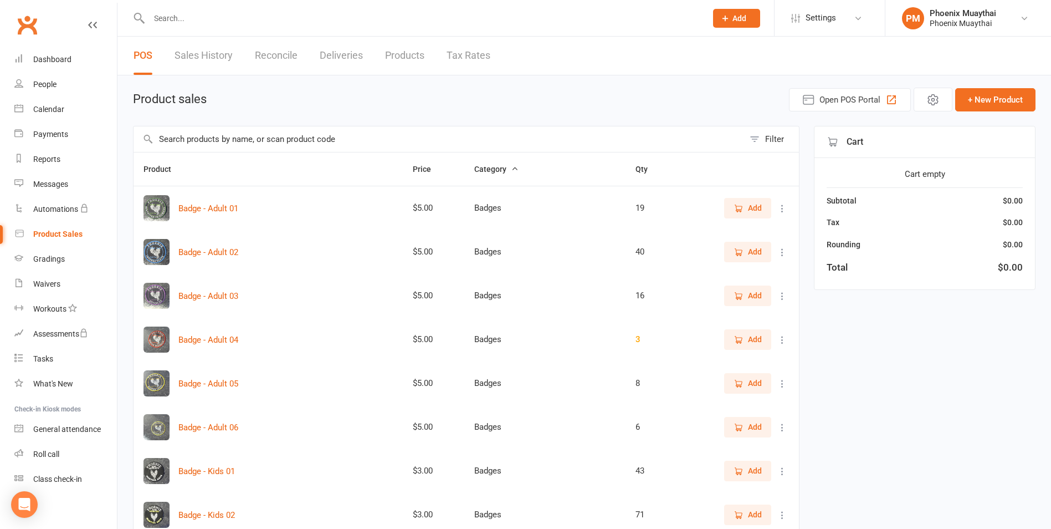
click at [439, 145] on input "text" at bounding box center [439, 138] width 611 height 25
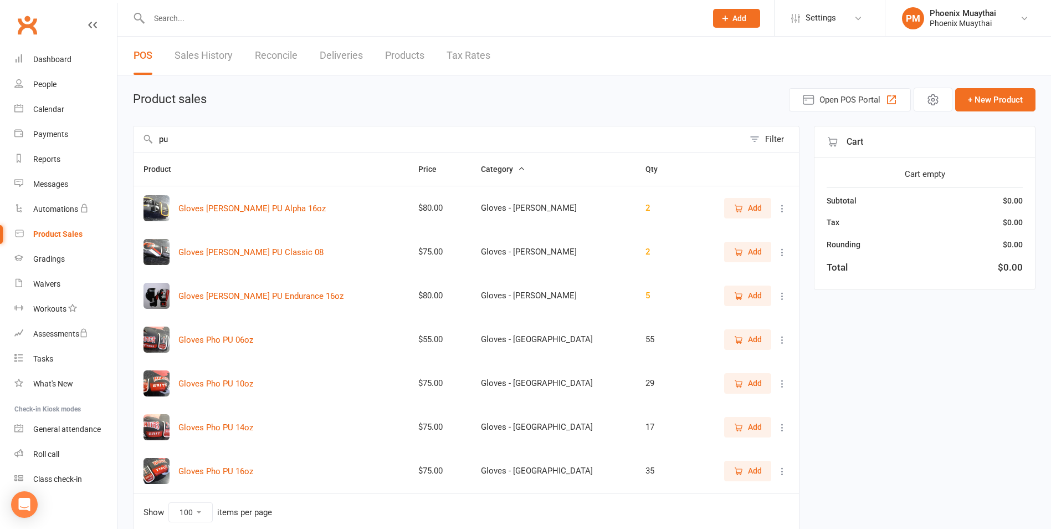
type input "pu"
click at [758, 289] on button "Add" at bounding box center [747, 295] width 47 height 20
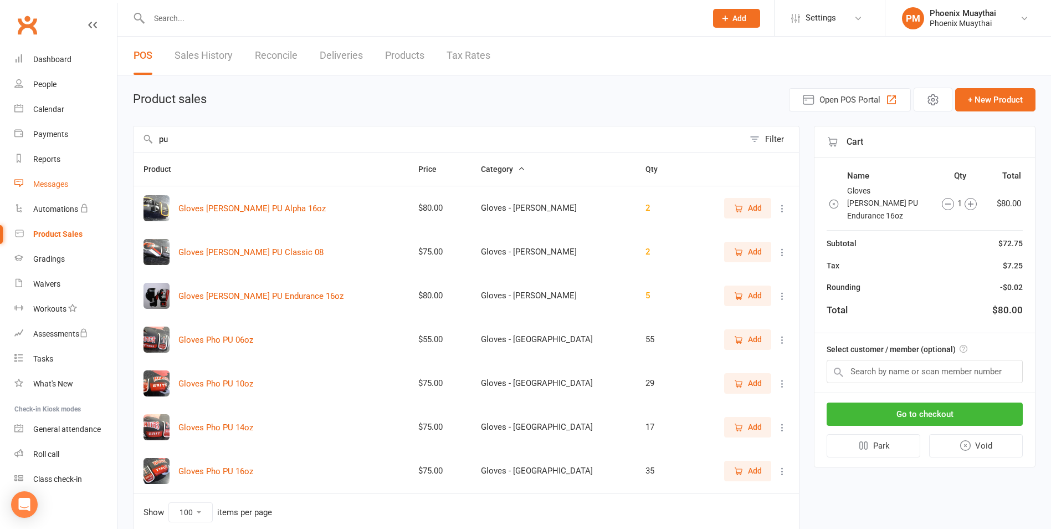
drag, startPoint x: 319, startPoint y: 136, endPoint x: 44, endPoint y: 173, distance: 277.3
click at [44, 173] on ui-view "Prospect Member Non-attending contact Class / event Appointment Grading event T…" at bounding box center [525, 283] width 1051 height 560
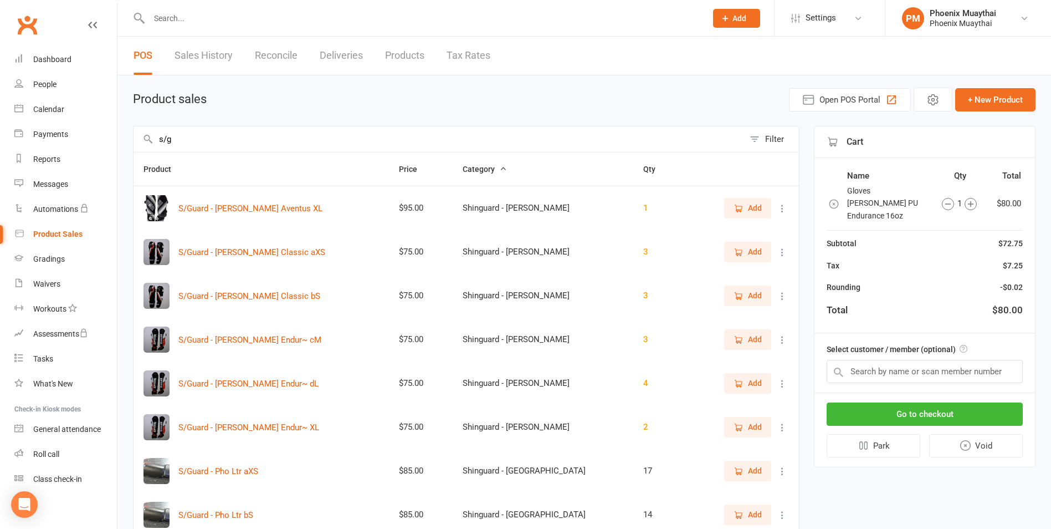
type input "s/g"
click at [751, 292] on span "Add" at bounding box center [755, 295] width 14 height 12
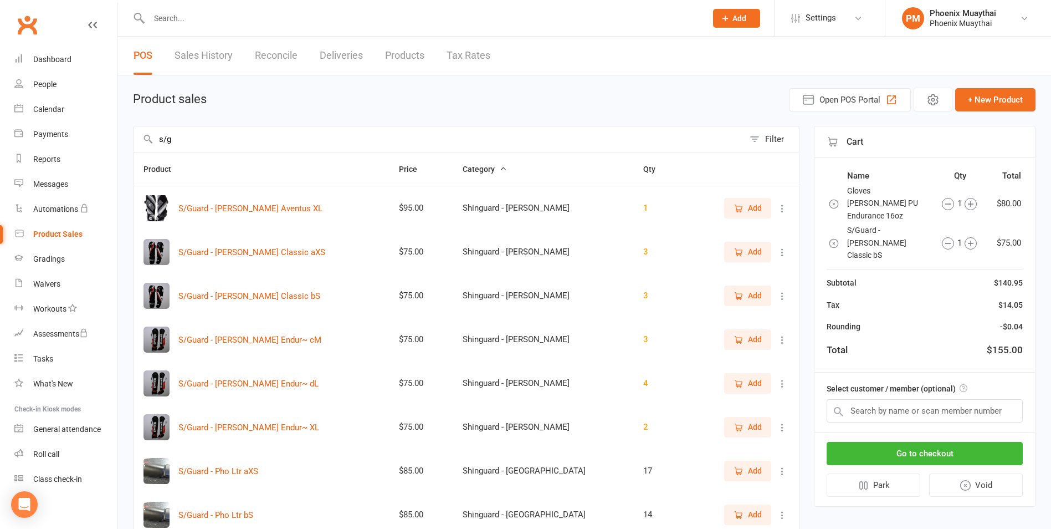
drag, startPoint x: 437, startPoint y: 136, endPoint x: -44, endPoint y: 121, distance: 481.9
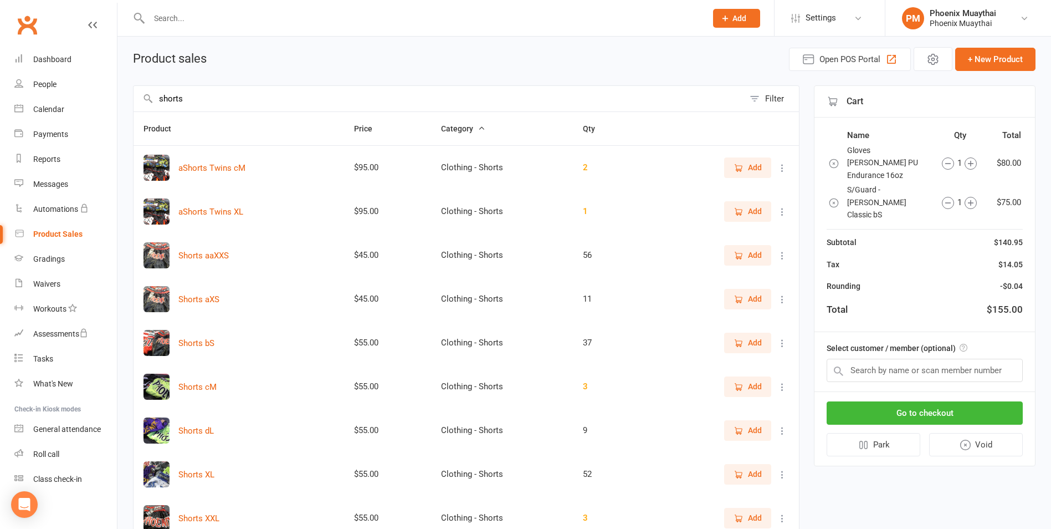
scroll to position [55, 0]
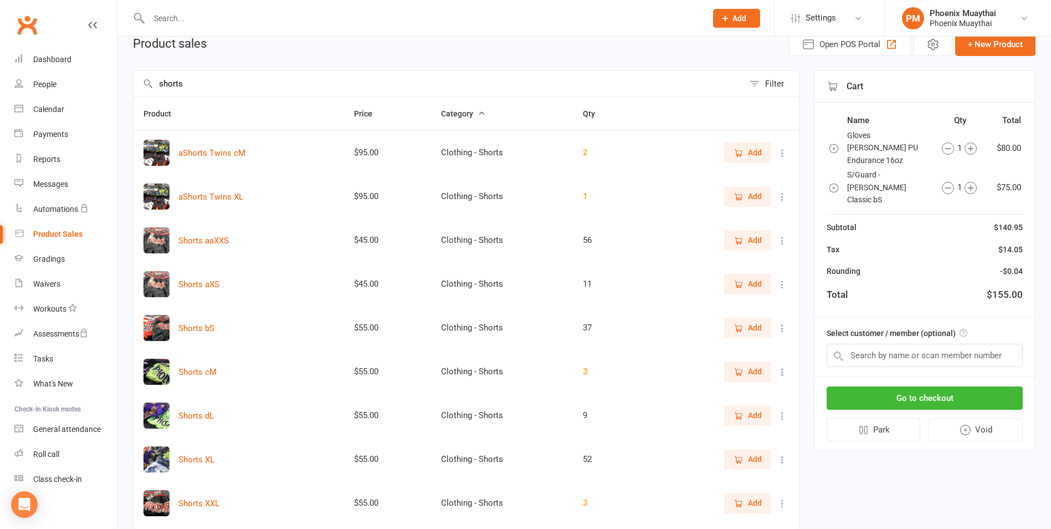
click at [732, 420] on button "Add" at bounding box center [747, 415] width 47 height 20
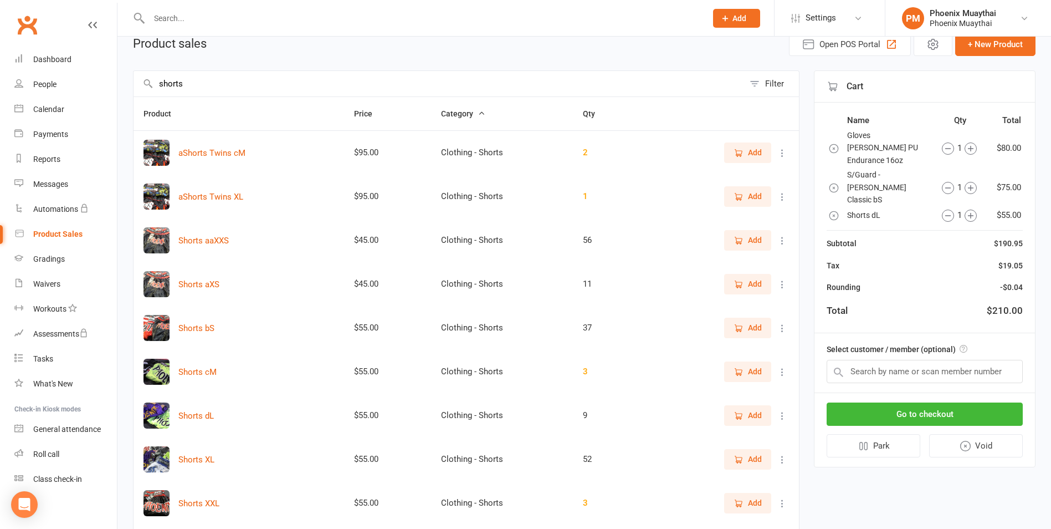
drag, startPoint x: 323, startPoint y: 92, endPoint x: 131, endPoint y: 116, distance: 193.2
click at [131, 116] on div "Product sales Open POS Portal + New Product shorts Filter Product Price Categor…" at bounding box center [584, 351] width 934 height 662
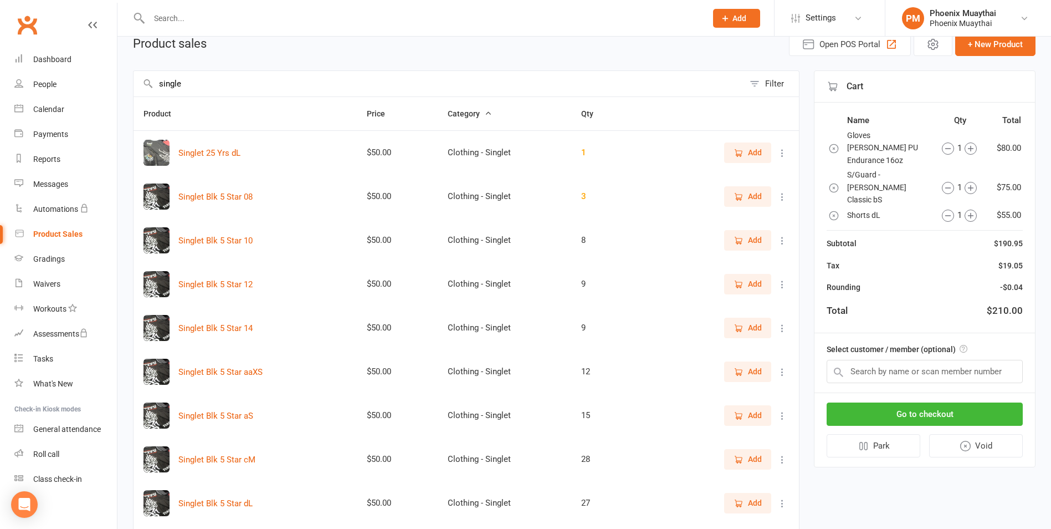
click at [762, 459] on button "Add" at bounding box center [747, 459] width 47 height 20
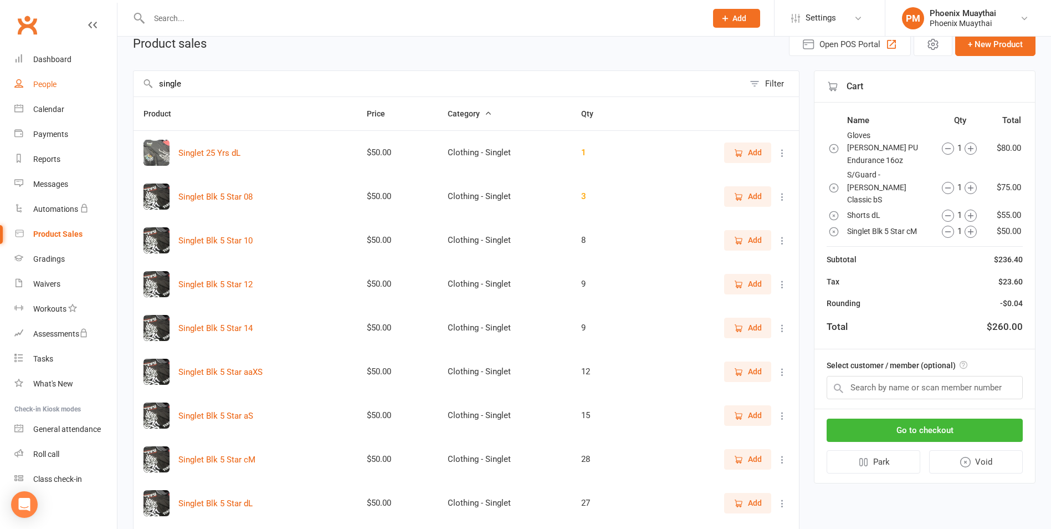
drag, startPoint x: 258, startPoint y: 79, endPoint x: 34, endPoint y: 75, distance: 223.4
click at [50, 81] on ui-view "Prospect Member Non-attending contact Class / event Appointment Grading event T…" at bounding box center [525, 489] width 1051 height 1085
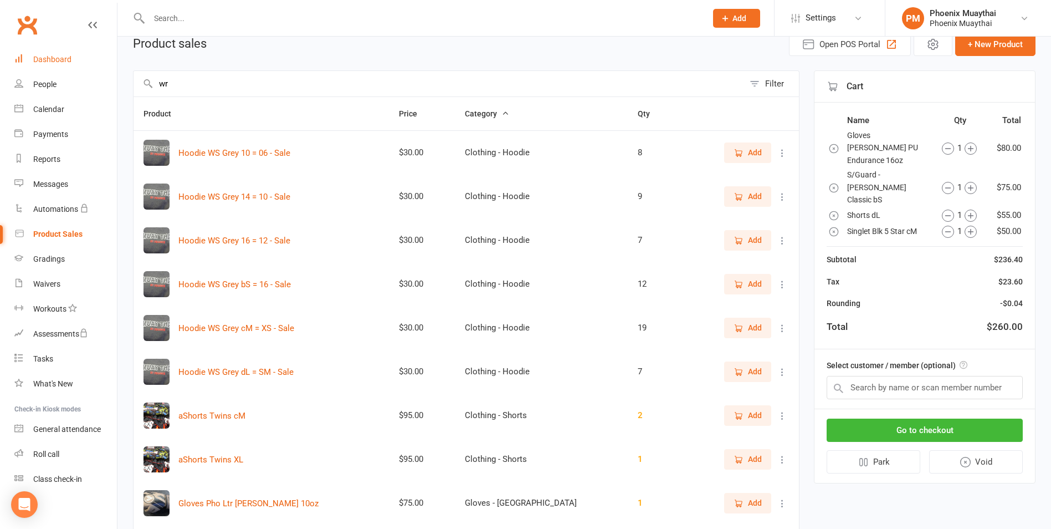
scroll to position [17, 0]
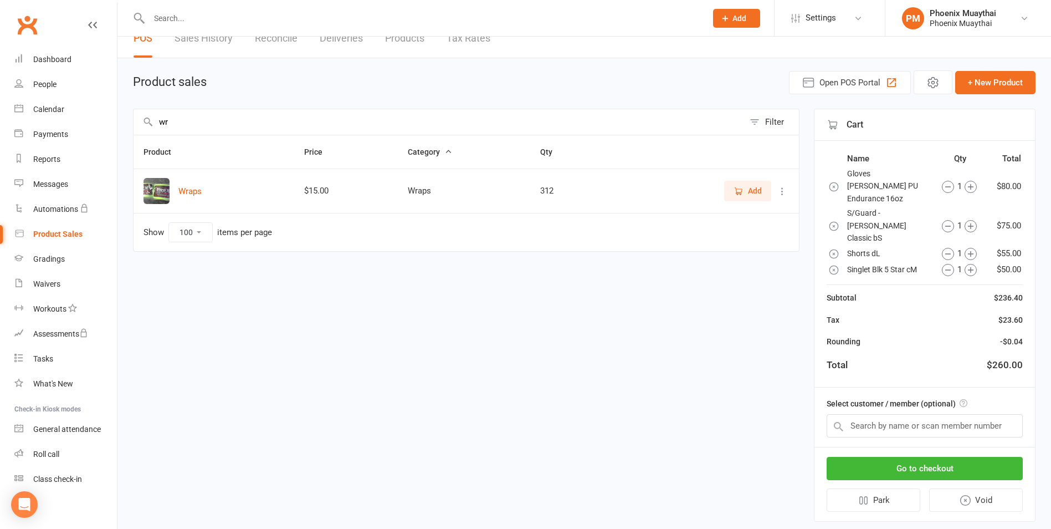
click at [753, 186] on span "Add" at bounding box center [755, 191] width 14 height 12
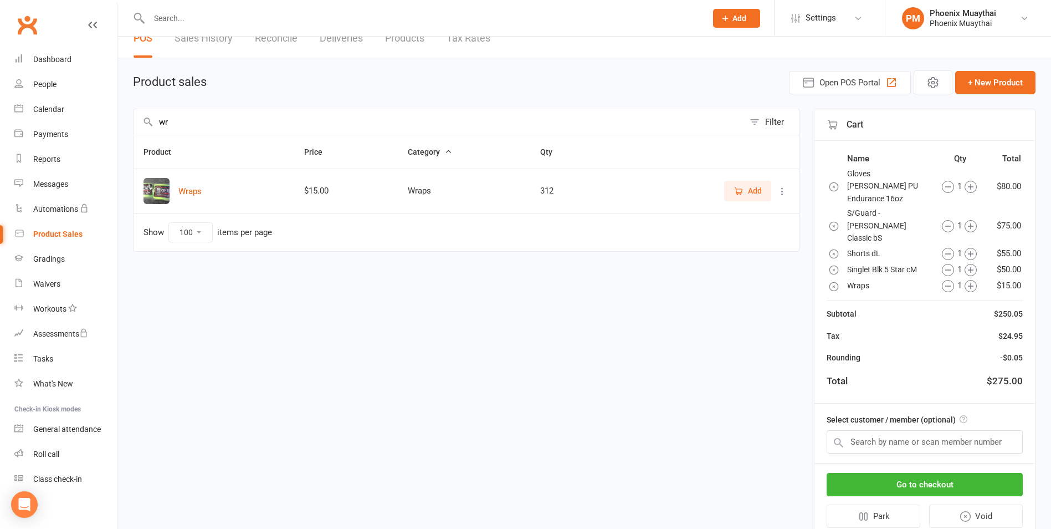
drag, startPoint x: 665, startPoint y: 115, endPoint x: 518, endPoint y: 119, distance: 146.4
click at [525, 121] on input "wr" at bounding box center [439, 121] width 611 height 25
type input "w"
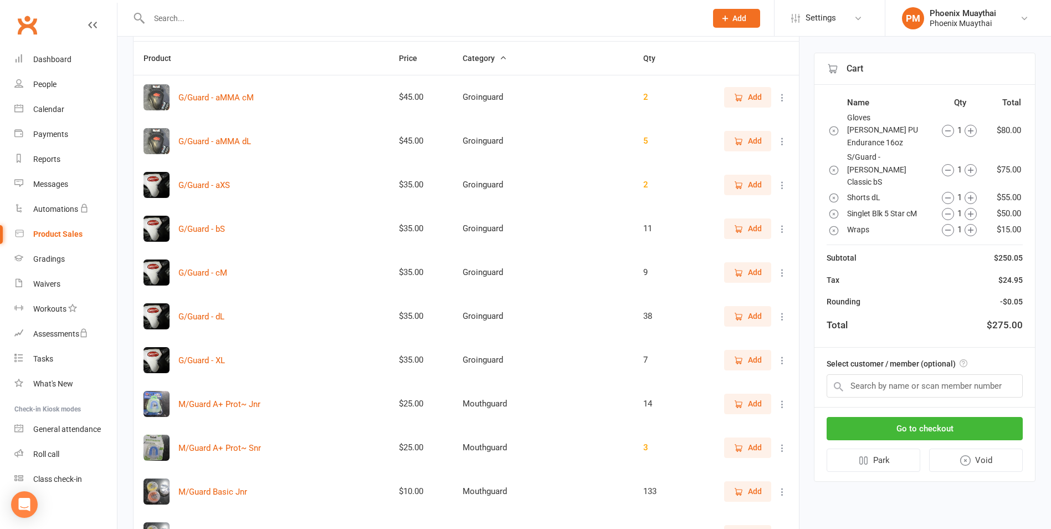
scroll to position [33, 0]
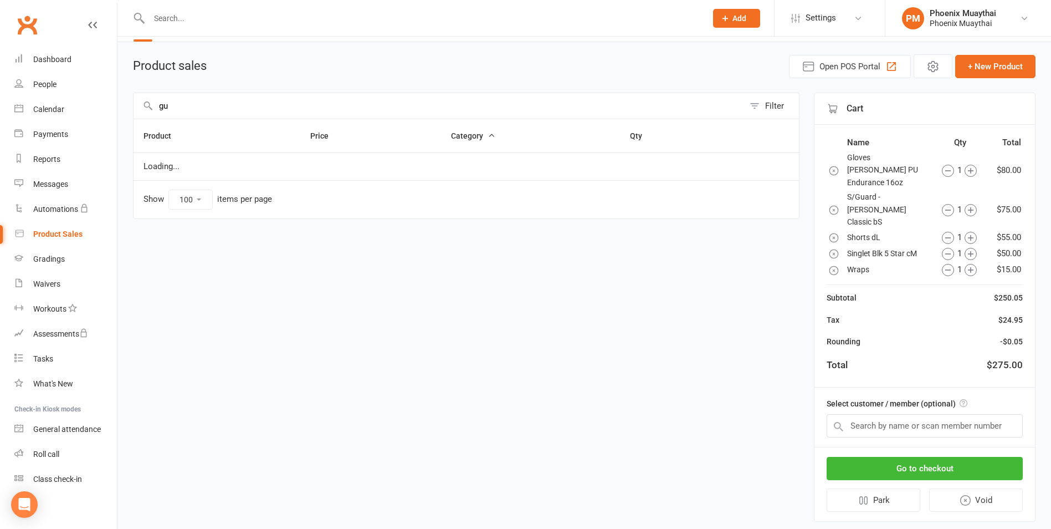
type input "g"
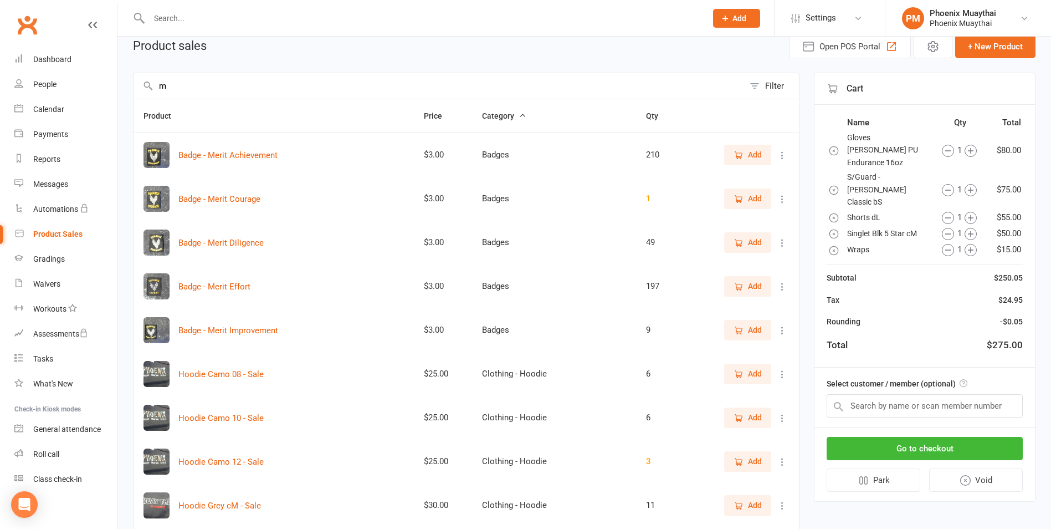
scroll to position [0, 0]
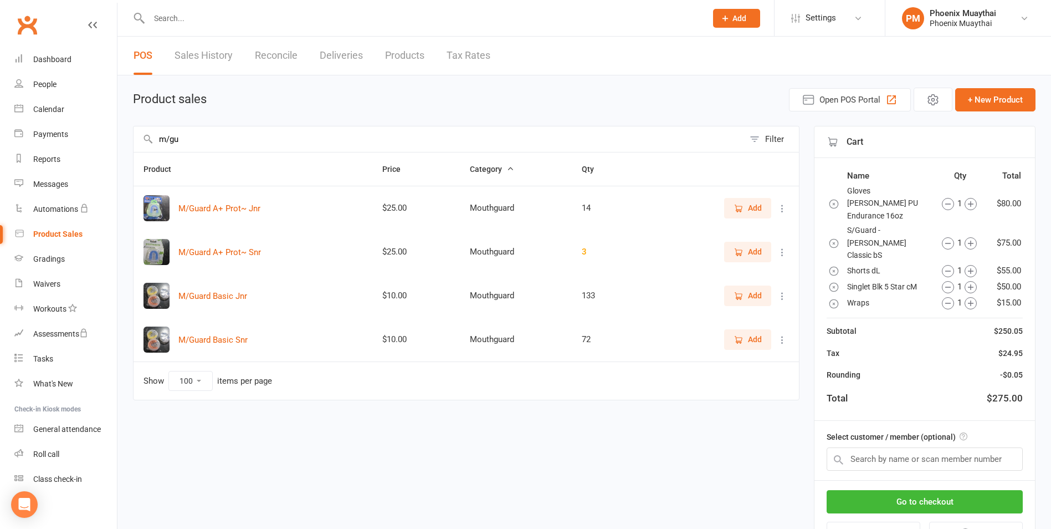
type input "m/gu"
click at [765, 339] on button "Add" at bounding box center [747, 339] width 47 height 20
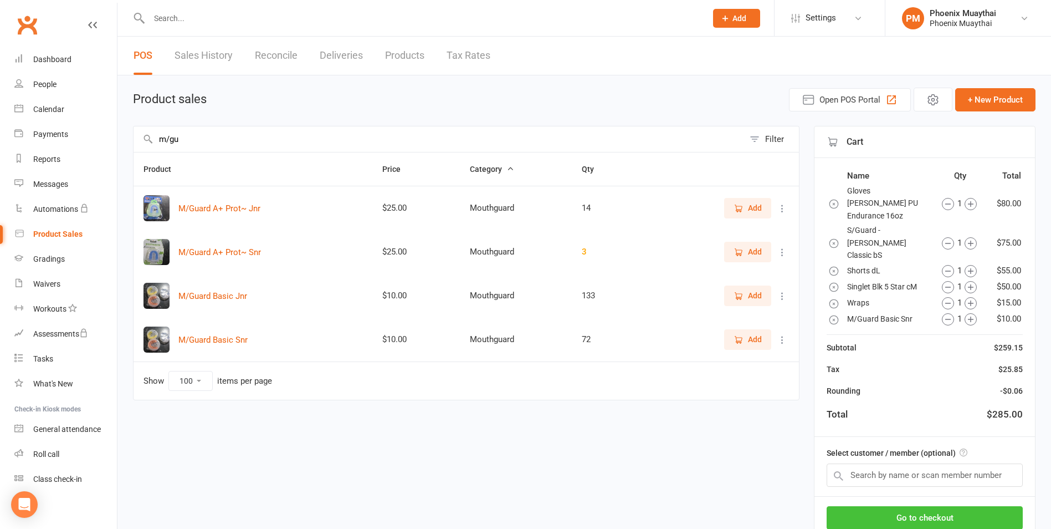
click at [870, 506] on button "Go to checkout" at bounding box center [925, 517] width 196 height 23
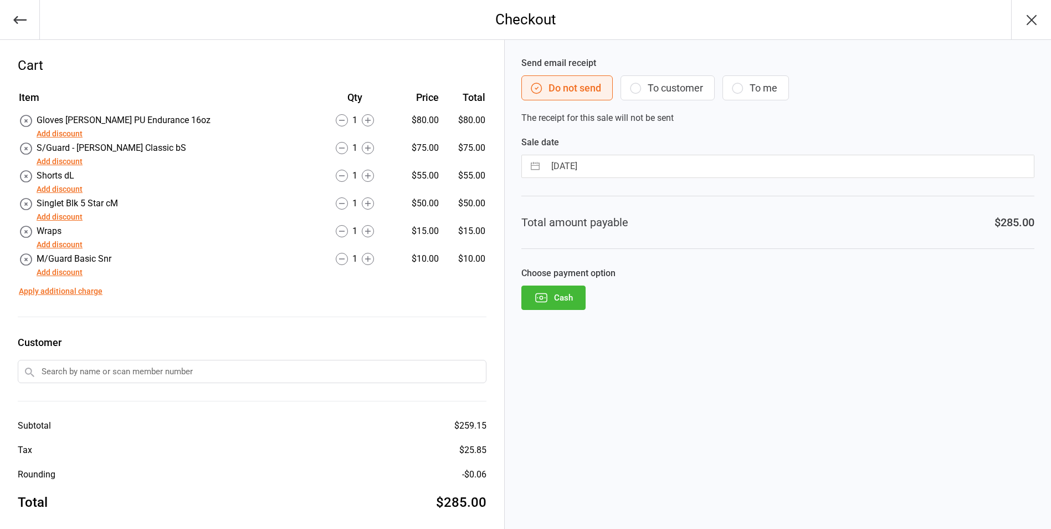
drag, startPoint x: 23, startPoint y: 151, endPoint x: 589, endPoint y: 60, distance: 573.1
click at [22, 145] on icon at bounding box center [26, 148] width 14 height 14
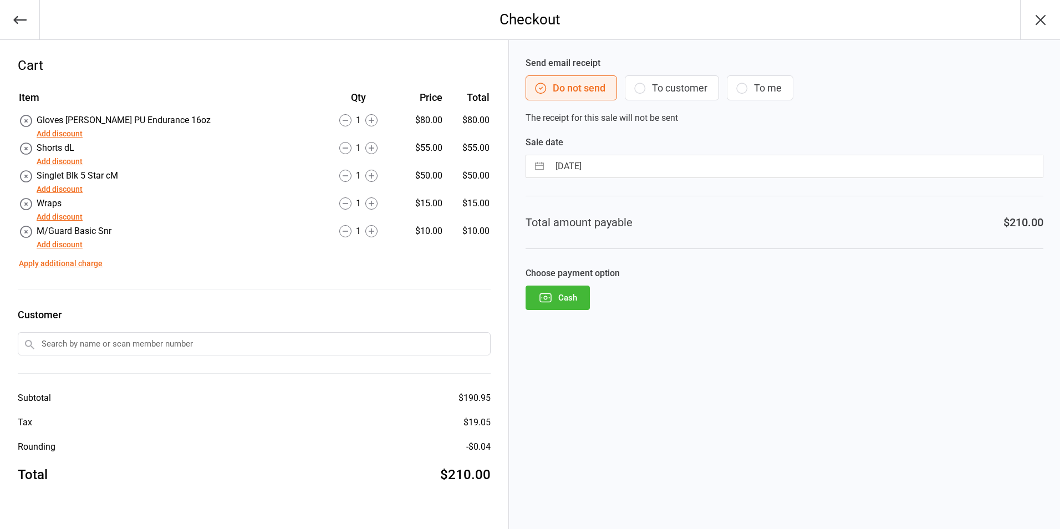
click at [16, 18] on icon "button" at bounding box center [19, 20] width 13 height 8
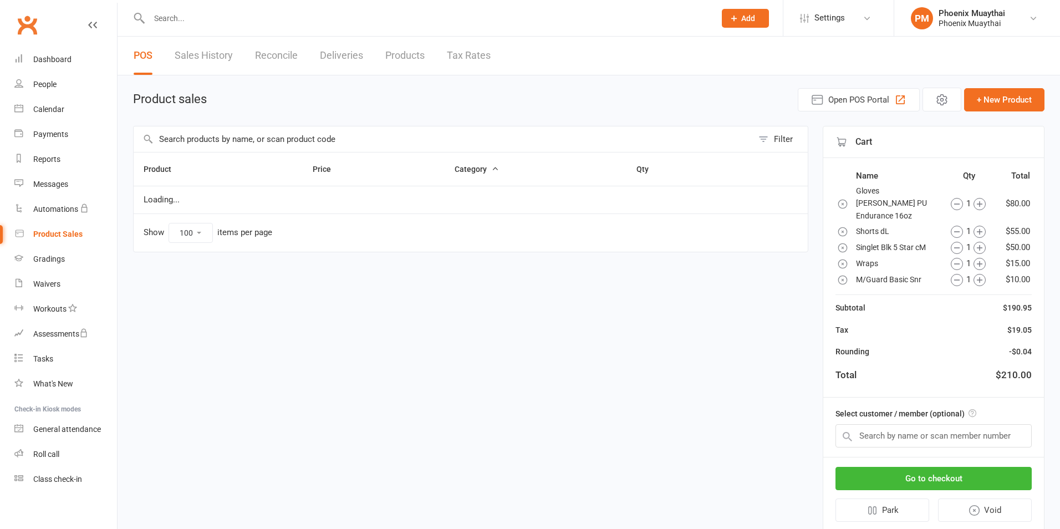
select select "100"
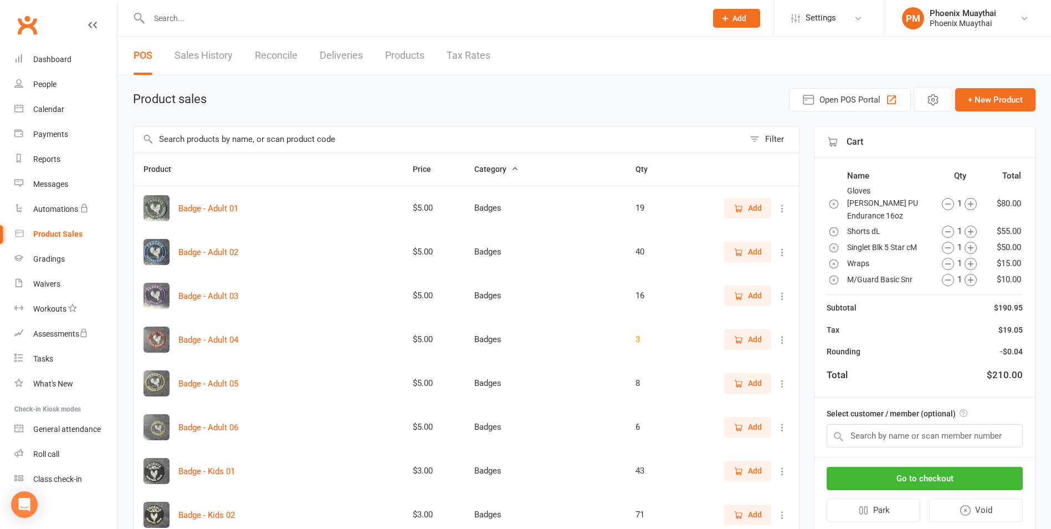
click at [317, 138] on input "text" at bounding box center [439, 138] width 611 height 25
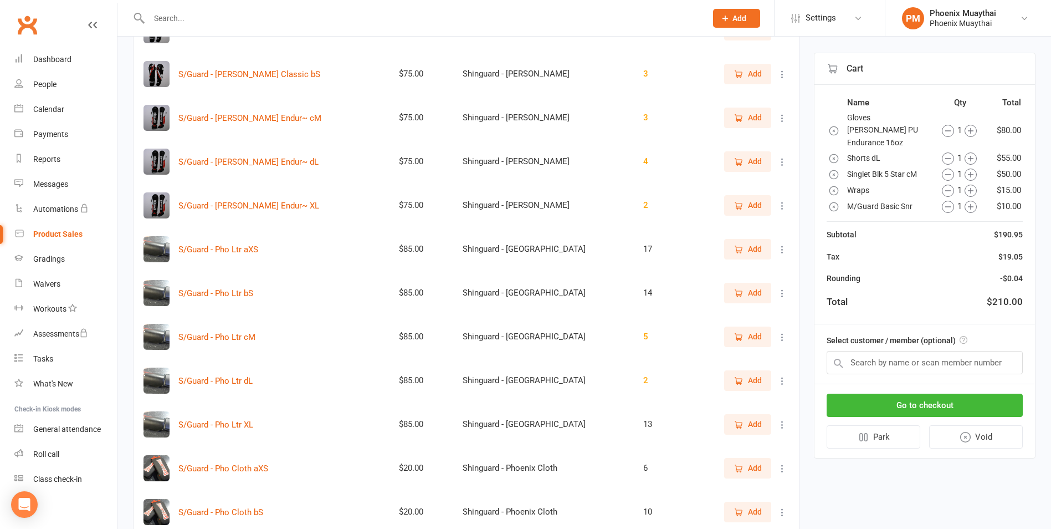
scroll to position [277, 0]
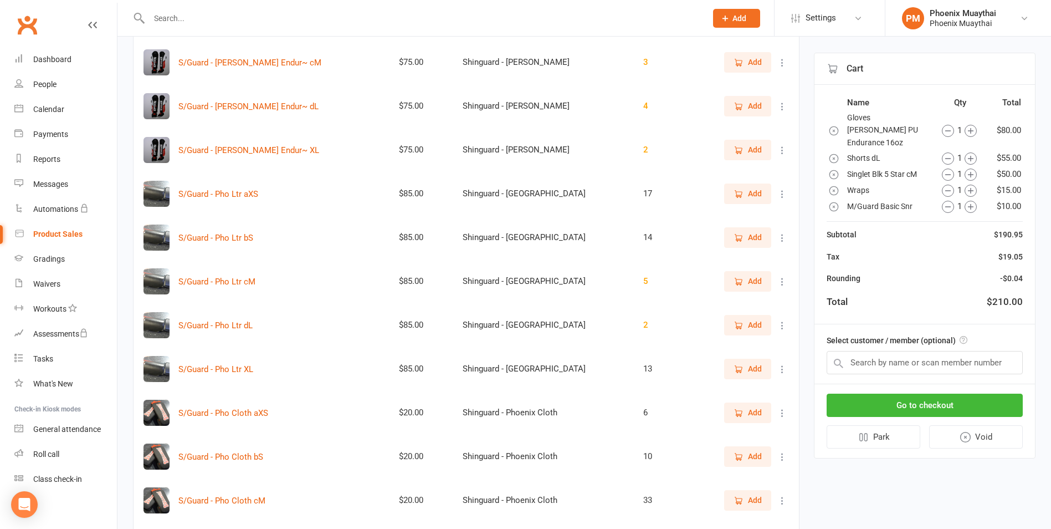
type input "s/g"
click at [739, 233] on icon "button" at bounding box center [739, 238] width 10 height 10
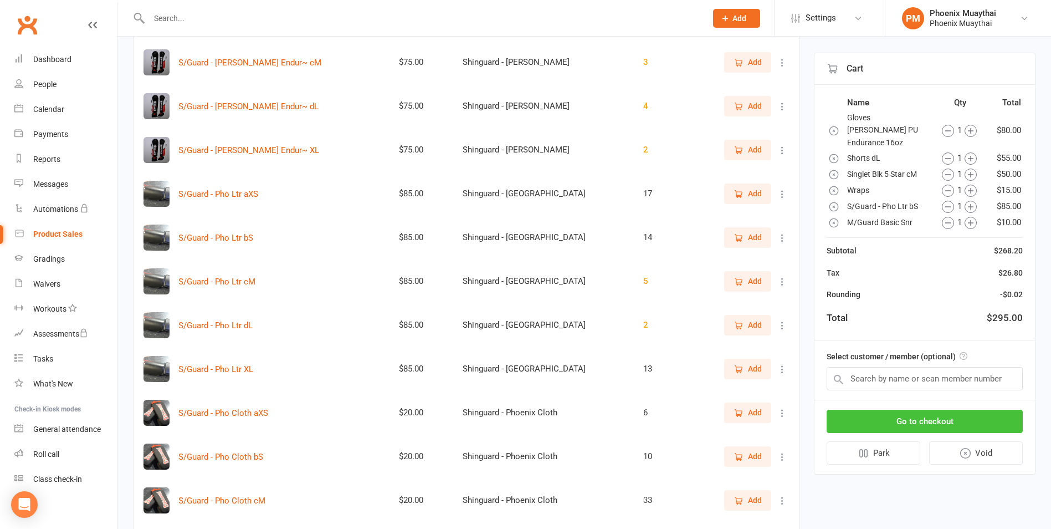
click at [887, 410] on button "Go to checkout" at bounding box center [925, 421] width 196 height 23
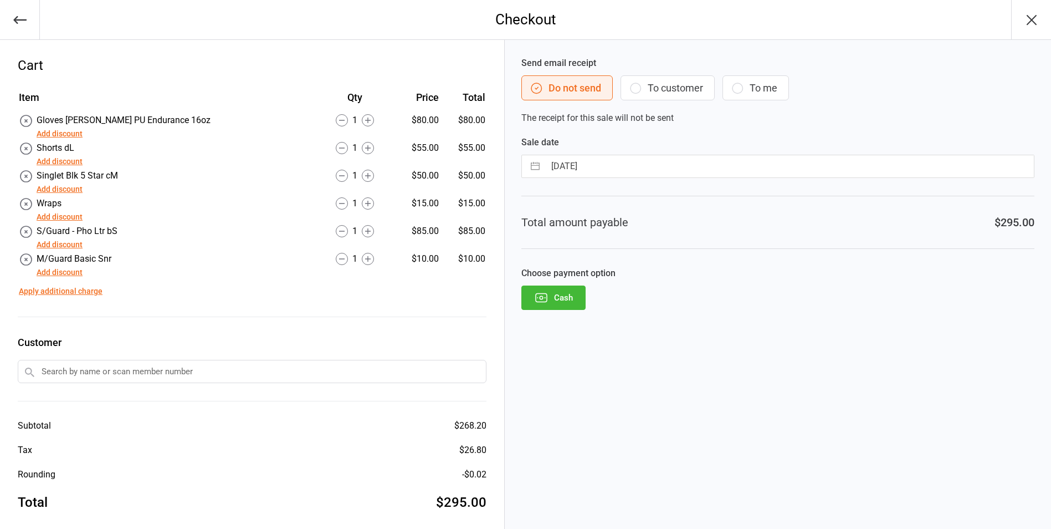
click at [69, 130] on button "Add discount" at bounding box center [60, 134] width 46 height 12
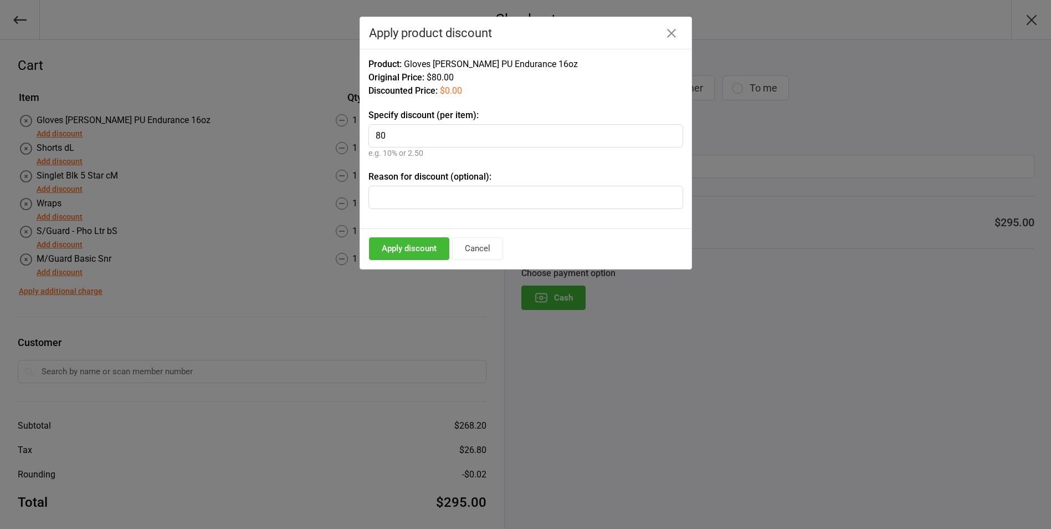
type input "80"
click at [416, 197] on input "text" at bounding box center [526, 197] width 315 height 23
type input "S/P"
click at [394, 248] on button "Apply discount" at bounding box center [409, 248] width 80 height 23
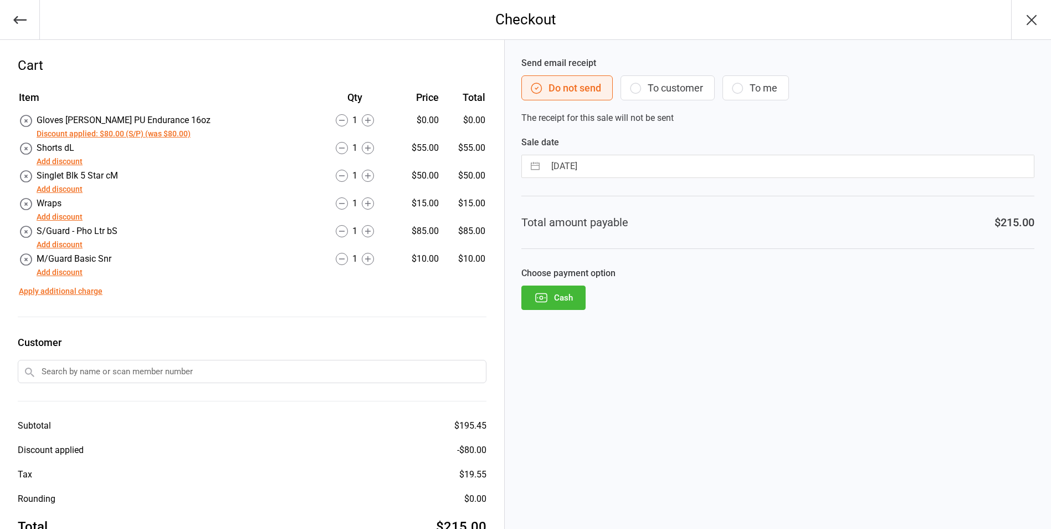
click at [73, 157] on button "Add discount" at bounding box center [60, 162] width 46 height 12
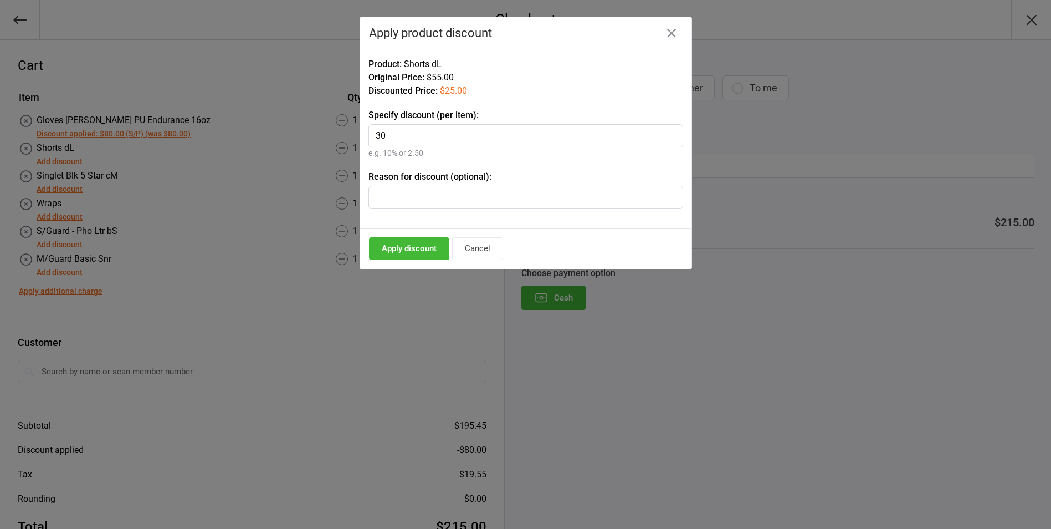
type input "30"
click at [394, 195] on input "text" at bounding box center [526, 197] width 315 height 23
type input "S/P"
click at [385, 251] on button "Apply discount" at bounding box center [409, 248] width 80 height 23
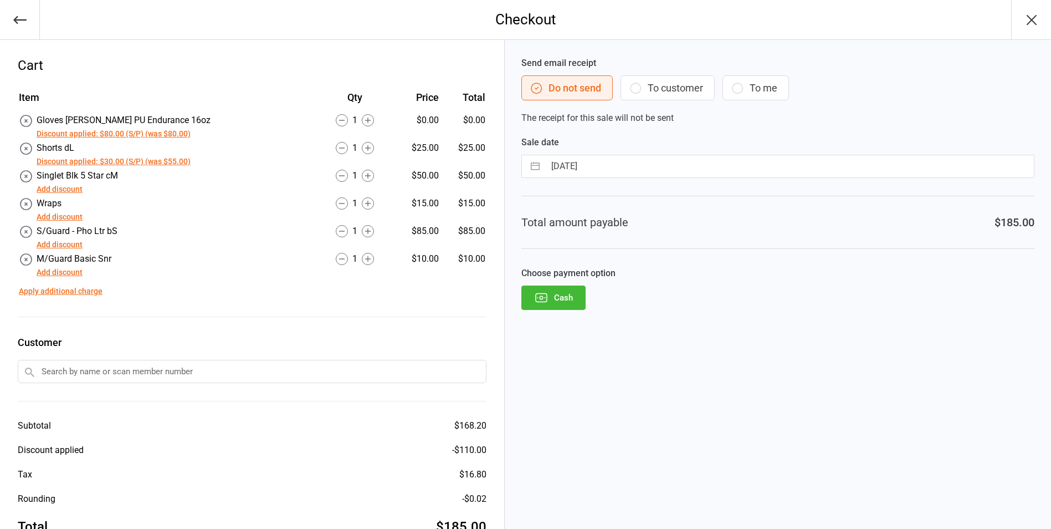
click at [58, 186] on button "Add discount" at bounding box center [60, 189] width 46 height 12
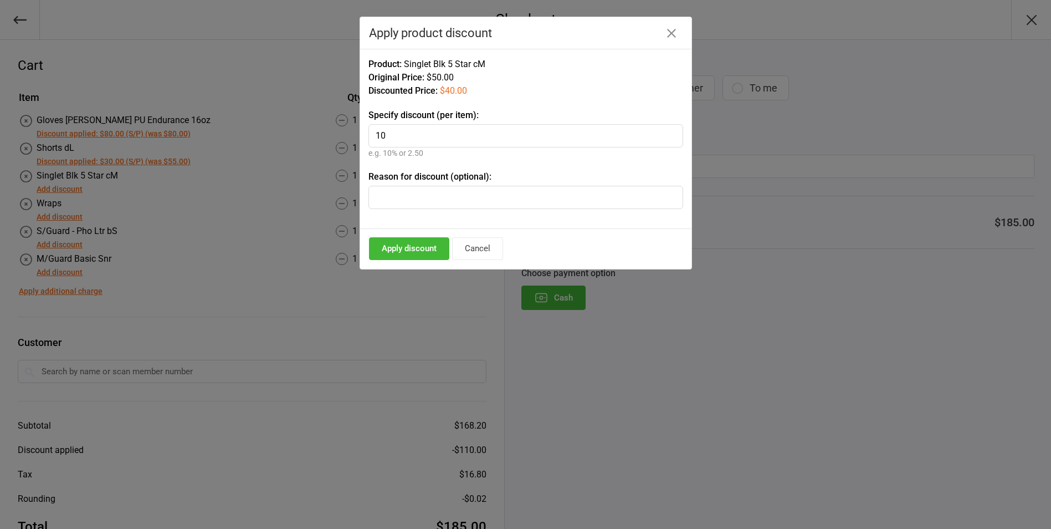
type input "10"
click at [479, 192] on input "text" at bounding box center [526, 197] width 315 height 23
type input "s"
type input "S/P"
click at [433, 245] on button "Apply discount" at bounding box center [409, 248] width 80 height 23
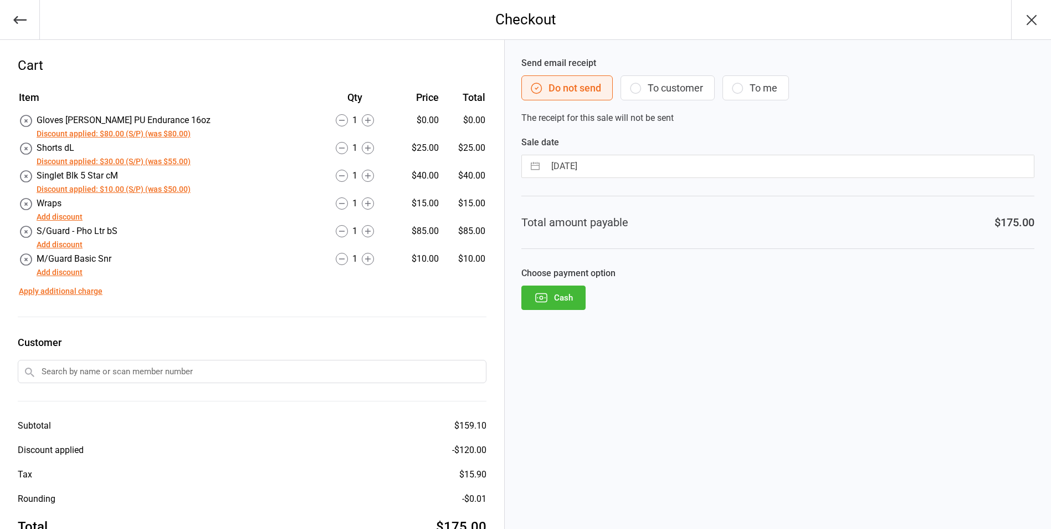
click at [150, 362] on input "text" at bounding box center [252, 371] width 469 height 23
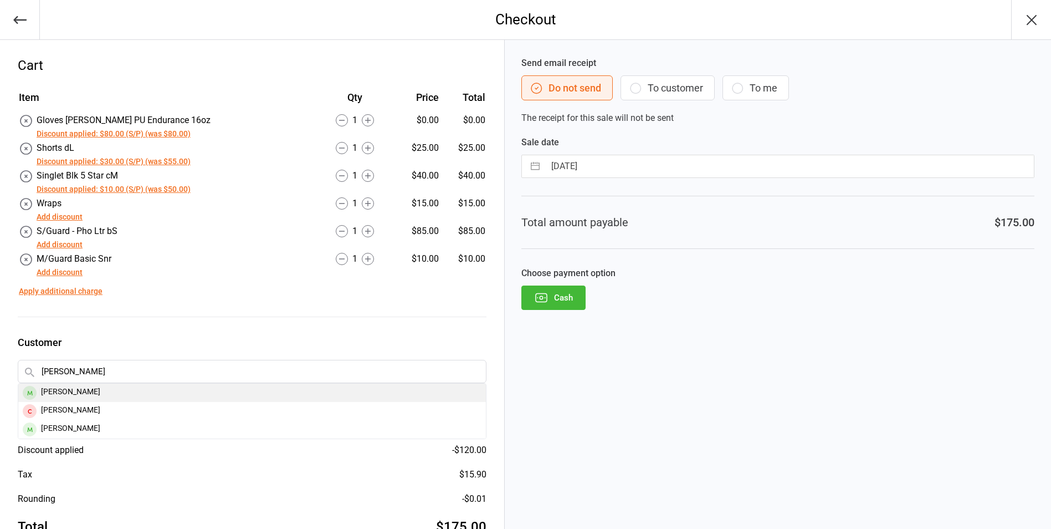
type input "Carter"
click at [80, 387] on div "Carter Finchett" at bounding box center [252, 393] width 468 height 18
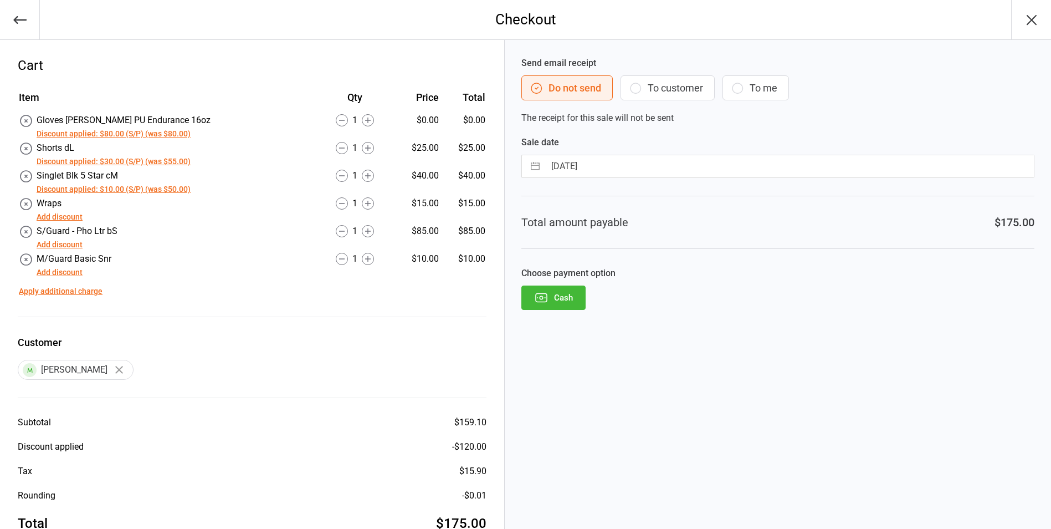
click at [538, 294] on icon "button" at bounding box center [541, 297] width 14 height 14
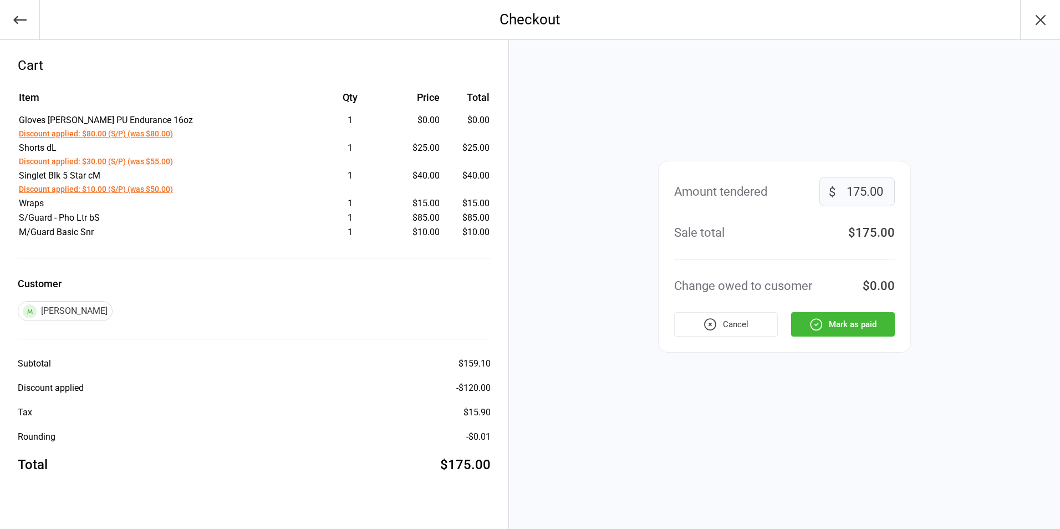
drag, startPoint x: 856, startPoint y: 328, endPoint x: 872, endPoint y: 326, distance: 15.6
click at [862, 325] on button "Mark as paid" at bounding box center [843, 324] width 104 height 24
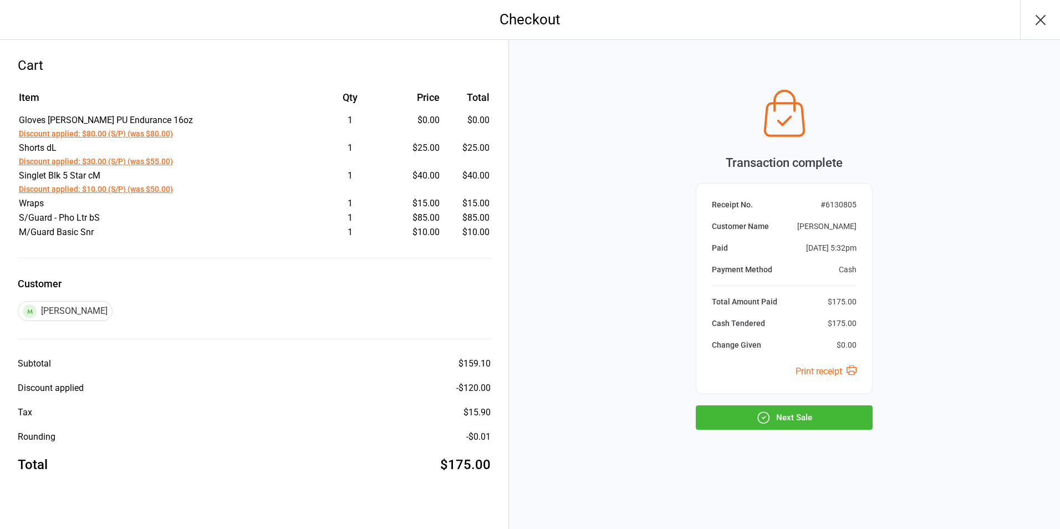
click at [1035, 21] on icon "button" at bounding box center [1040, 20] width 18 height 18
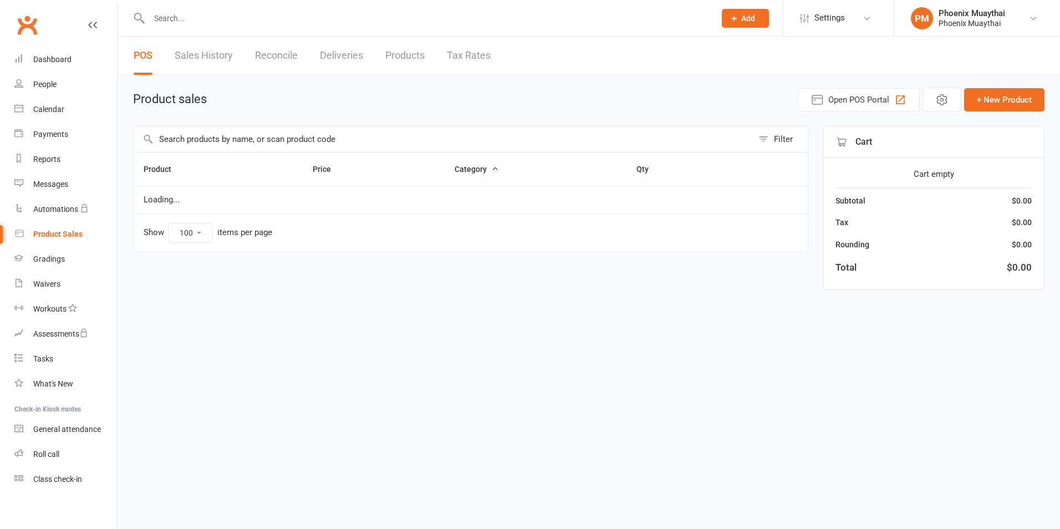
select select "100"
click at [35, 451] on div "Roll call" at bounding box center [46, 453] width 26 height 9
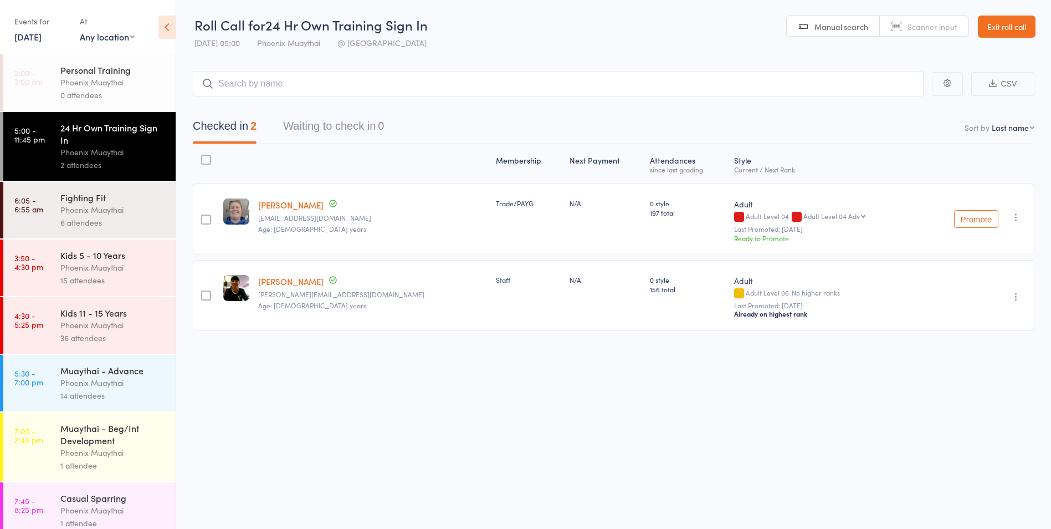
click at [132, 368] on div "Muaythai - Advance" at bounding box center [113, 370] width 106 height 12
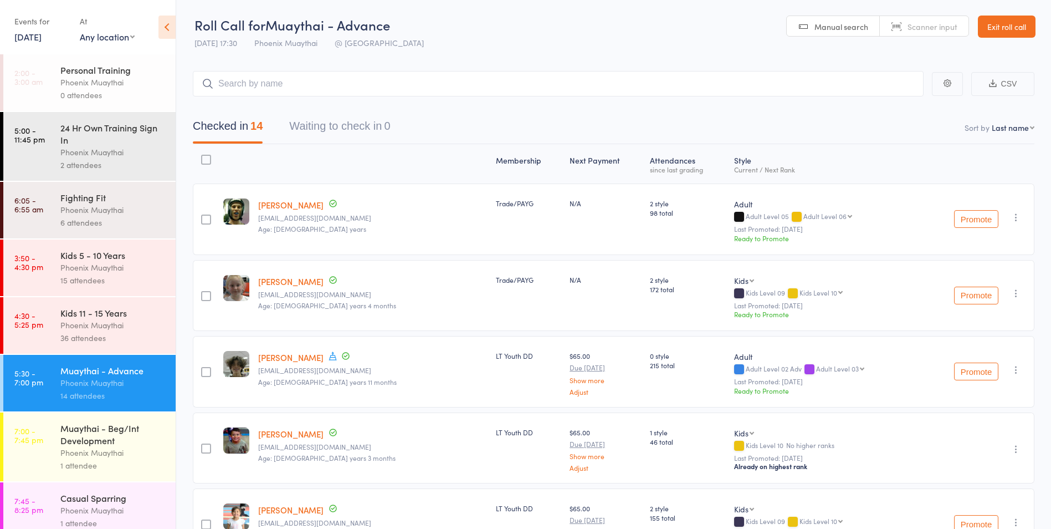
click at [1025, 125] on select "First name Last name Birthday [DATE]? Behind on payments? Check in time Next pa…" at bounding box center [1013, 127] width 43 height 11
select select "0"
click at [992, 122] on select "First name Last name Birthday [DATE]? Behind on payments? Check in time Next pa…" at bounding box center [1013, 127] width 43 height 11
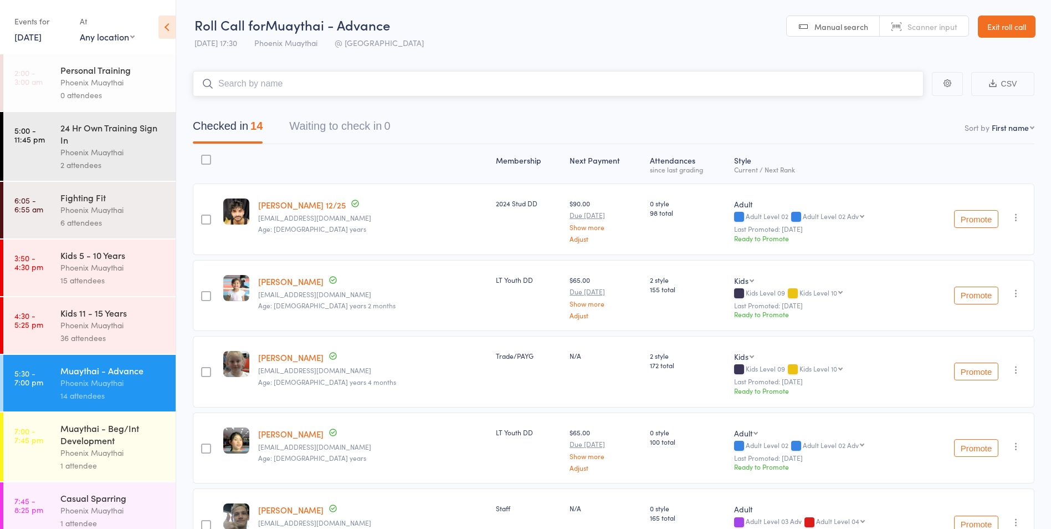
click at [383, 82] on input "search" at bounding box center [558, 83] width 731 height 25
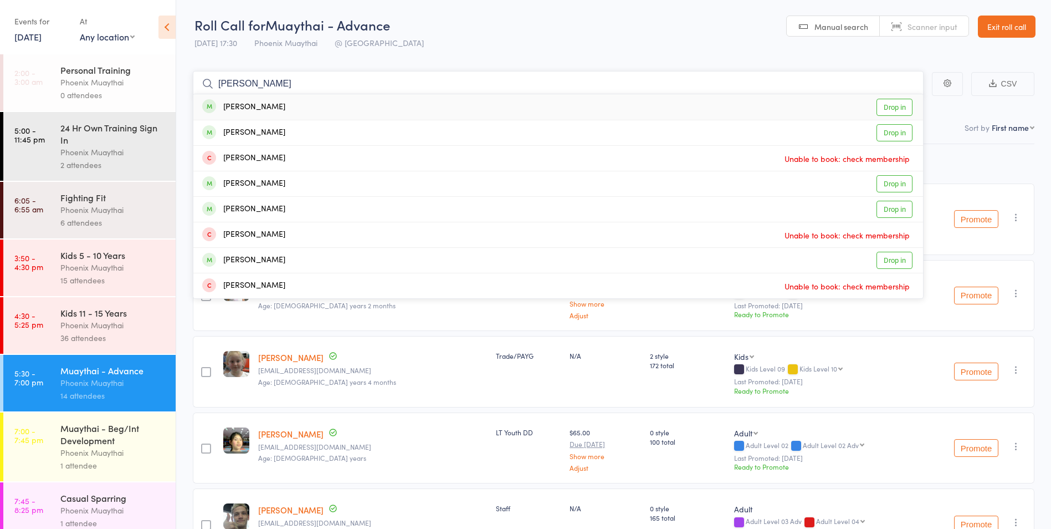
type input "[PERSON_NAME]"
click at [365, 99] on div "[PERSON_NAME] Drop in" at bounding box center [558, 106] width 730 height 25
